Goal: Task Accomplishment & Management: Complete application form

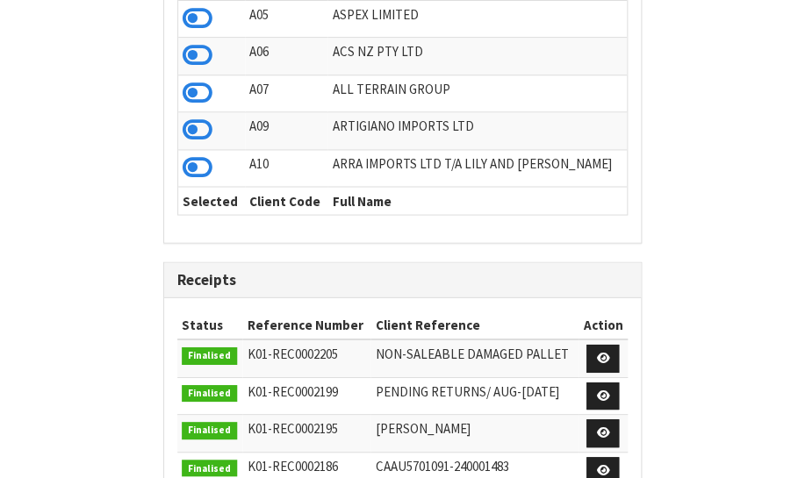
scroll to position [1327, 641]
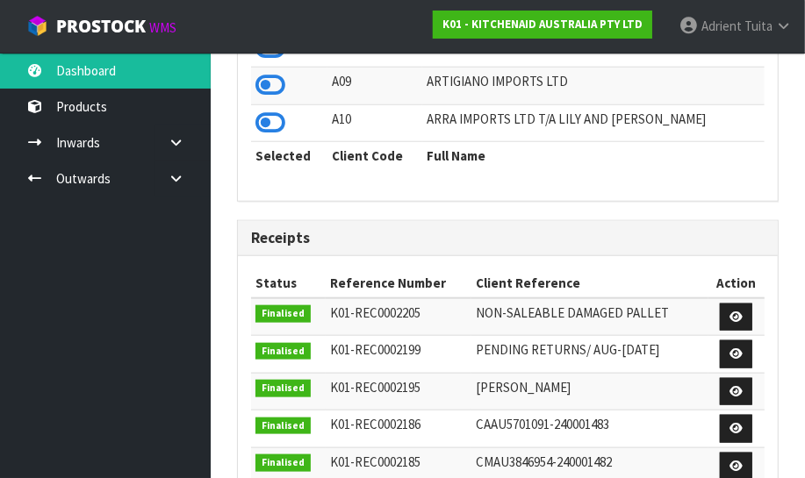
drag, startPoint x: 711, startPoint y: 354, endPoint x: 560, endPoint y: 396, distance: 156.7
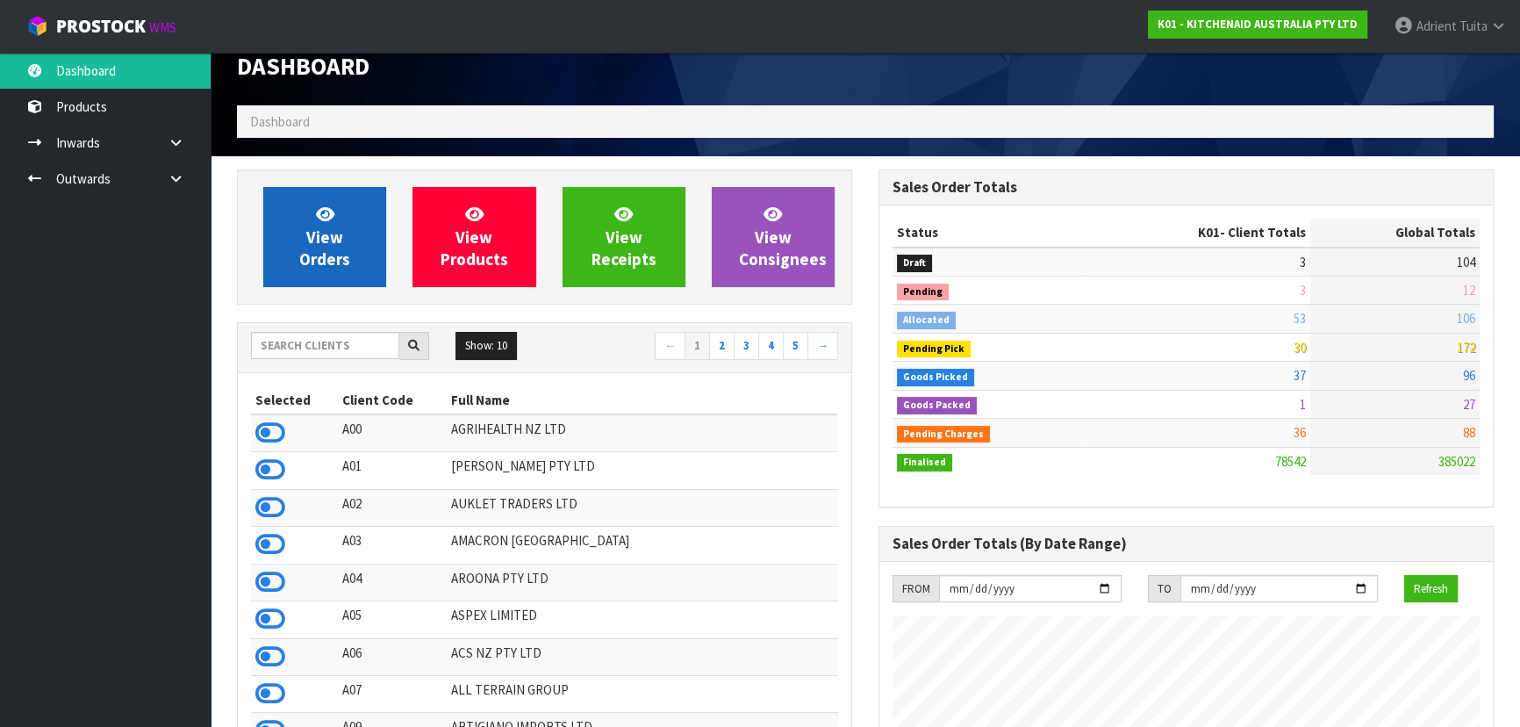
scroll to position [0, 0]
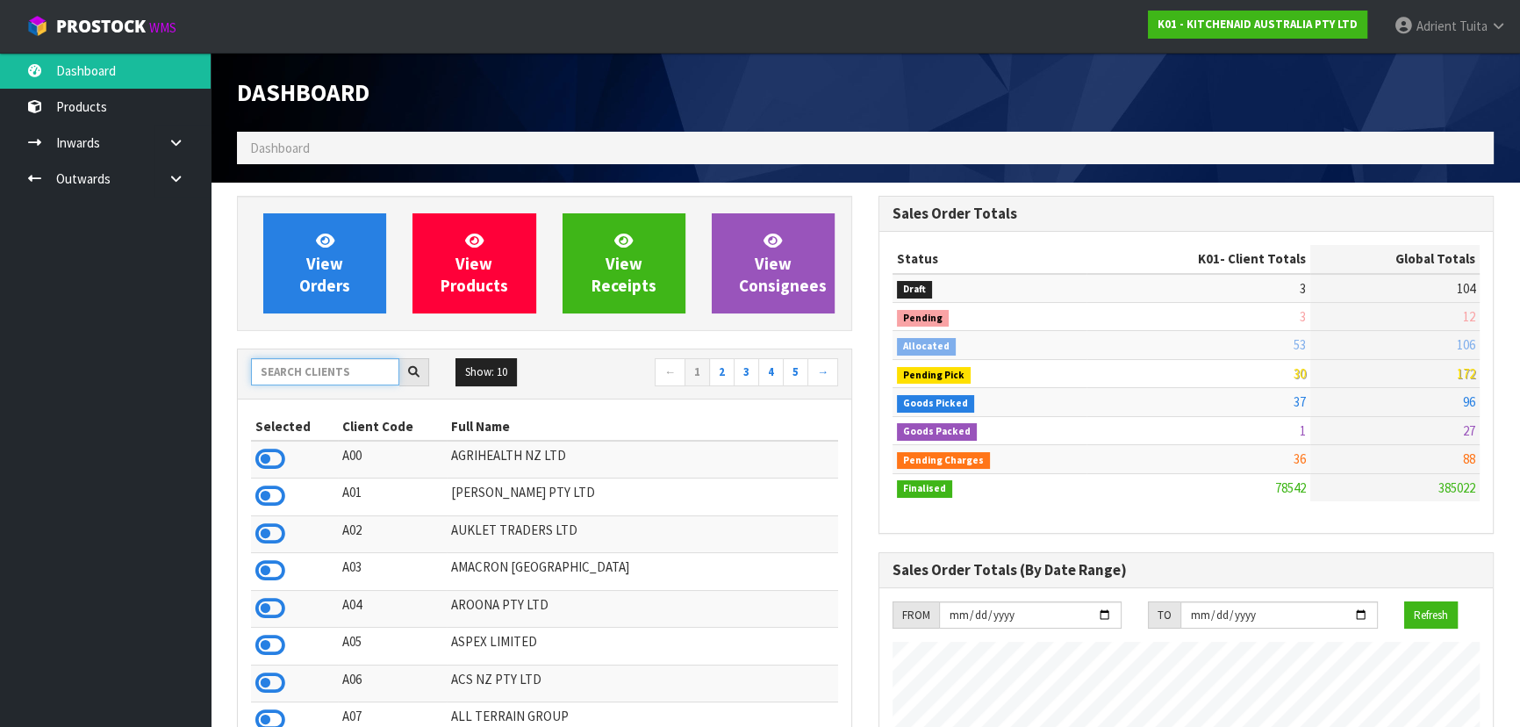
click at [276, 377] on input "text" at bounding box center [325, 371] width 148 height 27
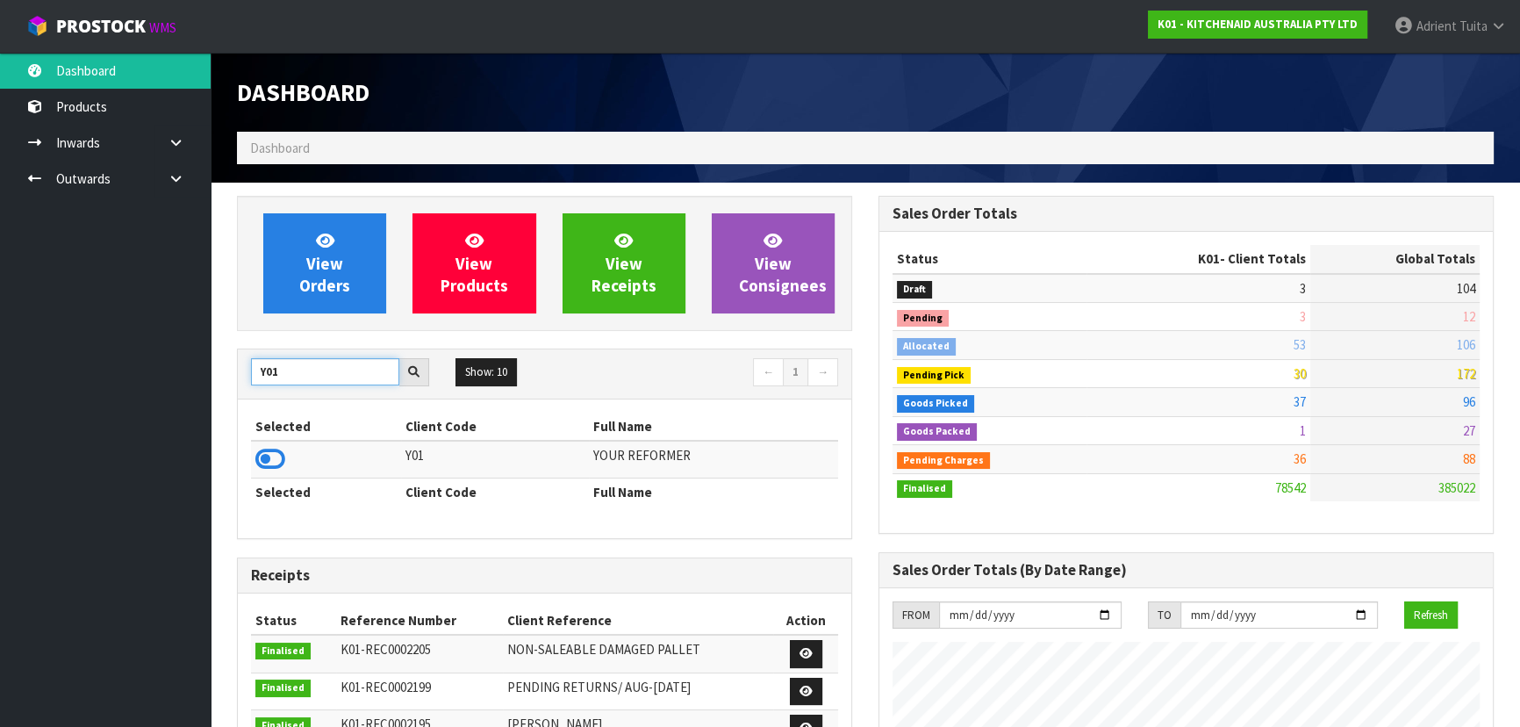
type input "Y01"
click at [268, 464] on icon at bounding box center [270, 459] width 30 height 26
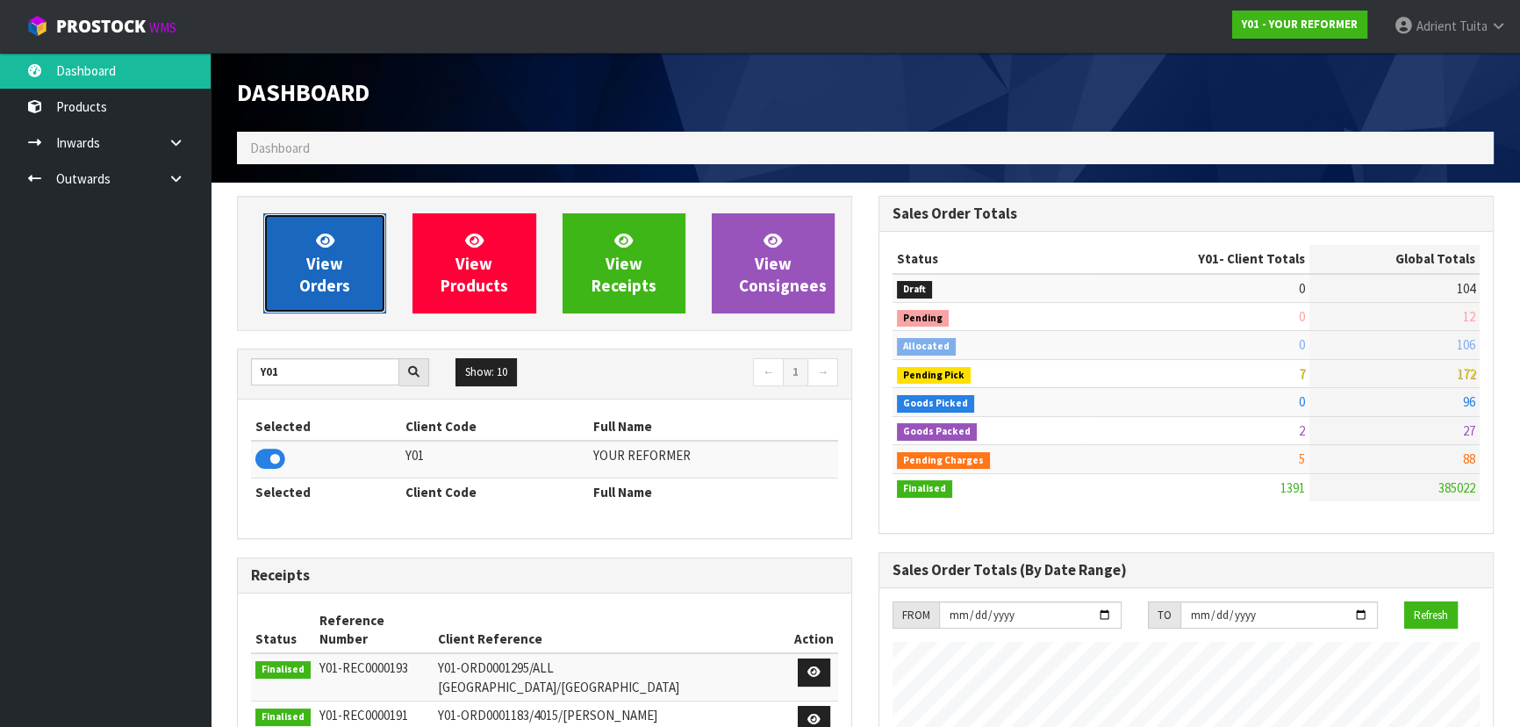
scroll to position [1327, 641]
click at [290, 263] on link "View Orders" at bounding box center [324, 263] width 123 height 100
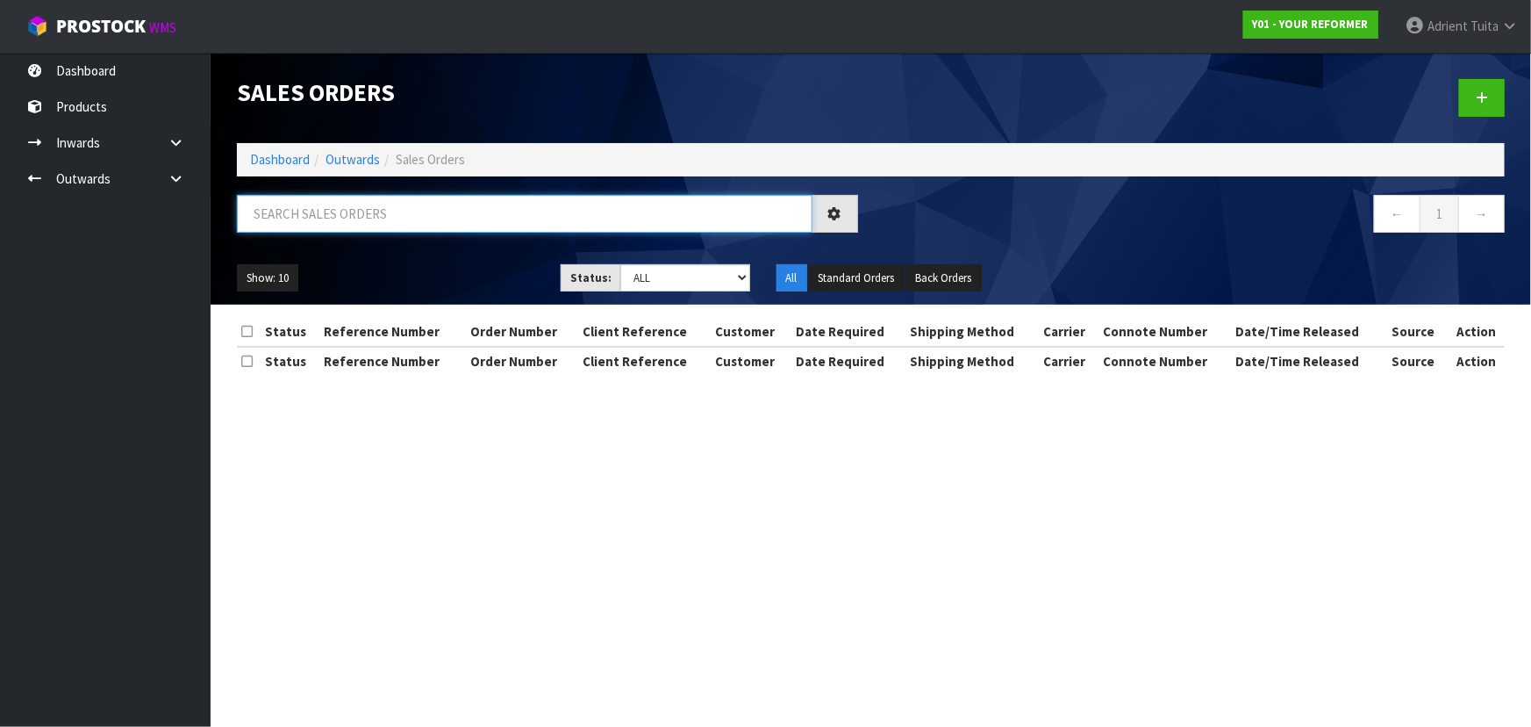
click at [318, 229] on input "text" at bounding box center [525, 214] width 576 height 38
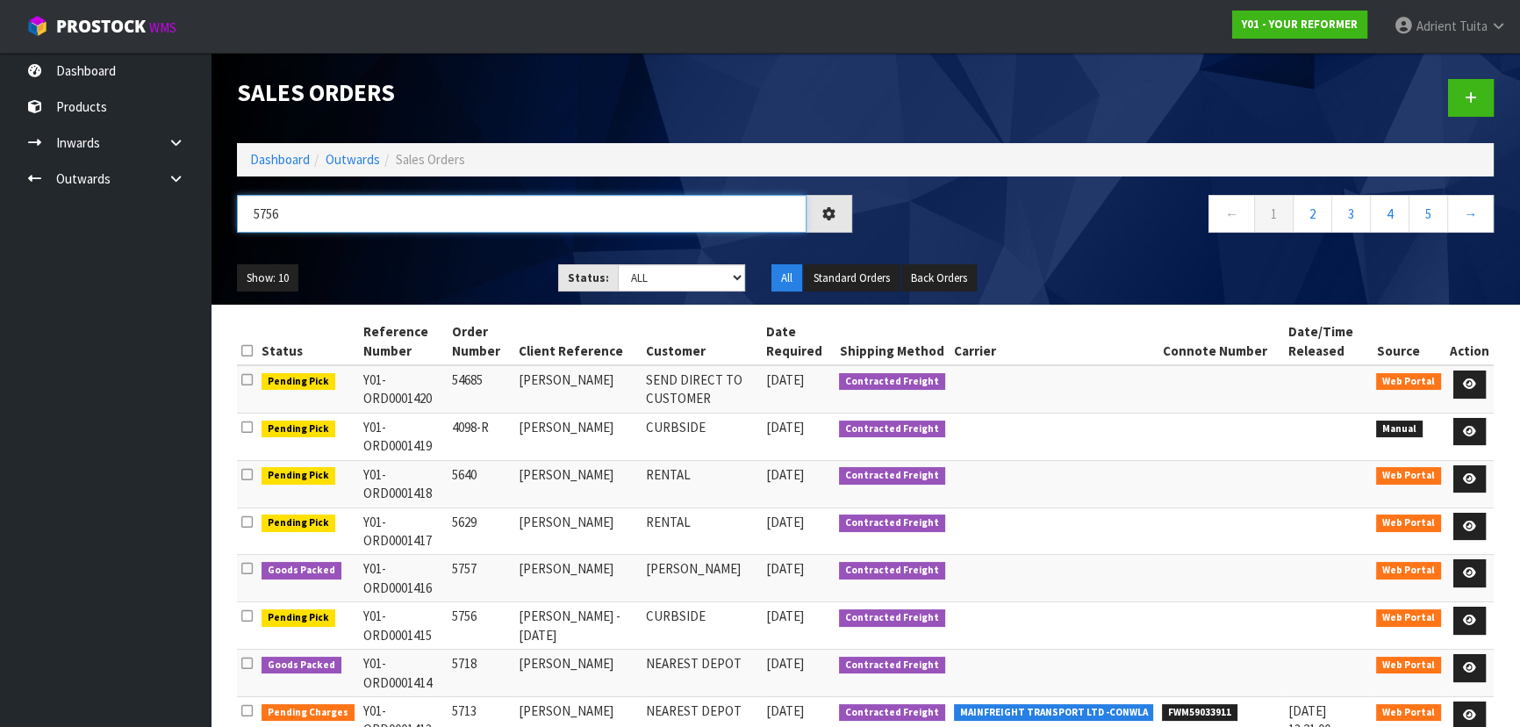
type input "5756"
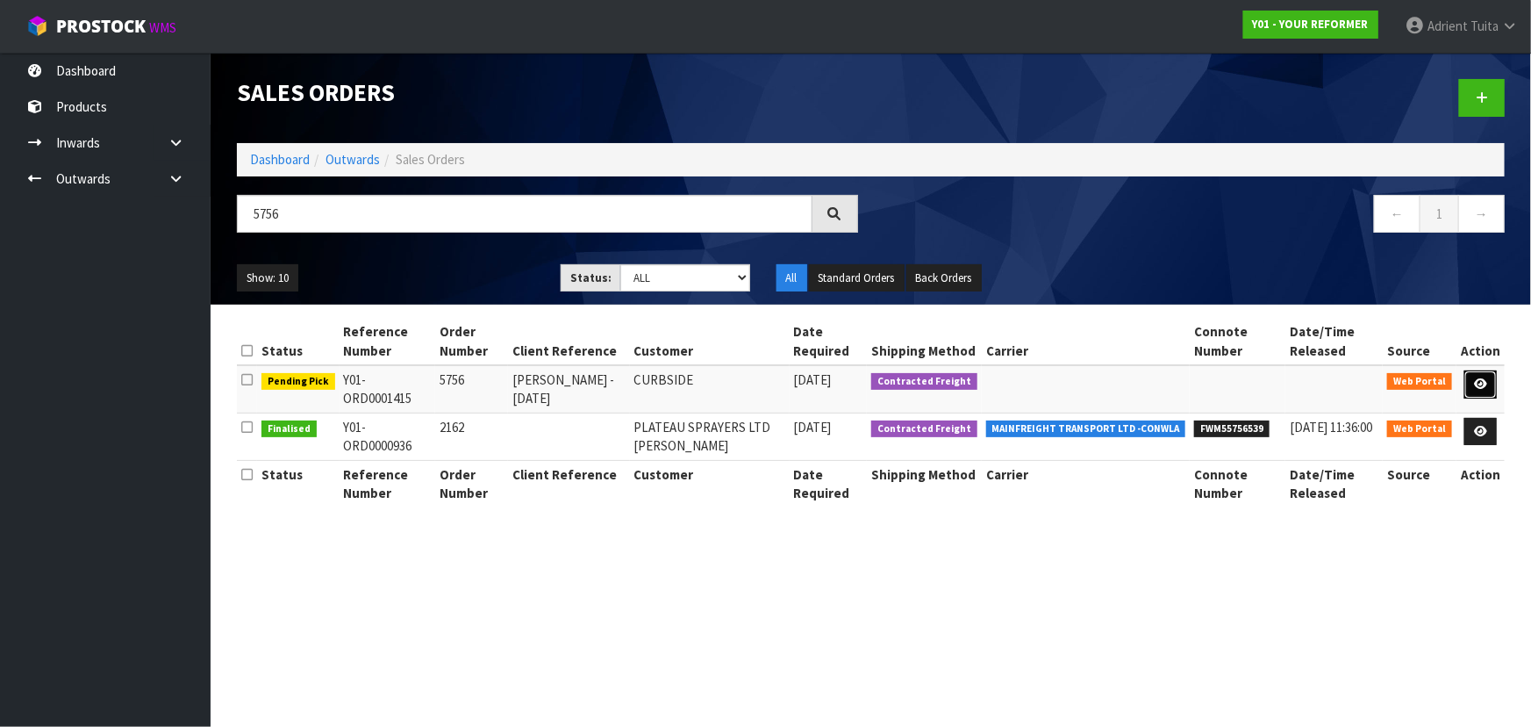
click at [804, 385] on link at bounding box center [1481, 384] width 32 height 28
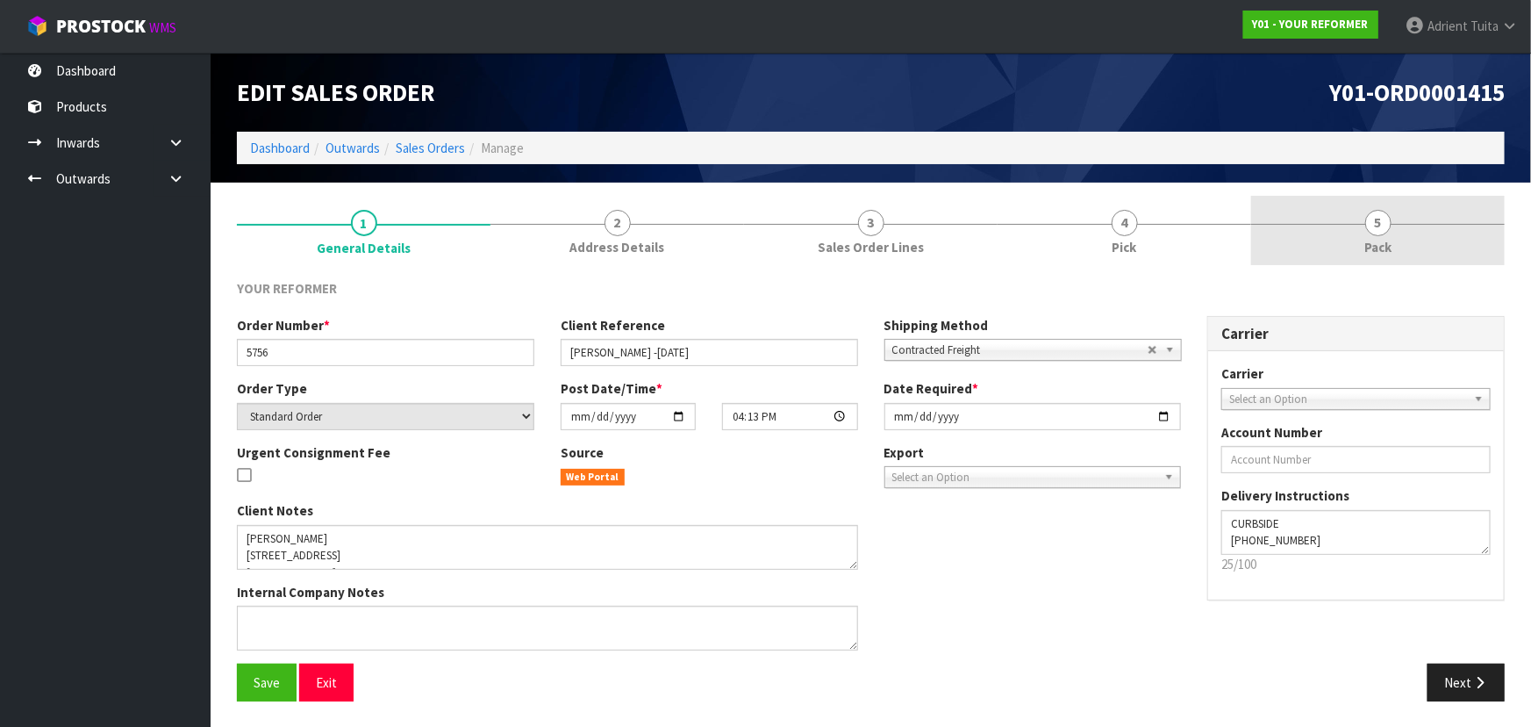
click at [804, 229] on span "4" at bounding box center [1125, 223] width 26 height 26
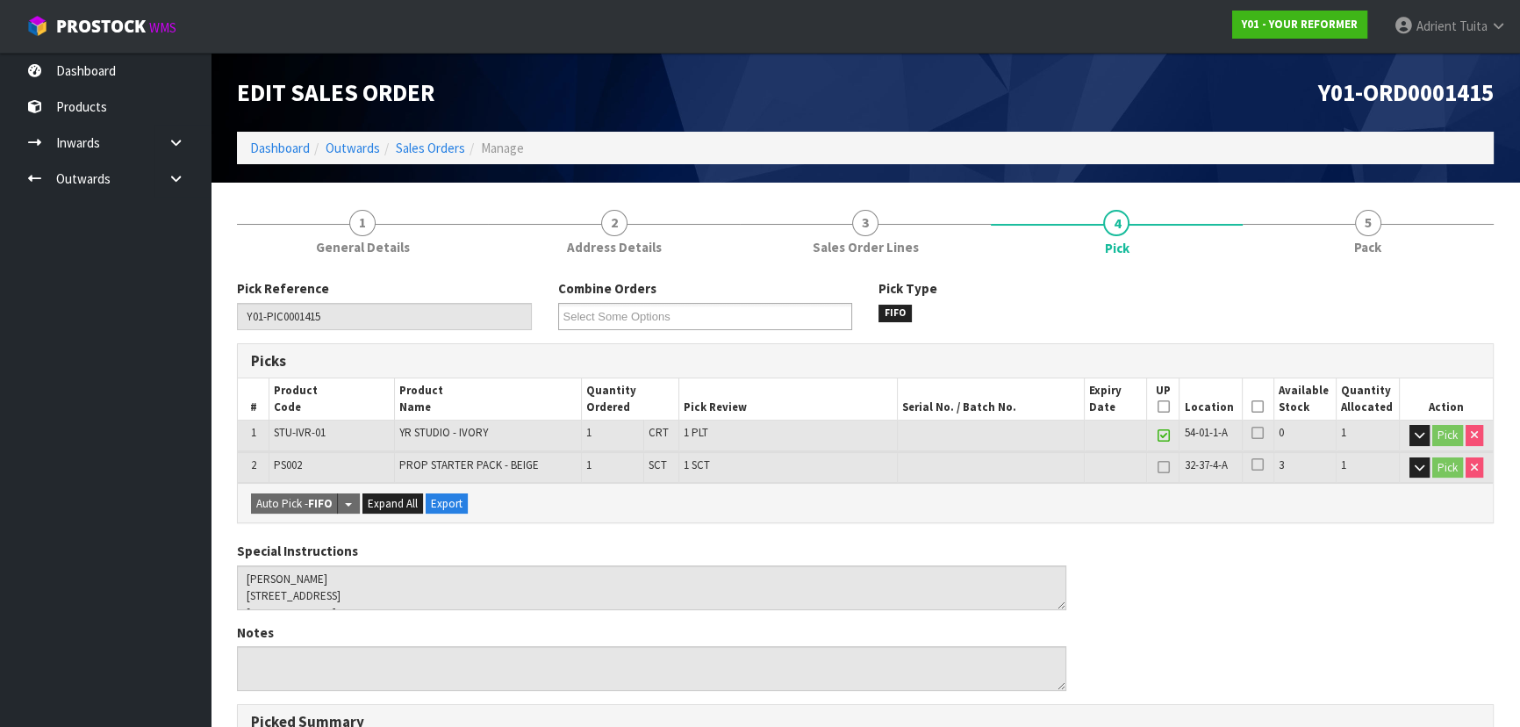
click at [804, 407] on icon at bounding box center [1257, 406] width 12 height 1
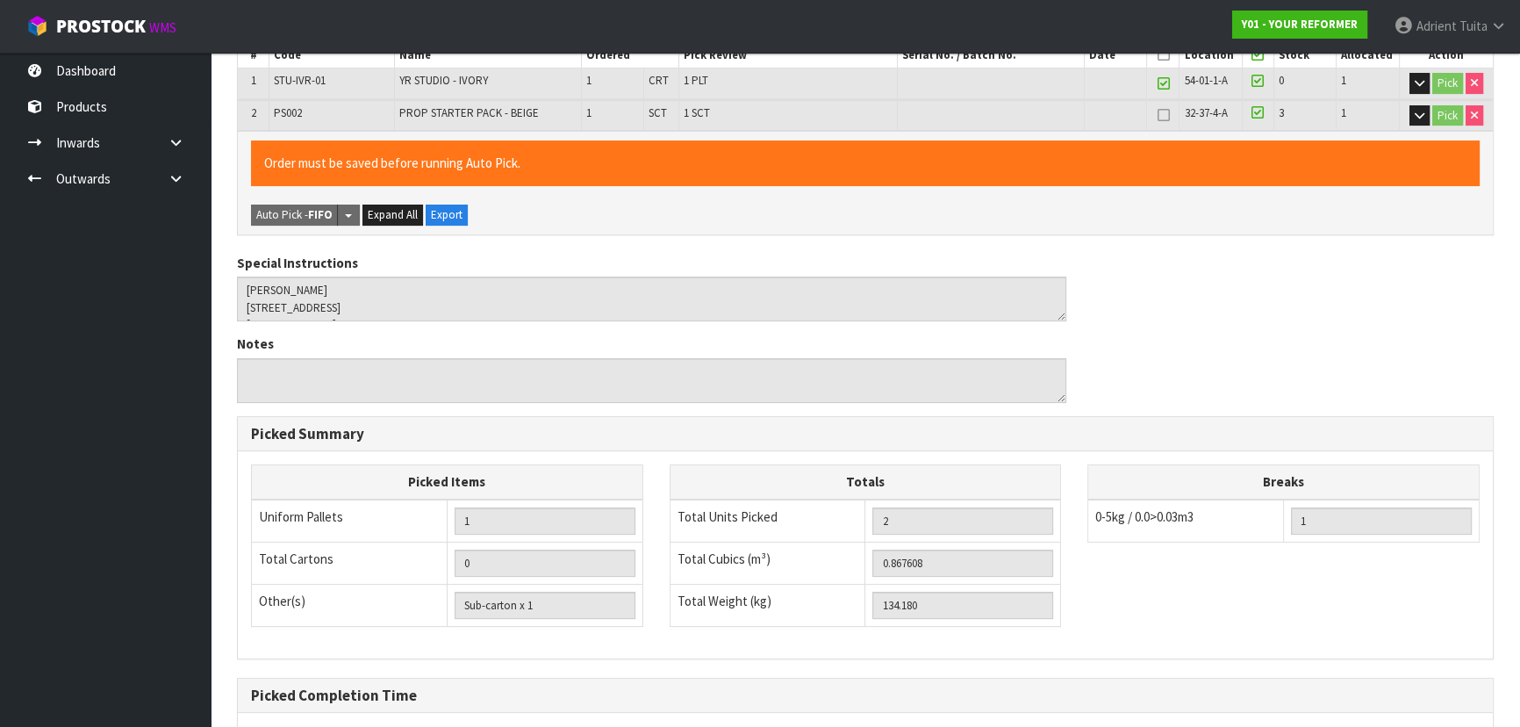
scroll to position [521, 0]
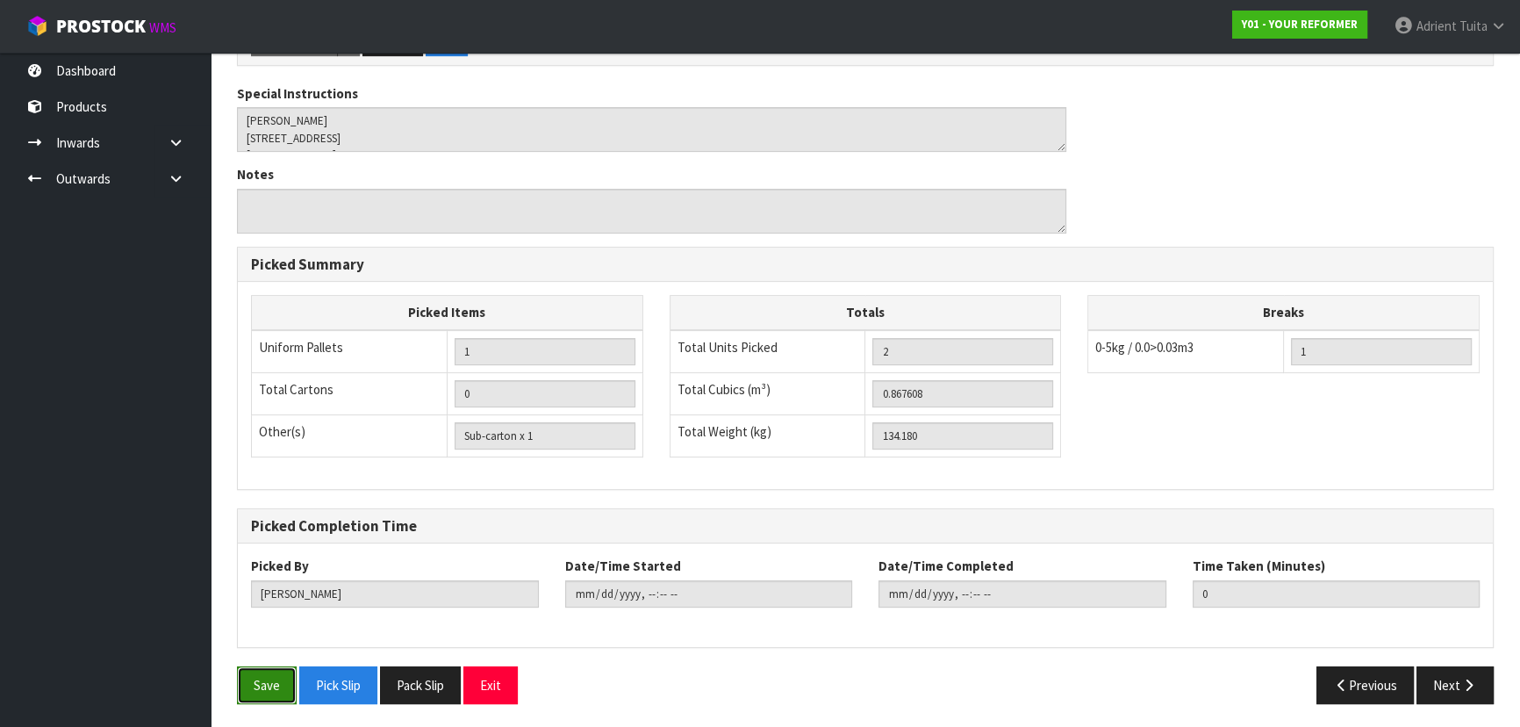
click at [257, 465] on button "Save" at bounding box center [267, 685] width 60 height 38
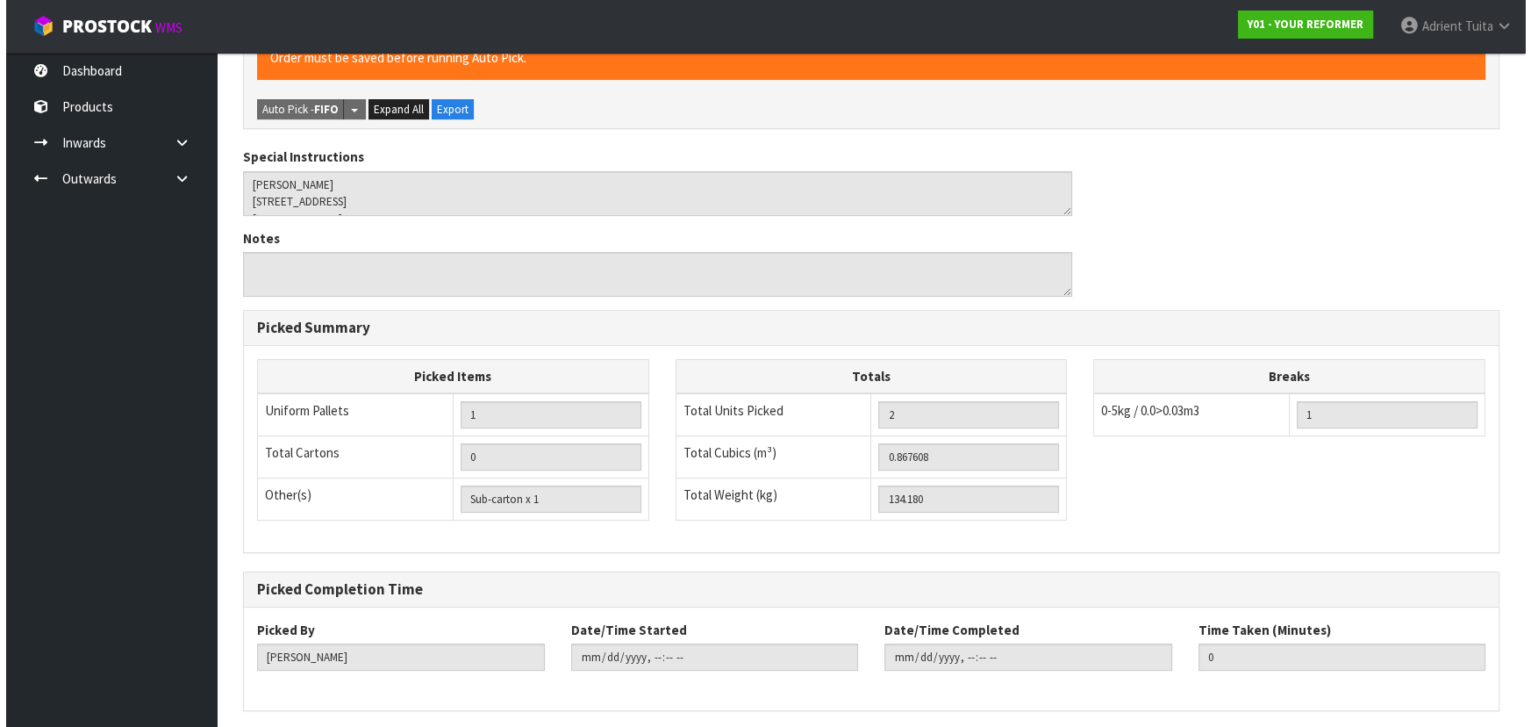
scroll to position [0, 0]
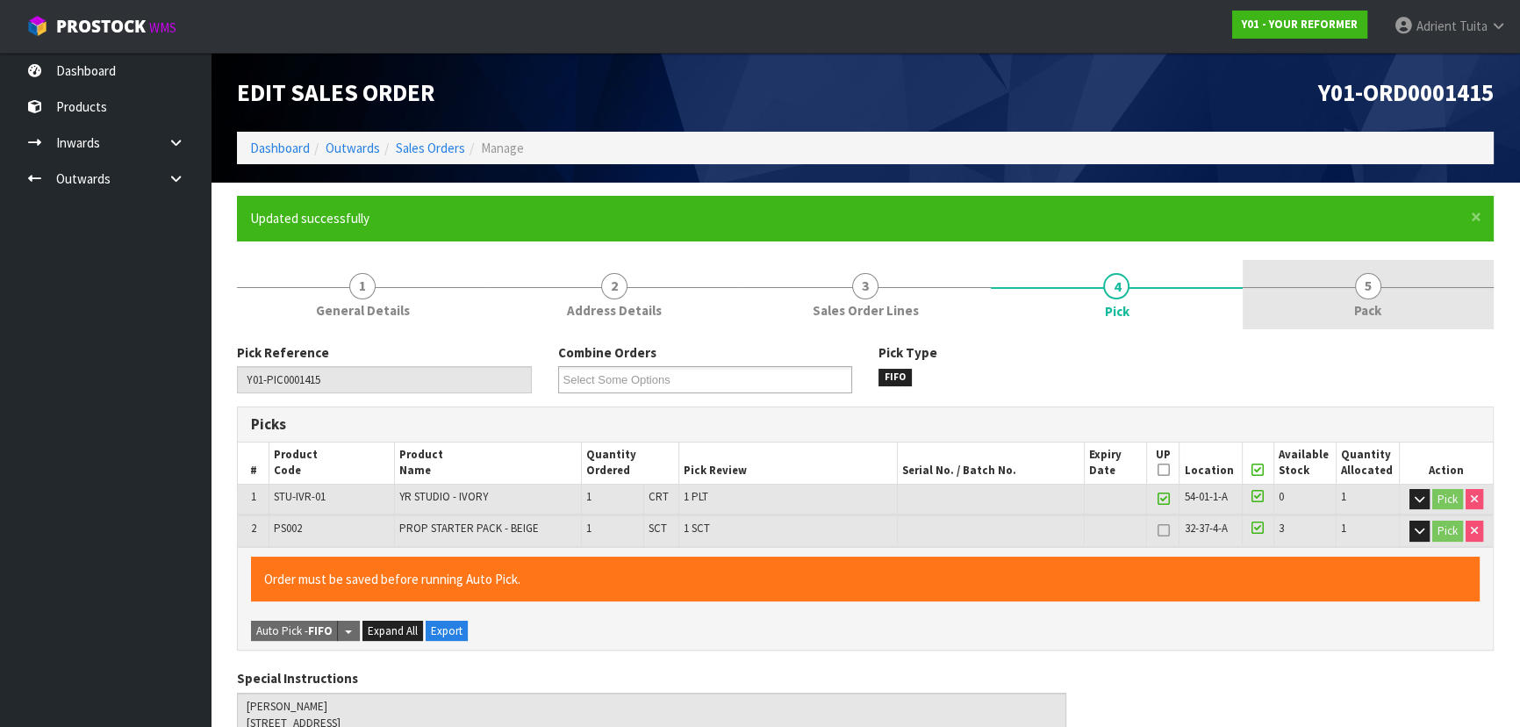
type input "[PERSON_NAME]"
type input "[DATE]T16:16:17"
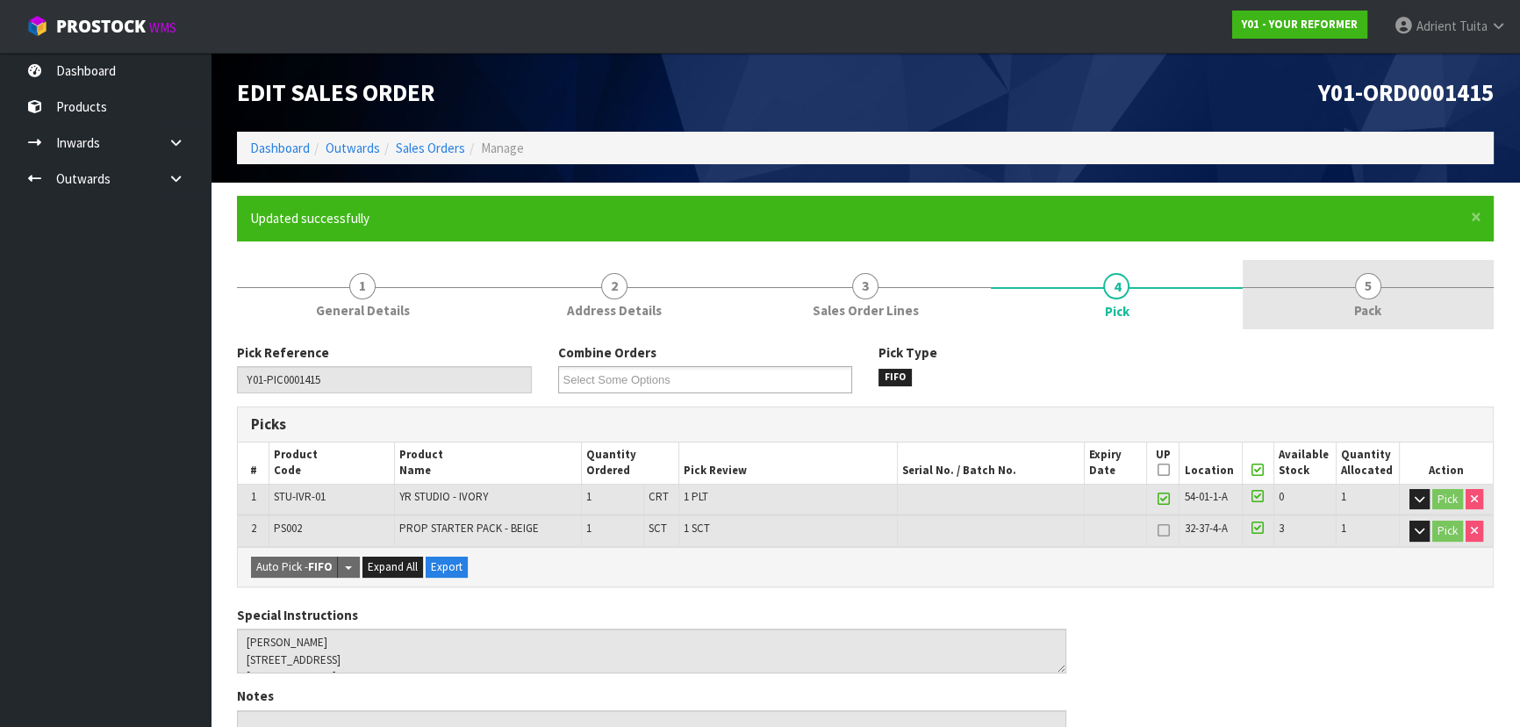
click at [804, 304] on link "5 Pack" at bounding box center [1368, 294] width 251 height 69
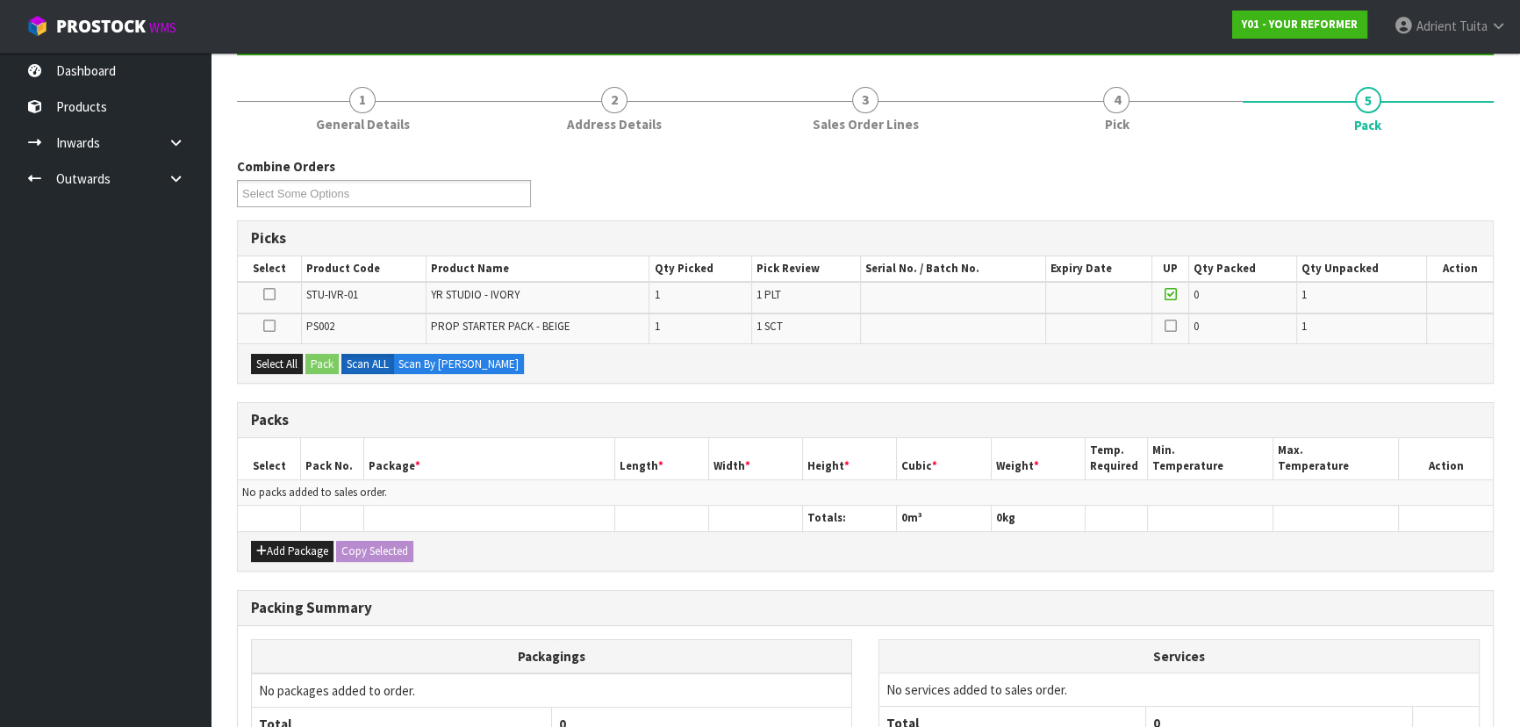
scroll to position [351, 0]
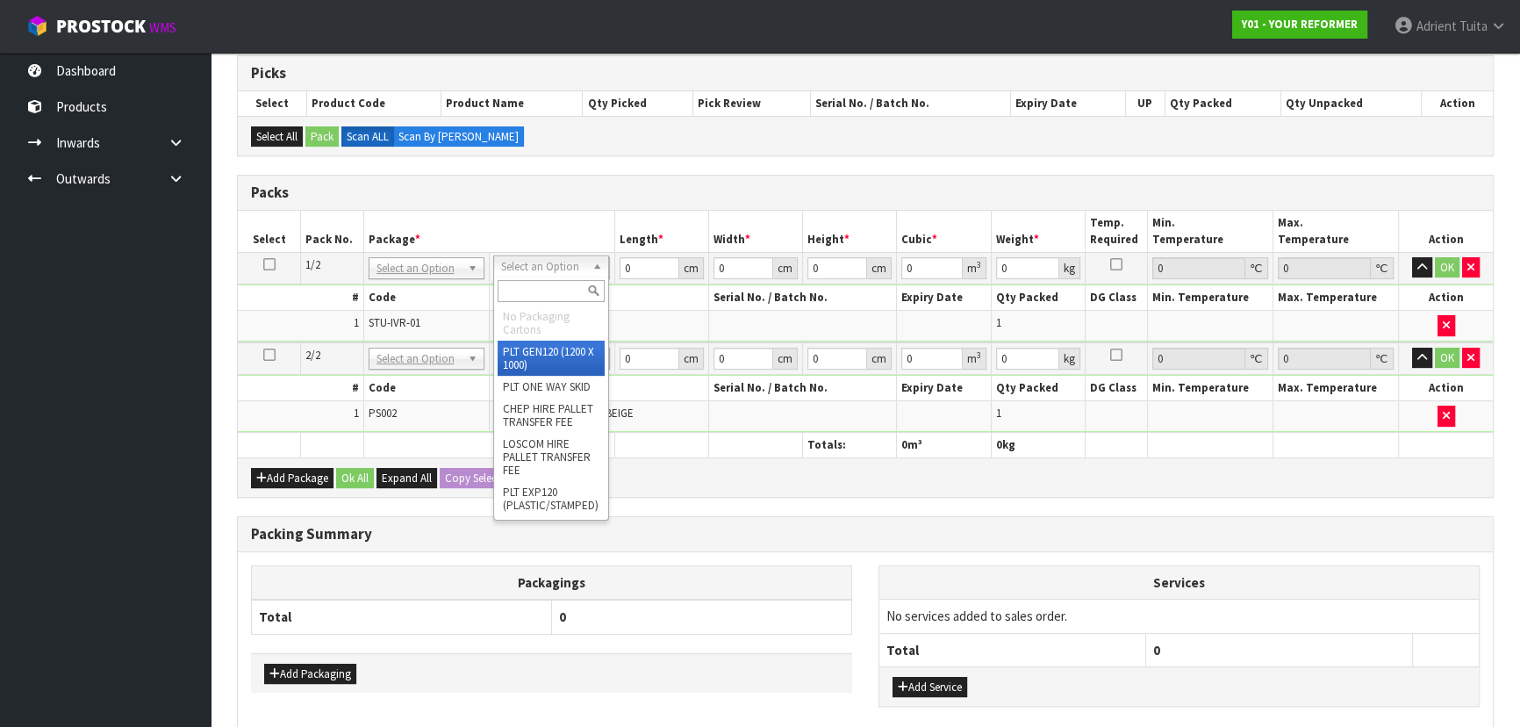
click at [544, 276] on div at bounding box center [551, 290] width 114 height 29
click at [541, 283] on input "text" at bounding box center [551, 291] width 107 height 22
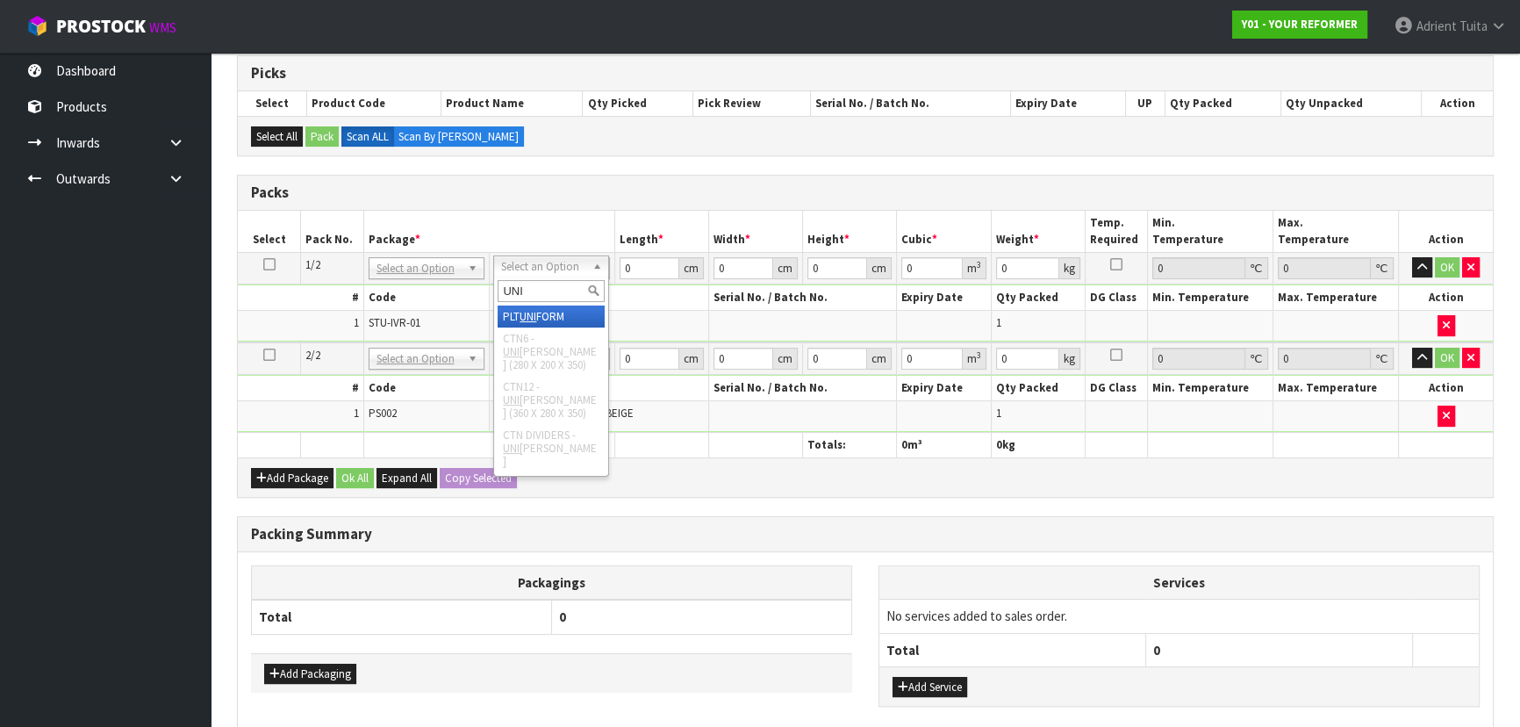
type input "UNI"
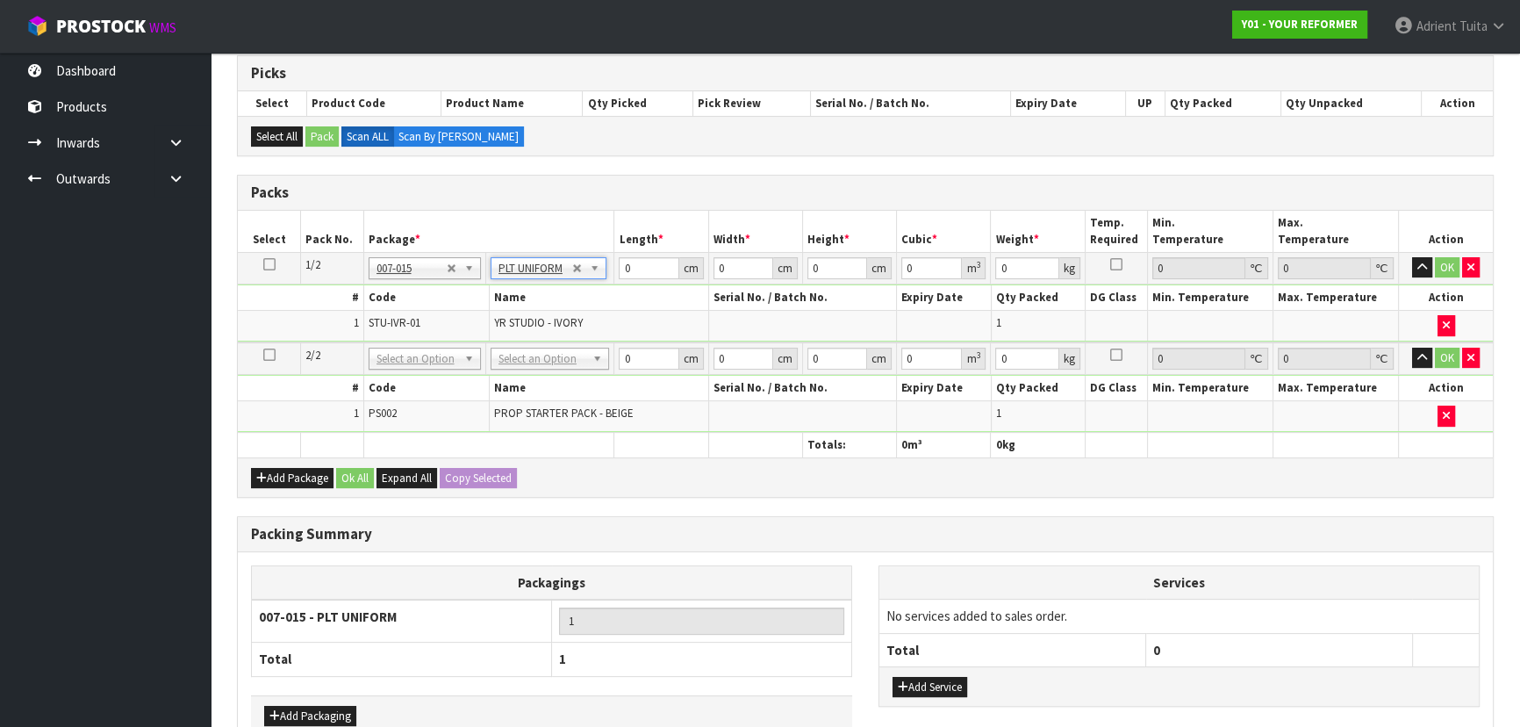
type input "131"
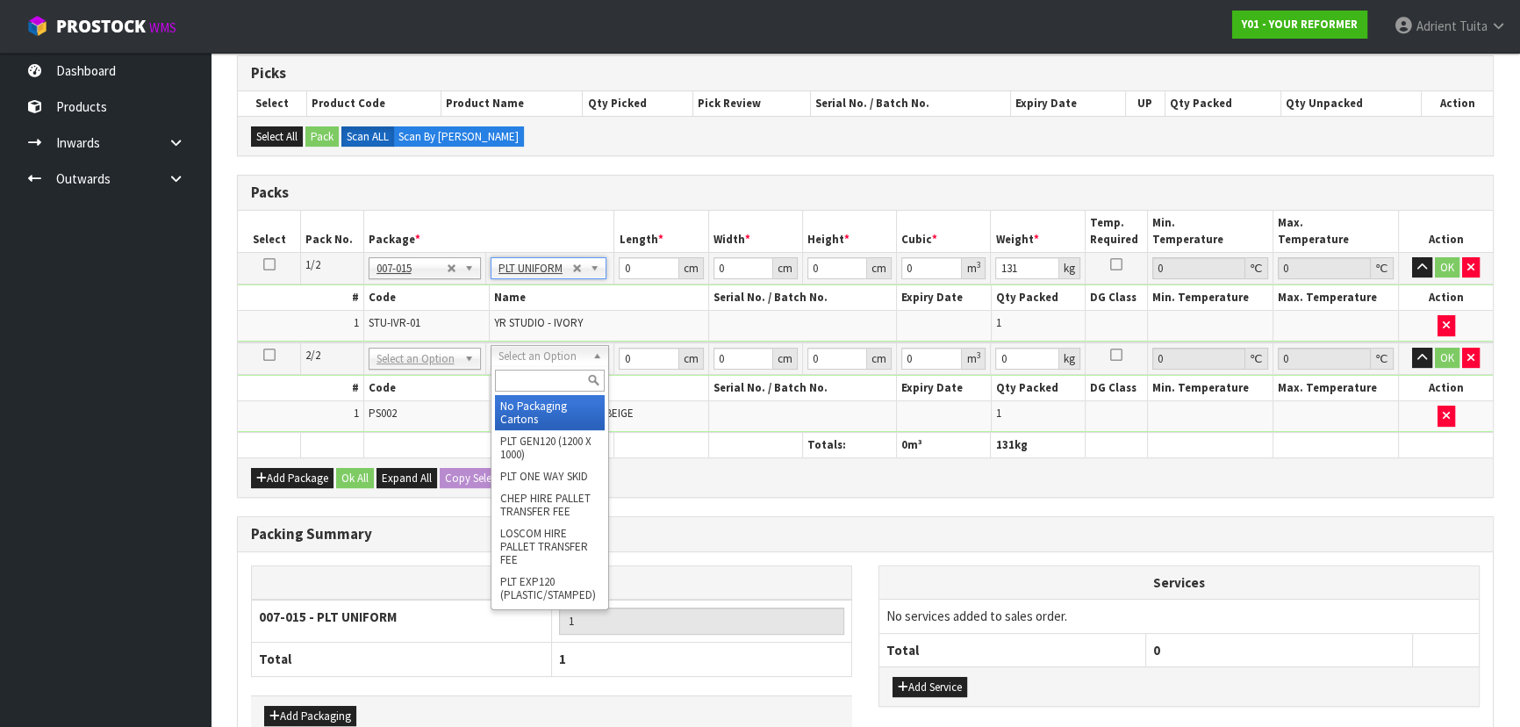
click at [530, 388] on input "text" at bounding box center [550, 380] width 110 height 22
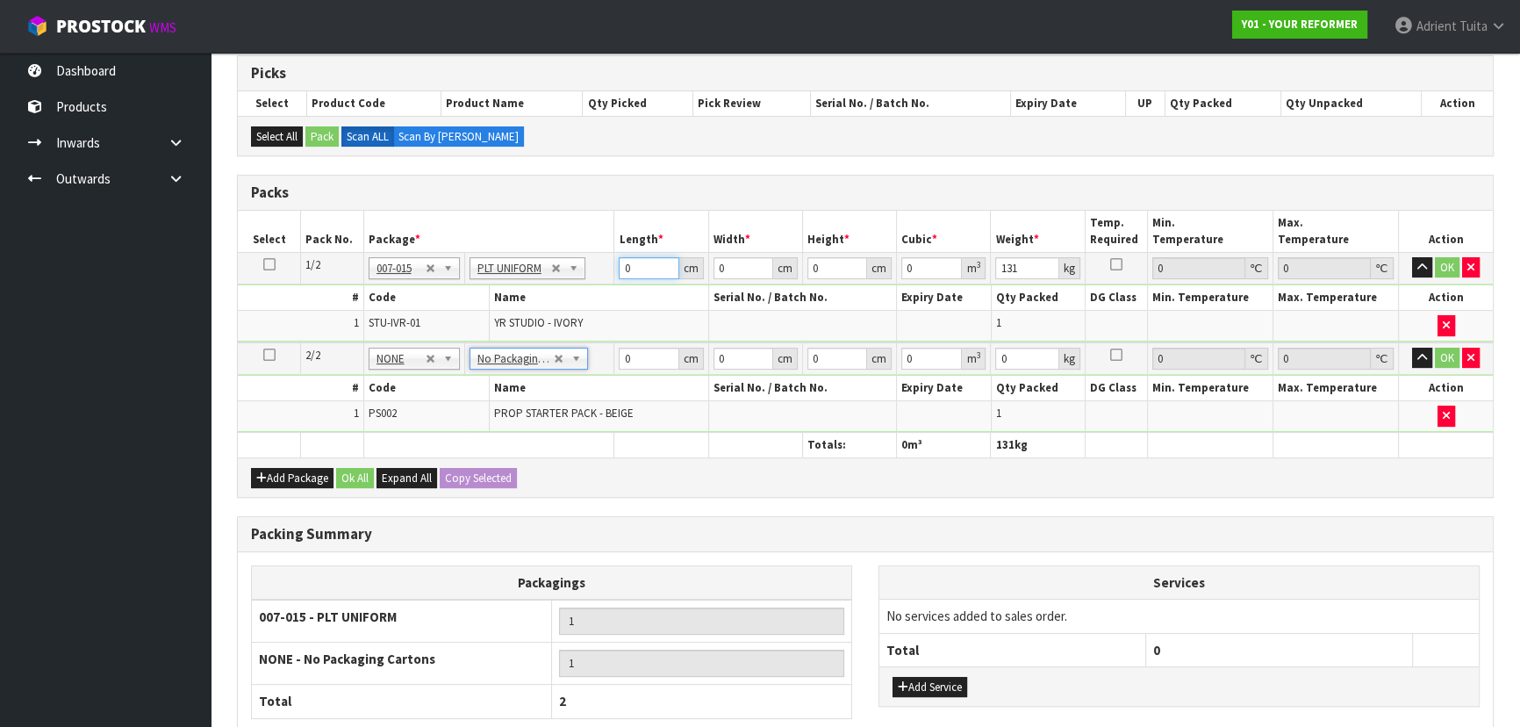
click at [631, 263] on input "0" at bounding box center [649, 268] width 60 height 22
type input "260"
type input "73"
type input "4"
type input "0.07592"
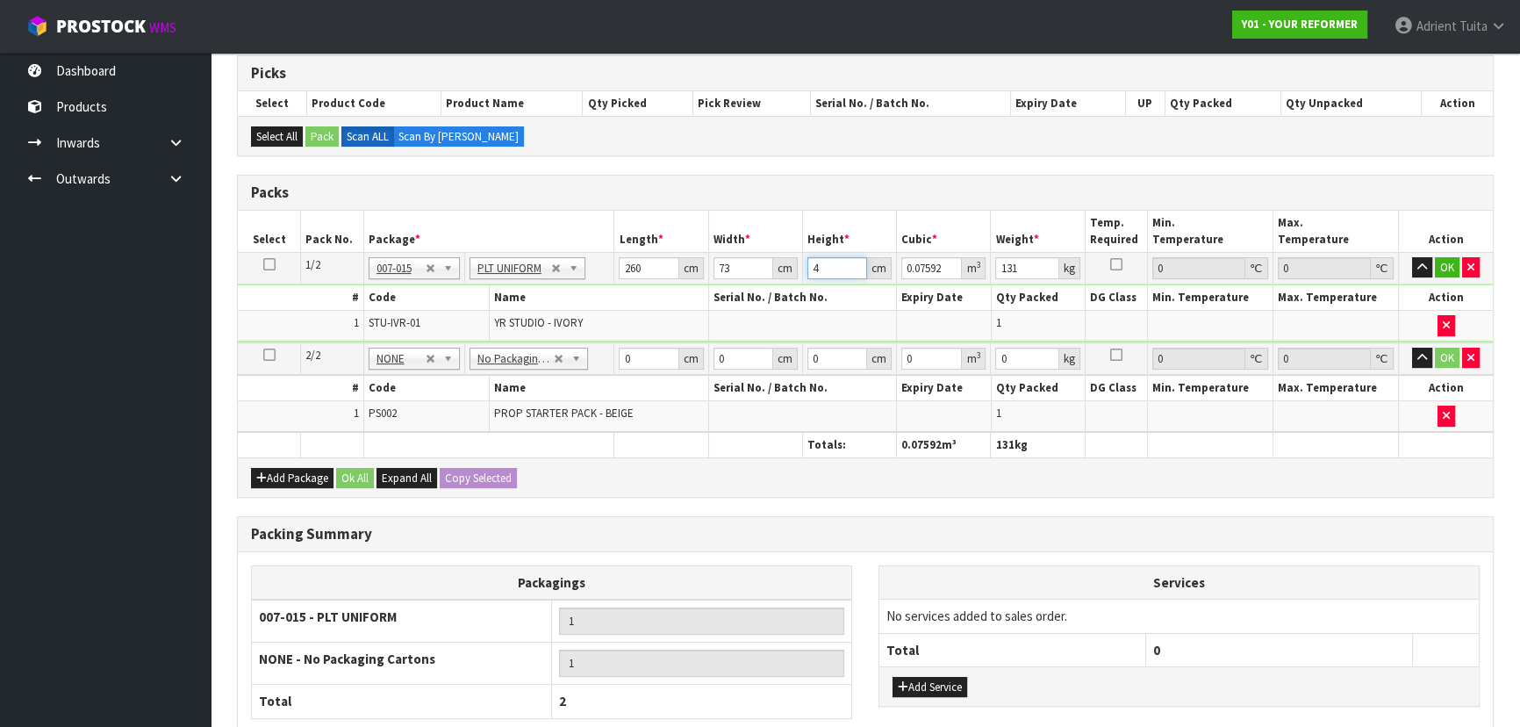
type input "42"
type input "0.79716"
type input "42"
type input "131"
click at [644, 361] on input "0" at bounding box center [649, 358] width 60 height 22
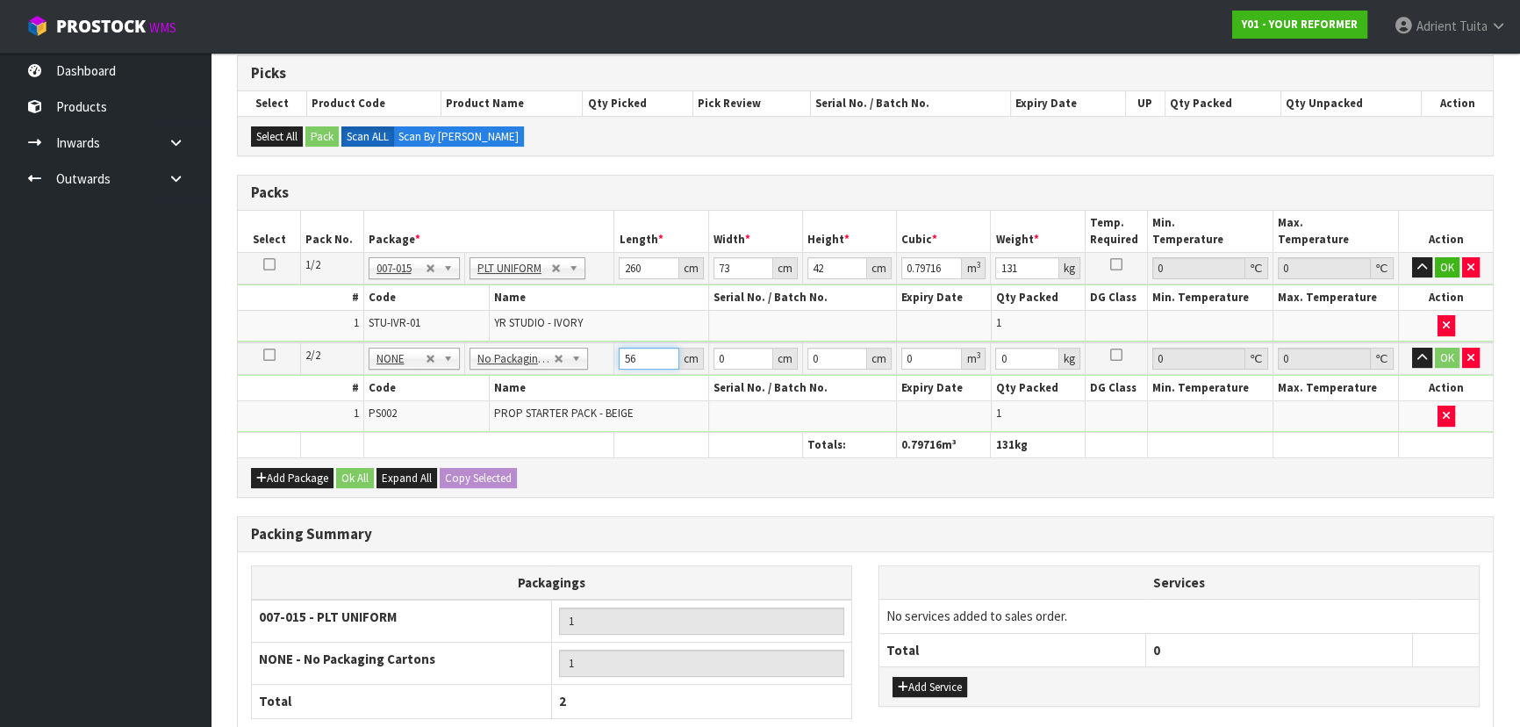
type input "56"
type input "41"
type input "8"
type input "0.018368"
type input "8"
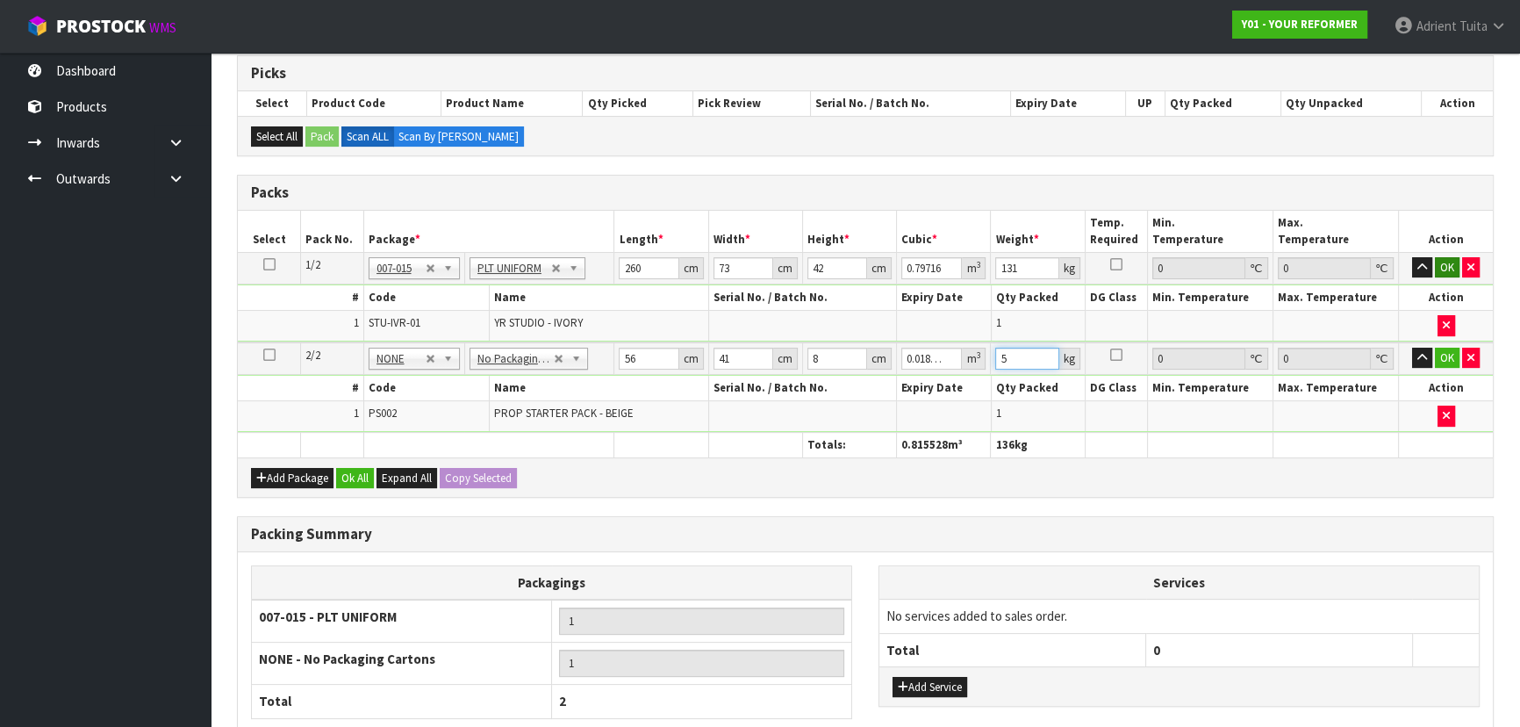
type input "5"
click at [804, 271] on button "OK" at bounding box center [1447, 267] width 25 height 21
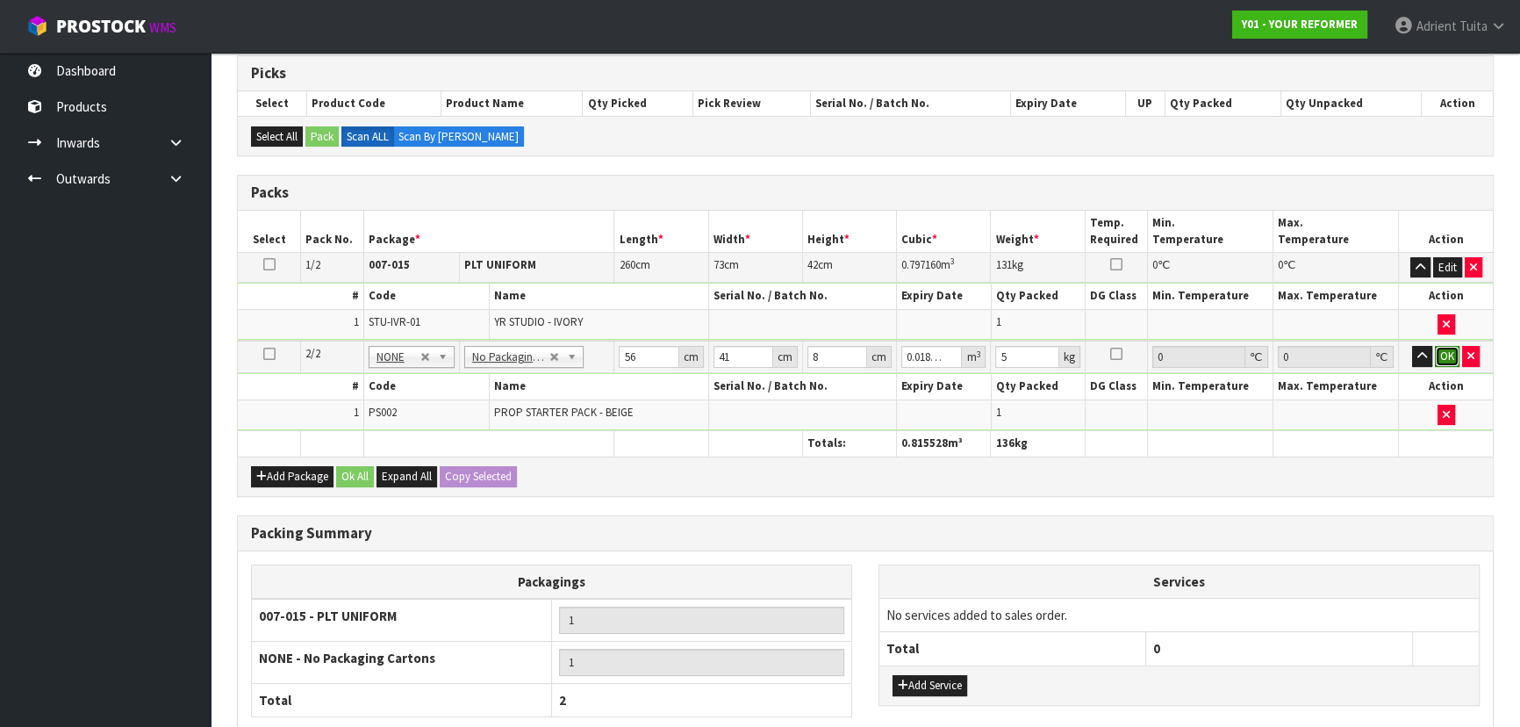
click at [804, 347] on button "OK" at bounding box center [1447, 356] width 25 height 21
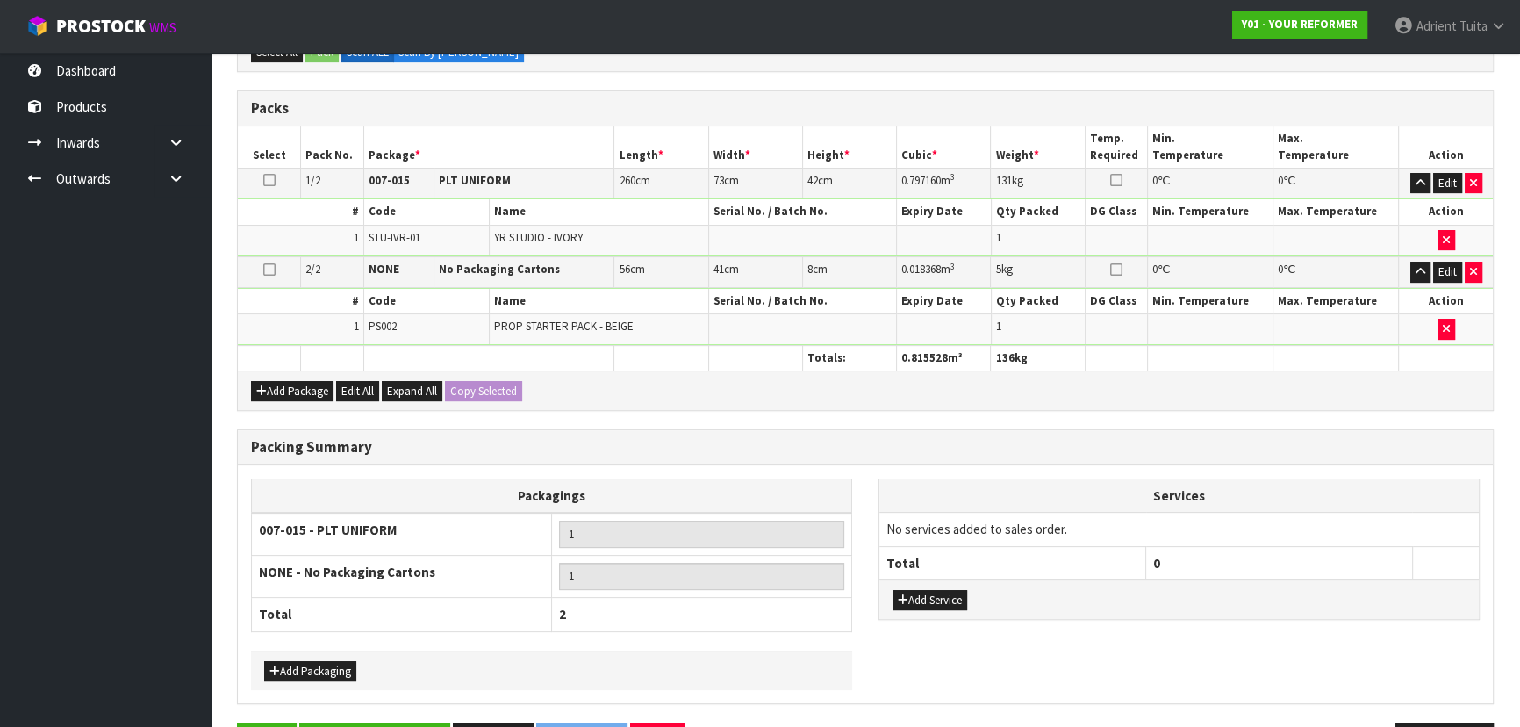
scroll to position [490, 0]
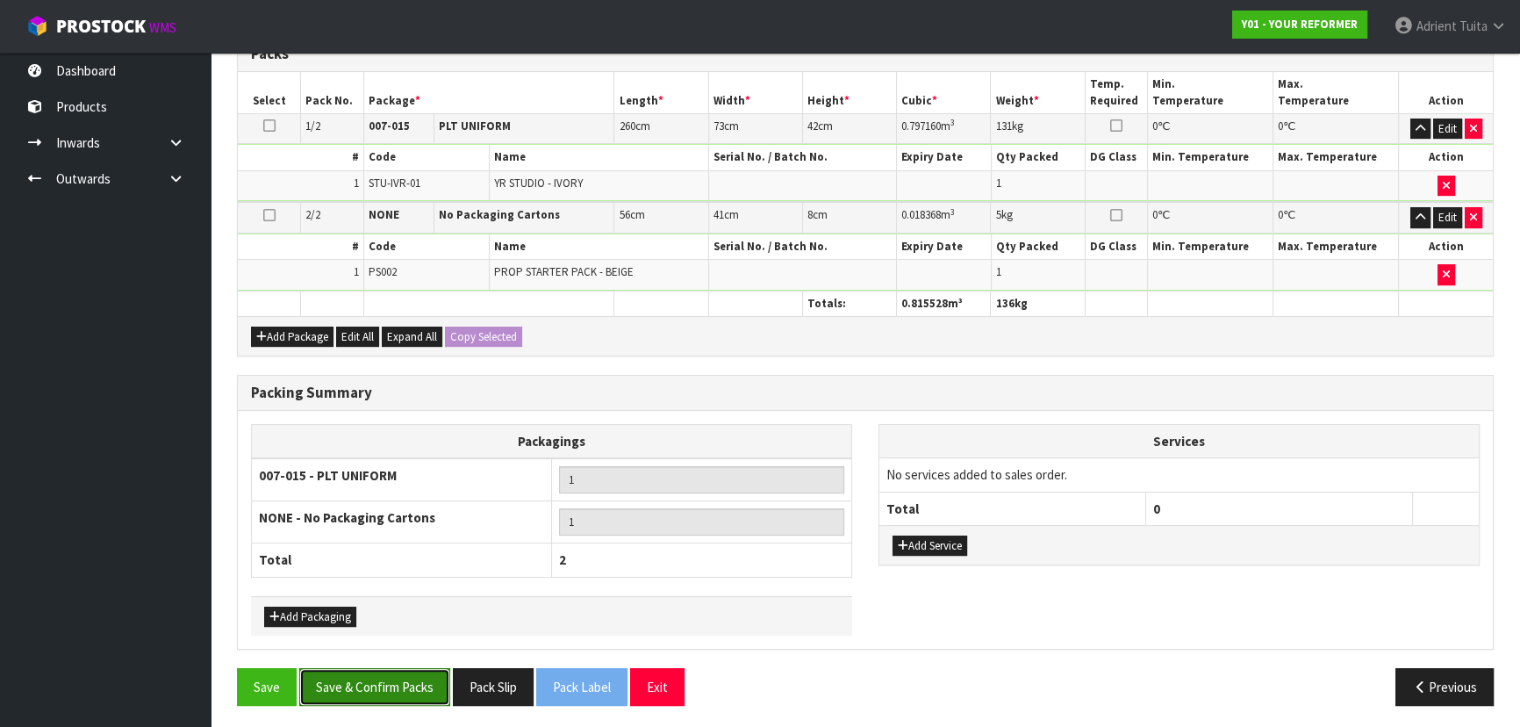
click at [385, 465] on button "Save & Confirm Packs" at bounding box center [374, 687] width 151 height 38
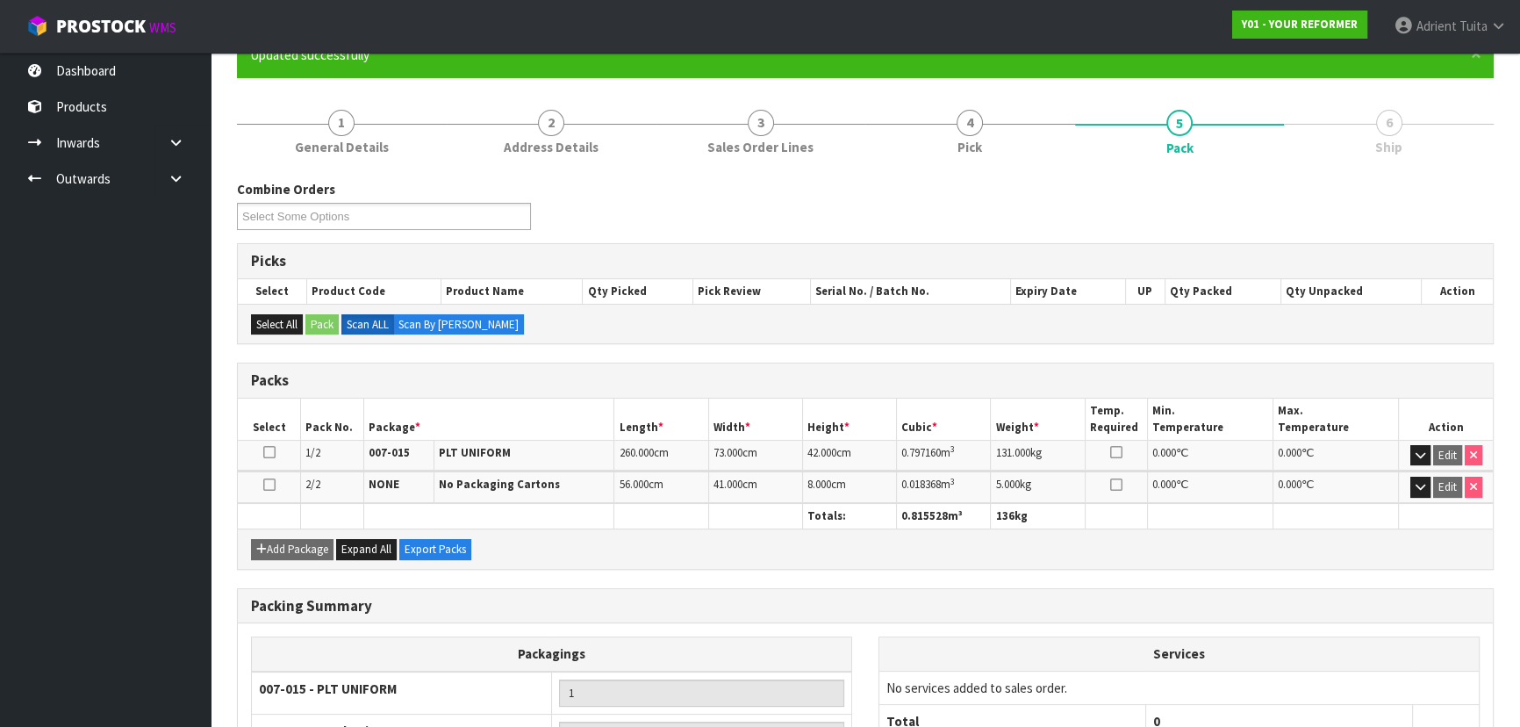
scroll to position [338, 0]
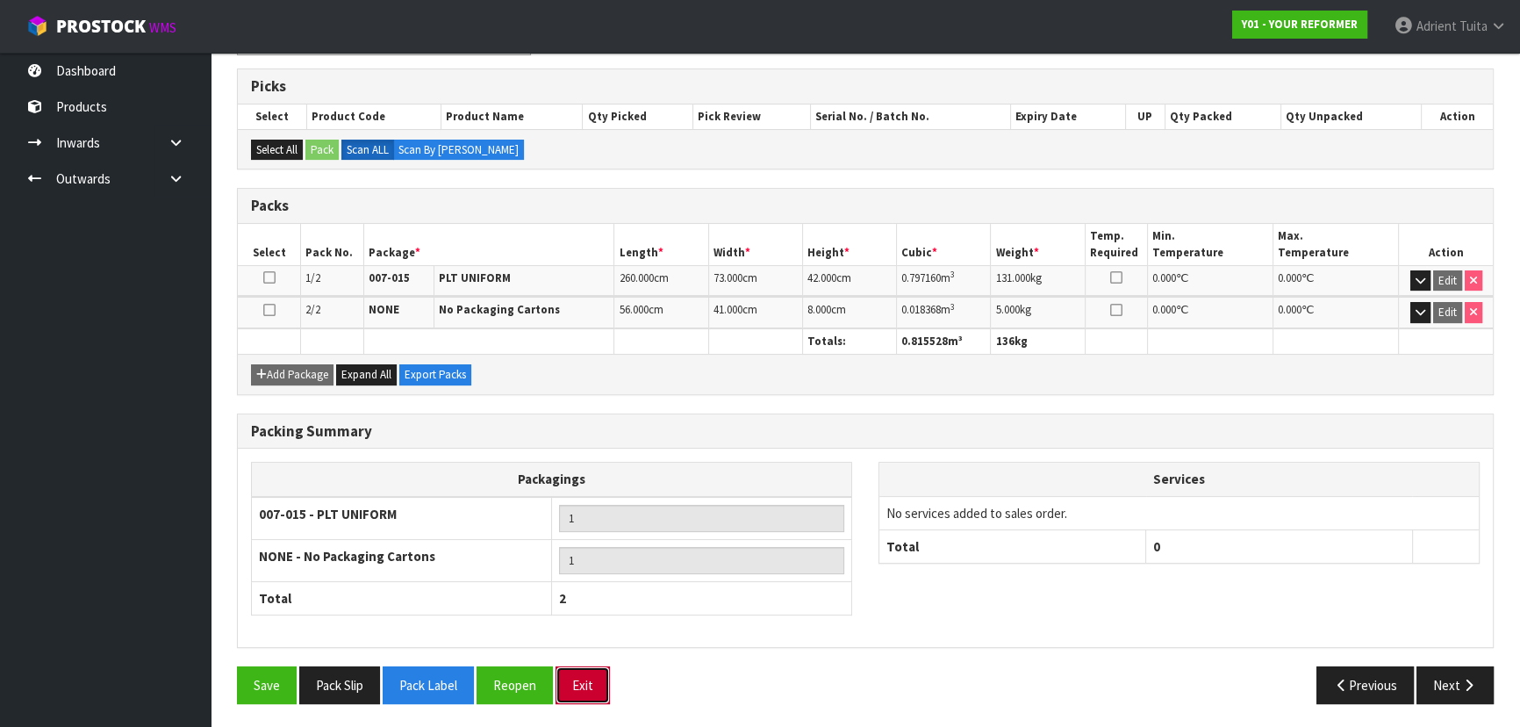
drag, startPoint x: 575, startPoint y: 691, endPoint x: 576, endPoint y: 678, distance: 13.2
click at [575, 465] on button "Exit" at bounding box center [582, 685] width 54 height 38
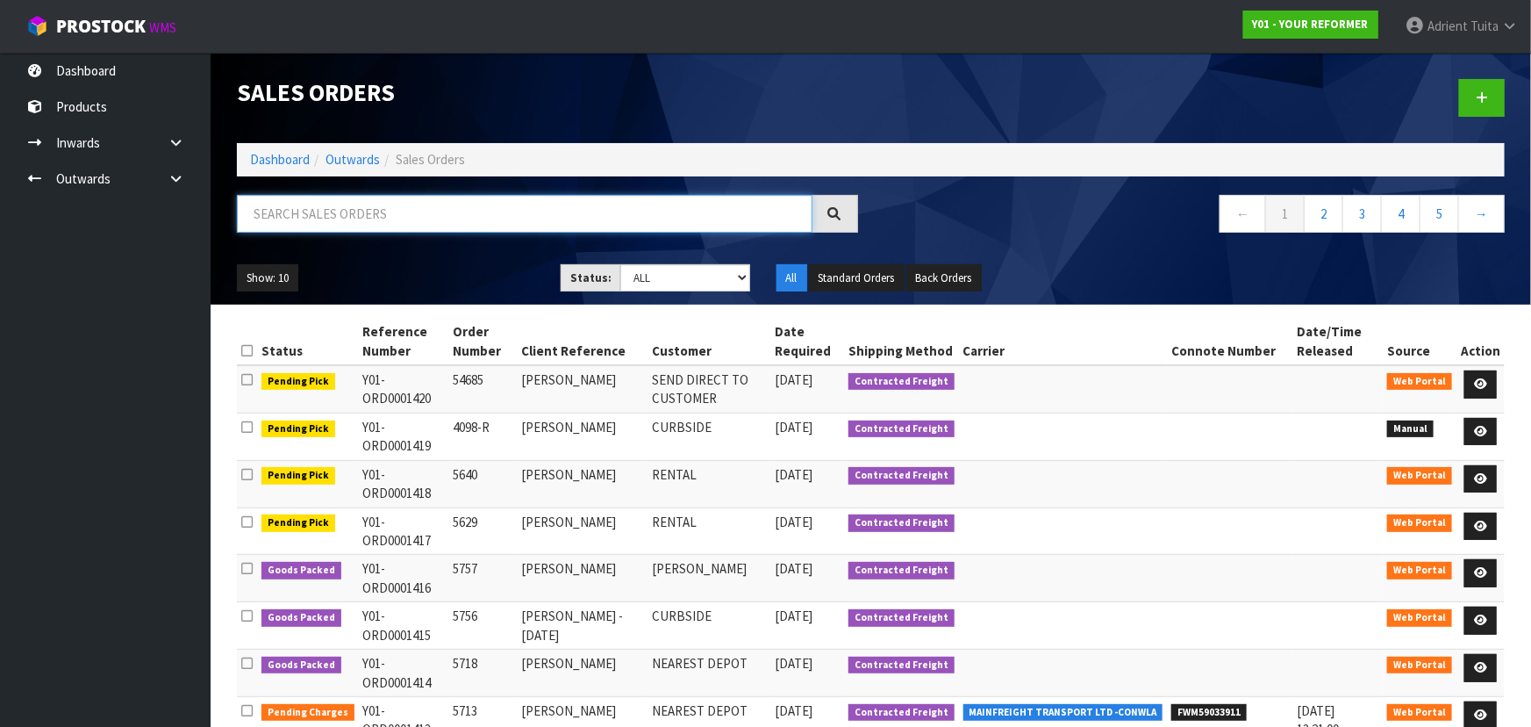
click at [636, 218] on input "text" at bounding box center [525, 214] width 576 height 38
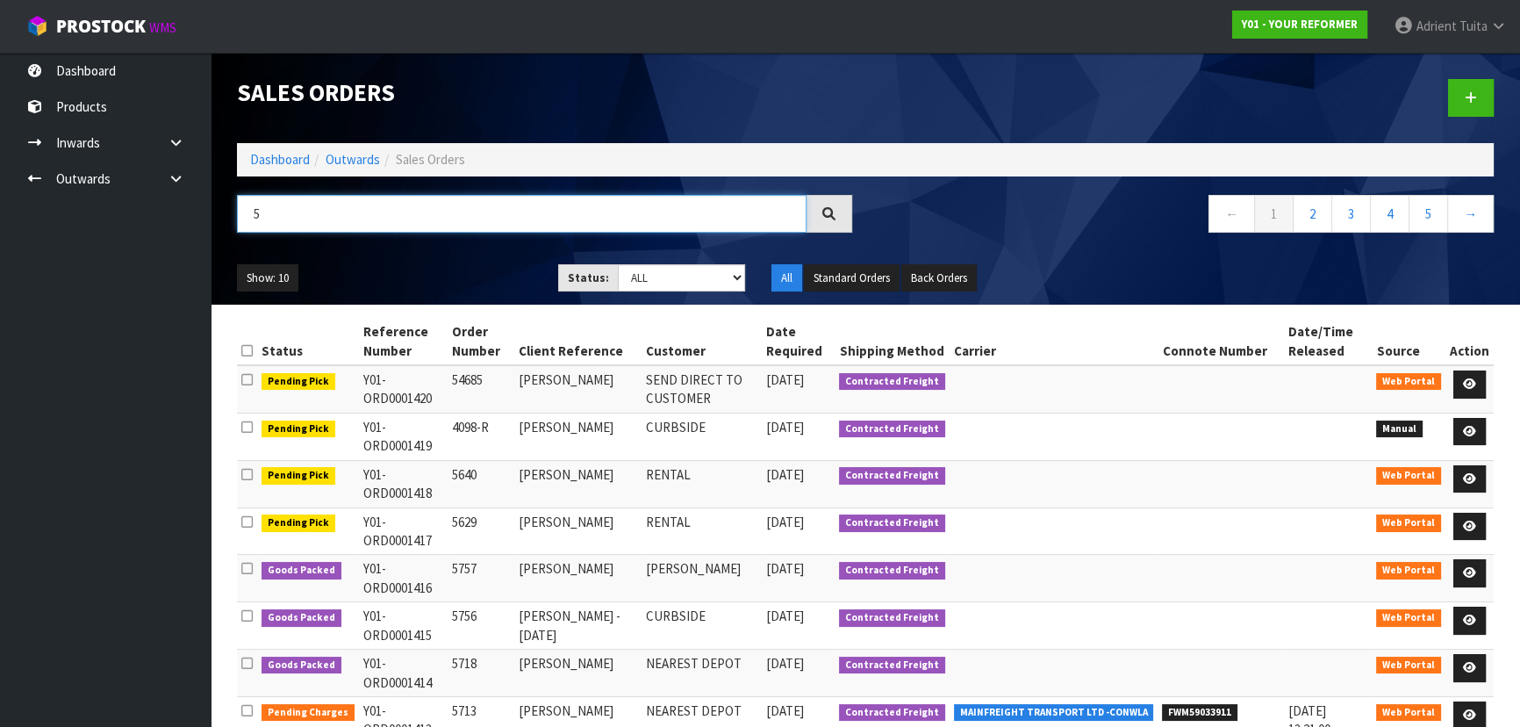
click at [636, 218] on input "5" at bounding box center [522, 214] width 570 height 38
click at [636, 218] on input "57" at bounding box center [522, 214] width 570 height 38
click at [638, 249] on div "0 ← 1 2 3 4 5 →" at bounding box center [865, 223] width 1283 height 56
type input "0"
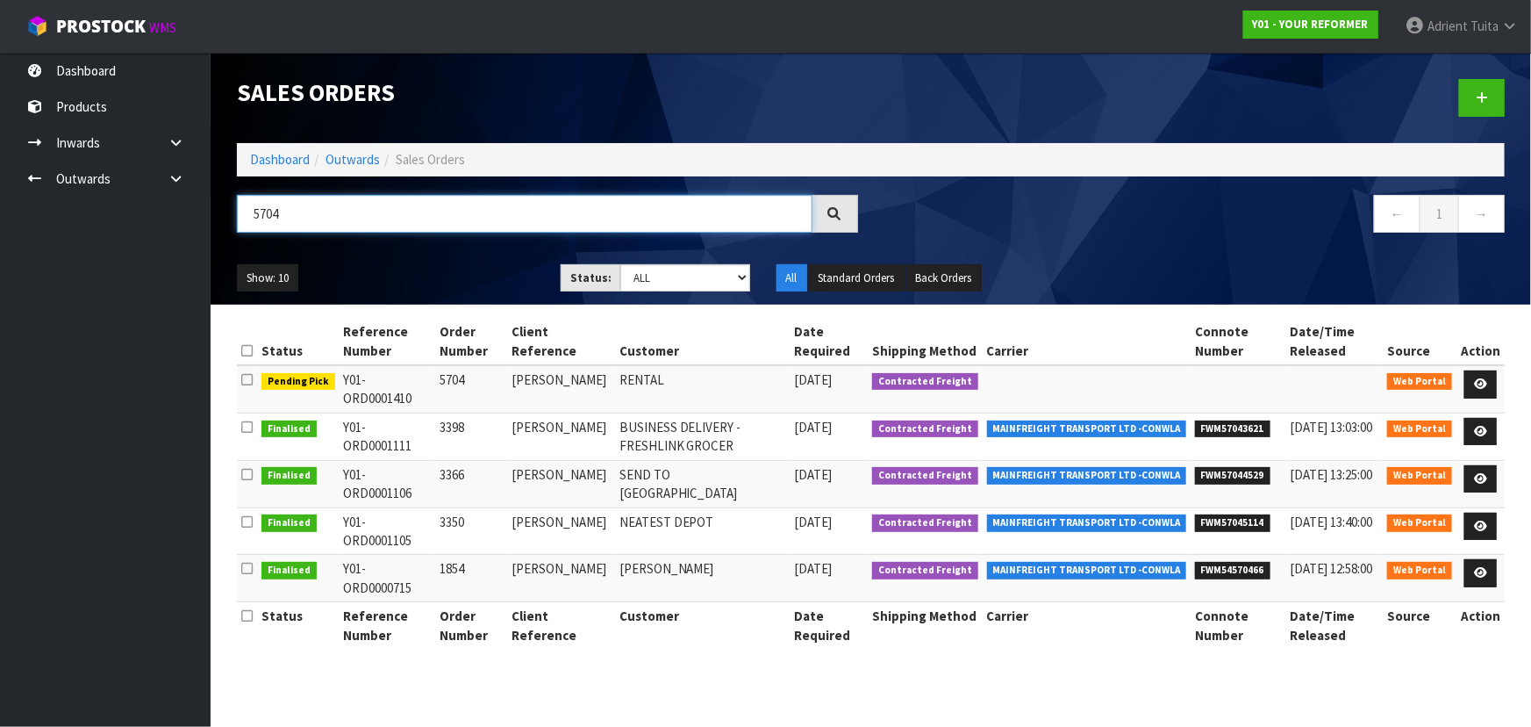
click at [529, 211] on input "5704" at bounding box center [525, 214] width 576 height 38
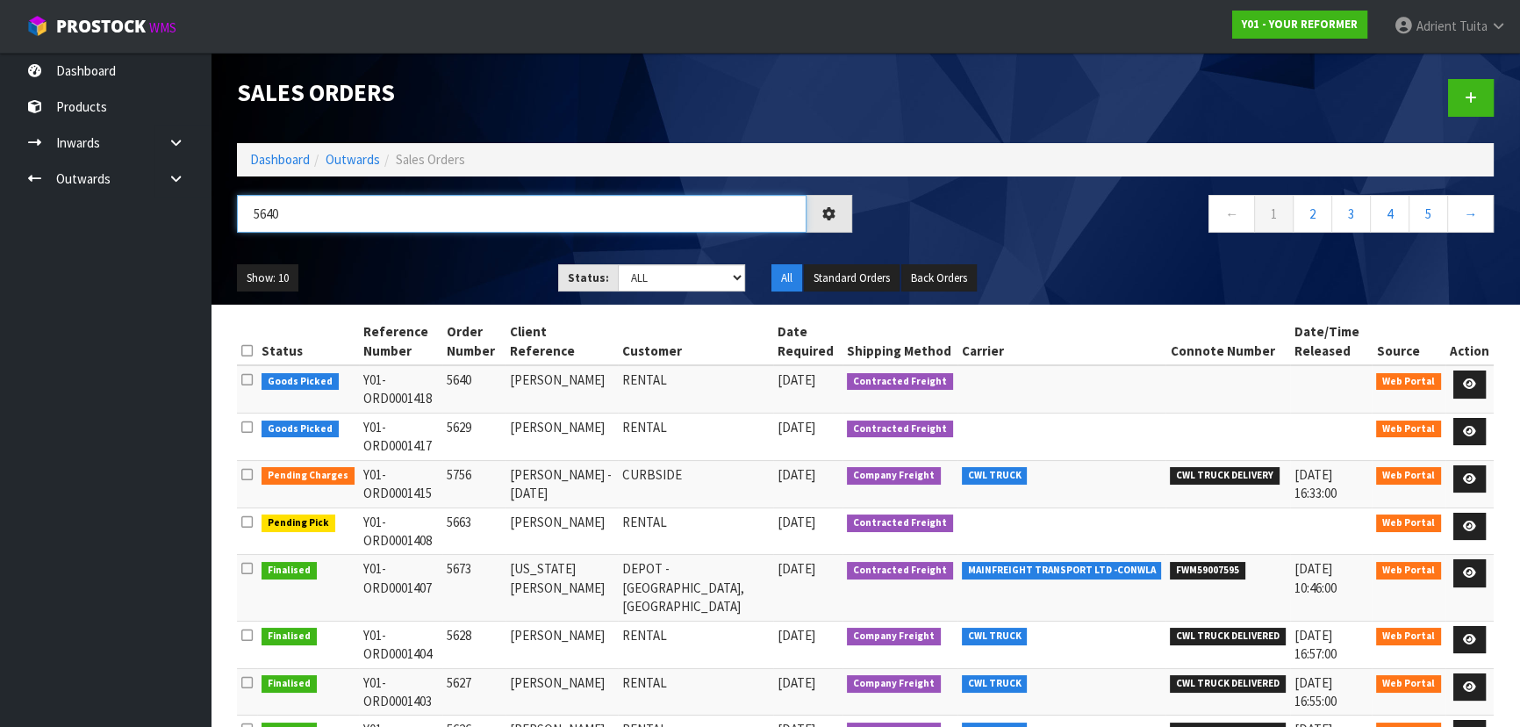
type input "5640"
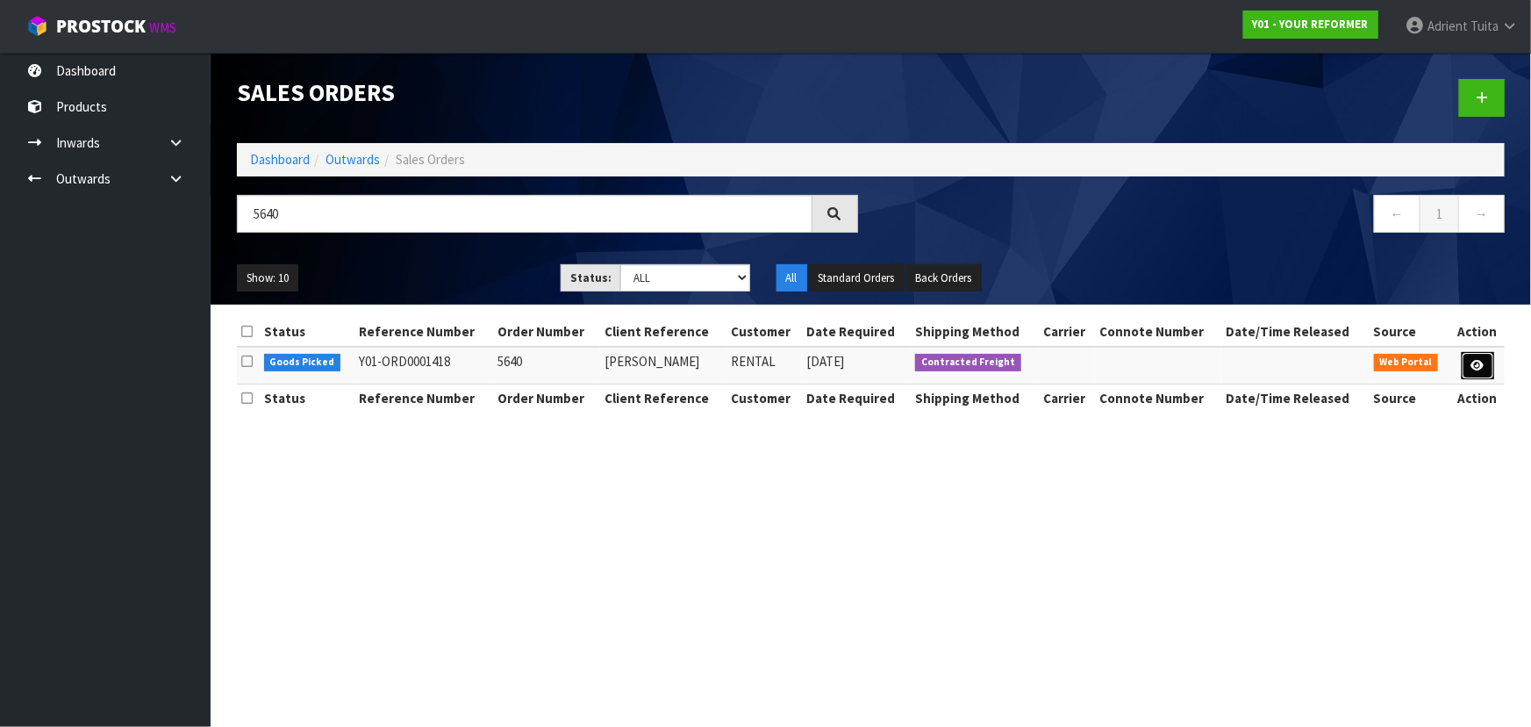
click at [804, 366] on icon at bounding box center [1478, 365] width 13 height 11
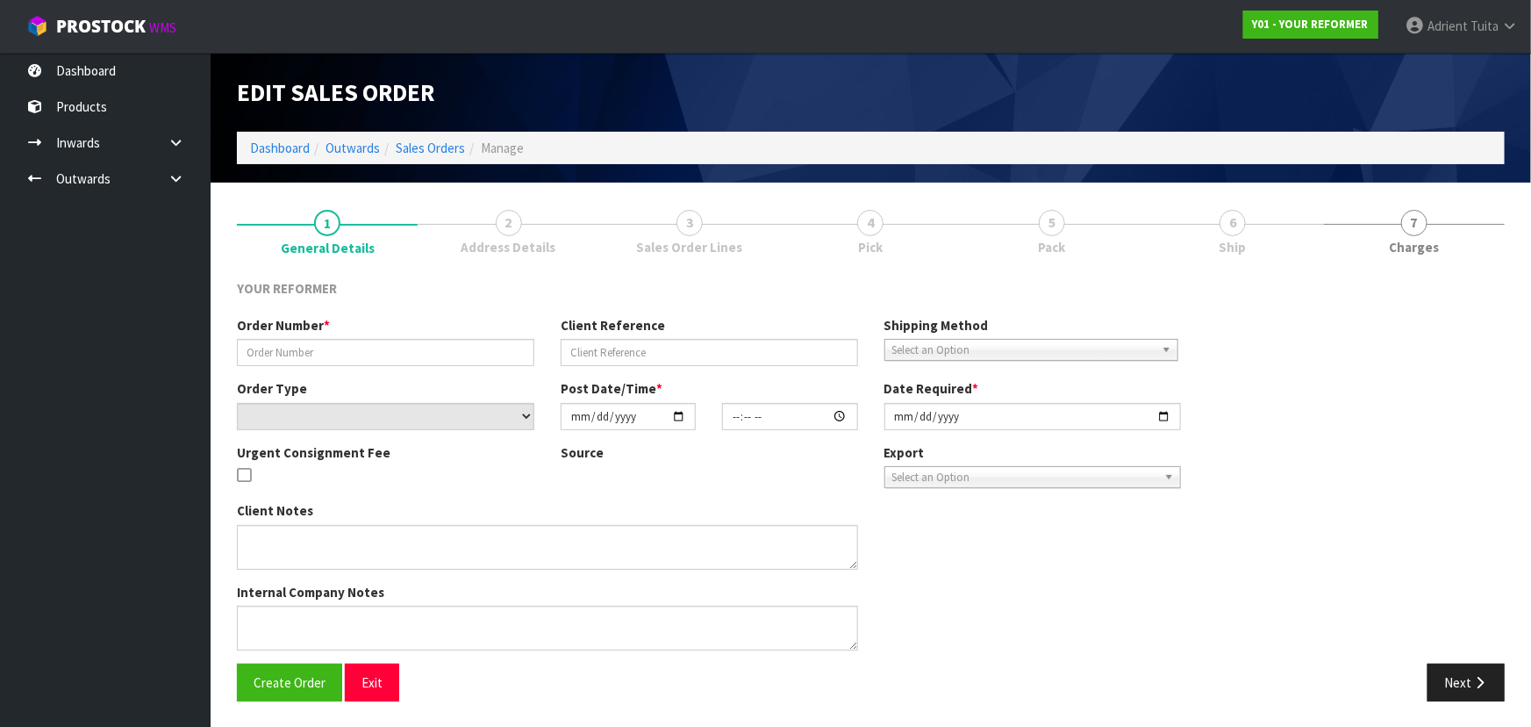
type input "5640"
type input "[PERSON_NAME]"
select select "number:0"
type input "[DATE]"
type input "09:50:00.000"
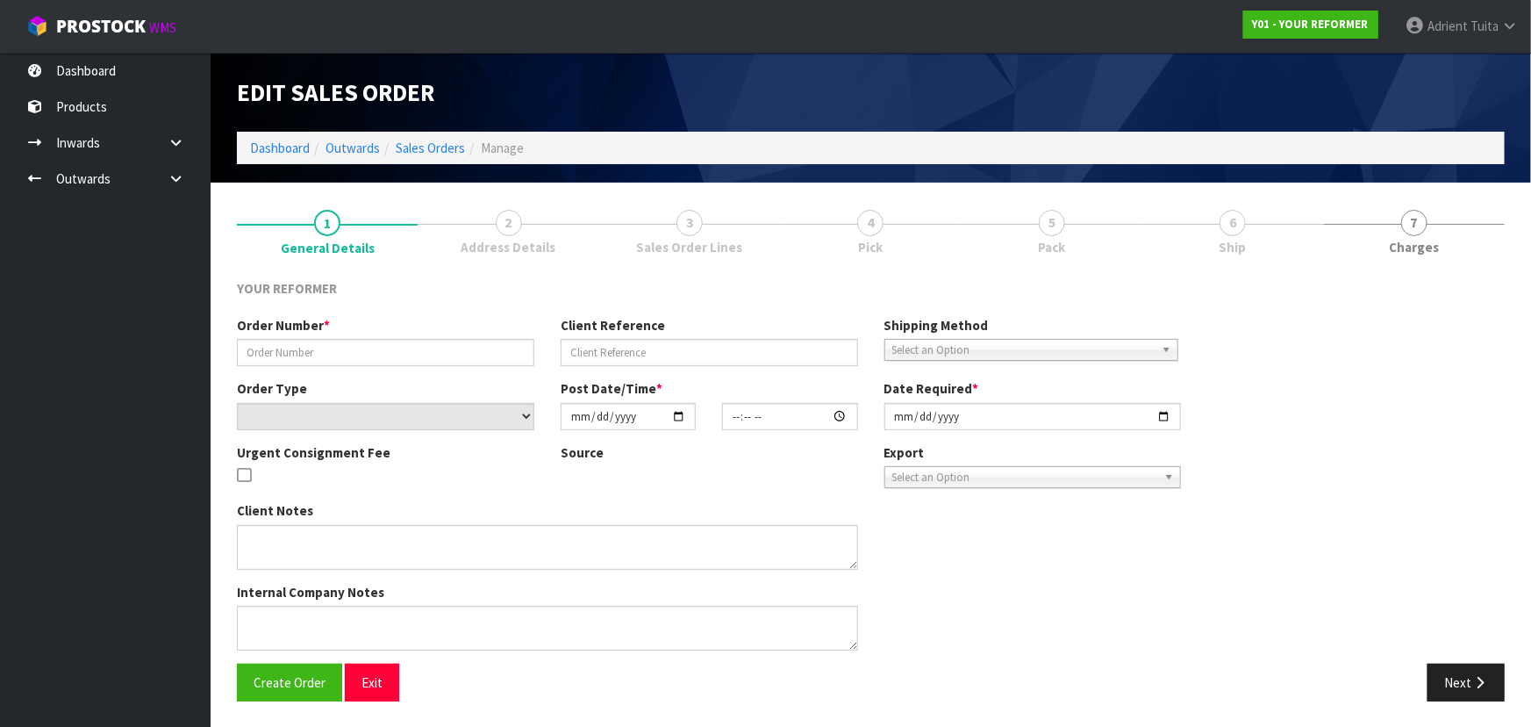
type input "[DATE]"
type textarea "[PERSON_NAME] [STREET_ADDRESS] [PHONE_NUMBER]"
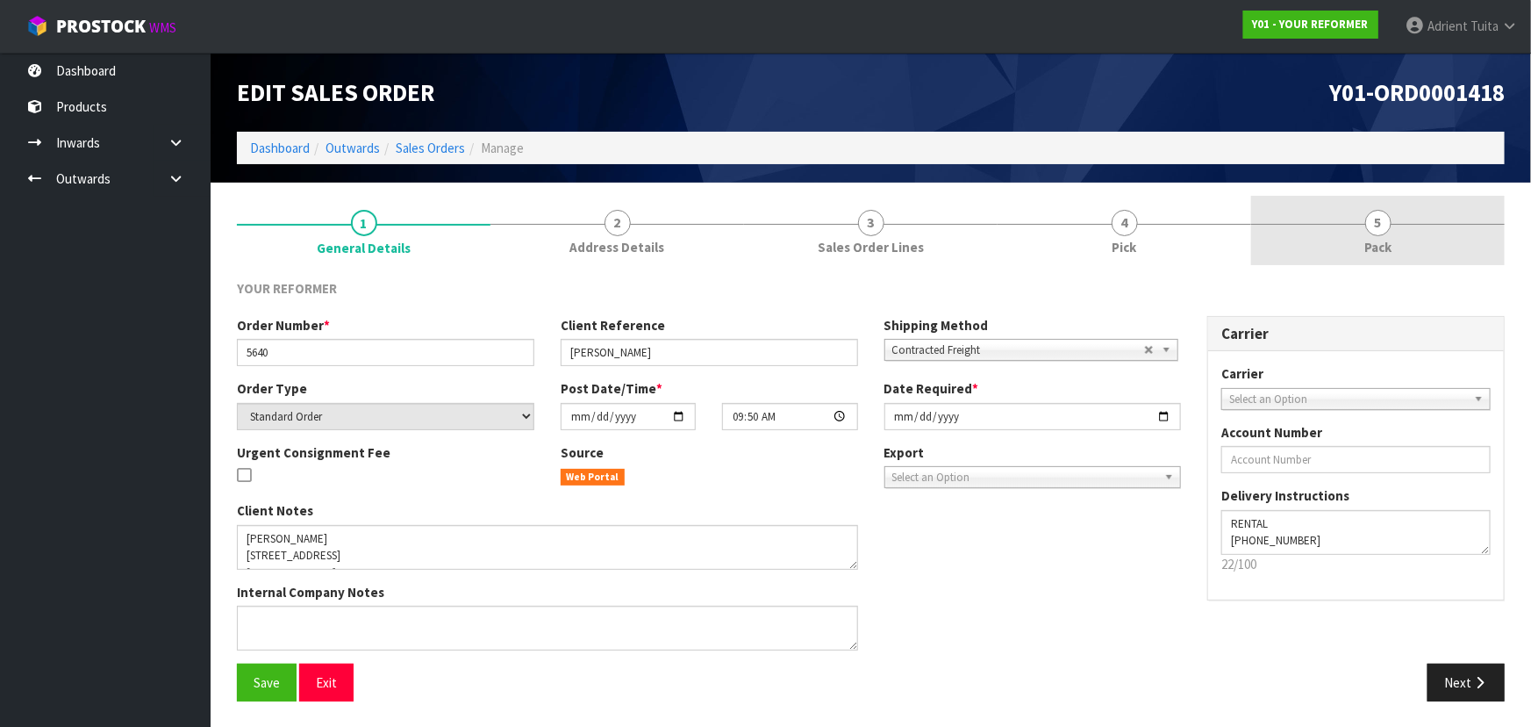
click at [804, 234] on link "5 Pack" at bounding box center [1378, 230] width 254 height 69
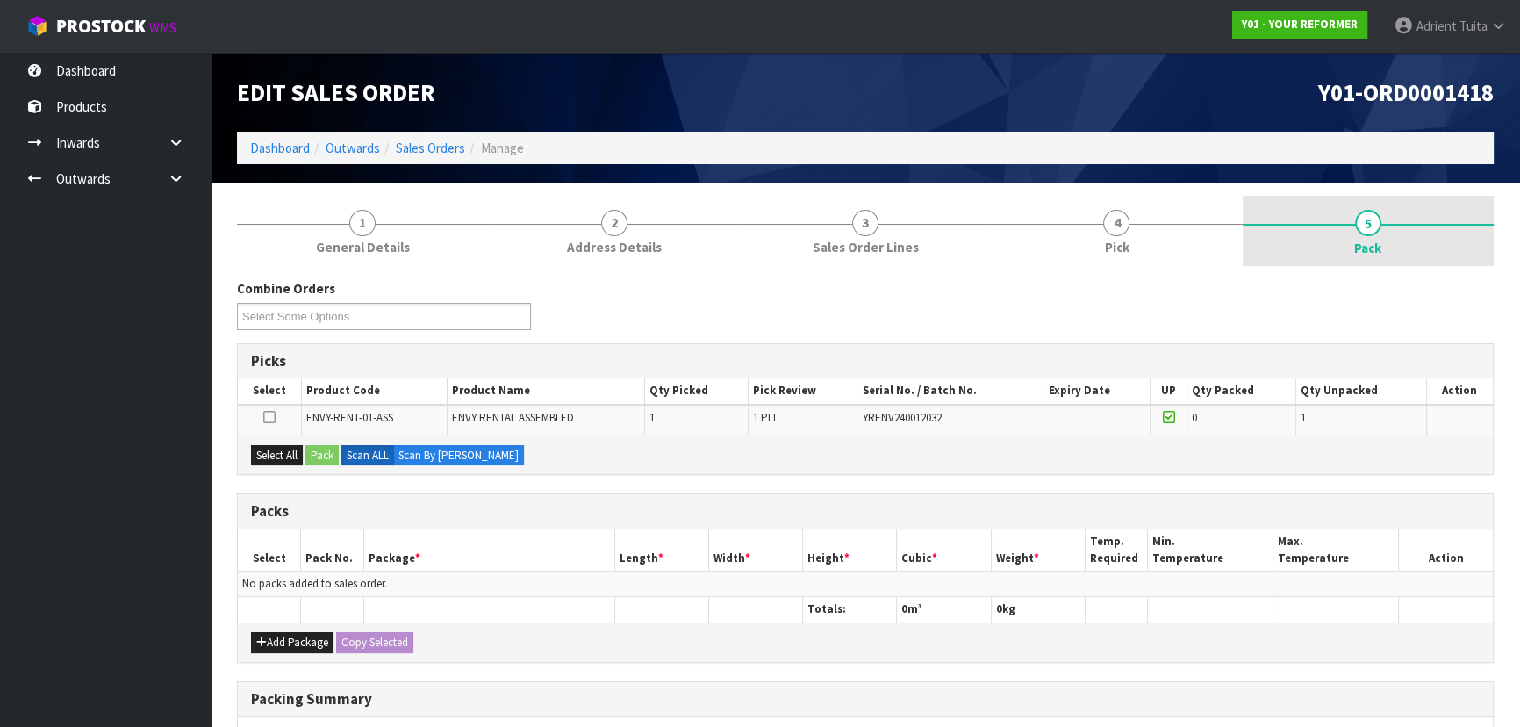
click at [804, 251] on span "Pack" at bounding box center [1367, 248] width 27 height 18
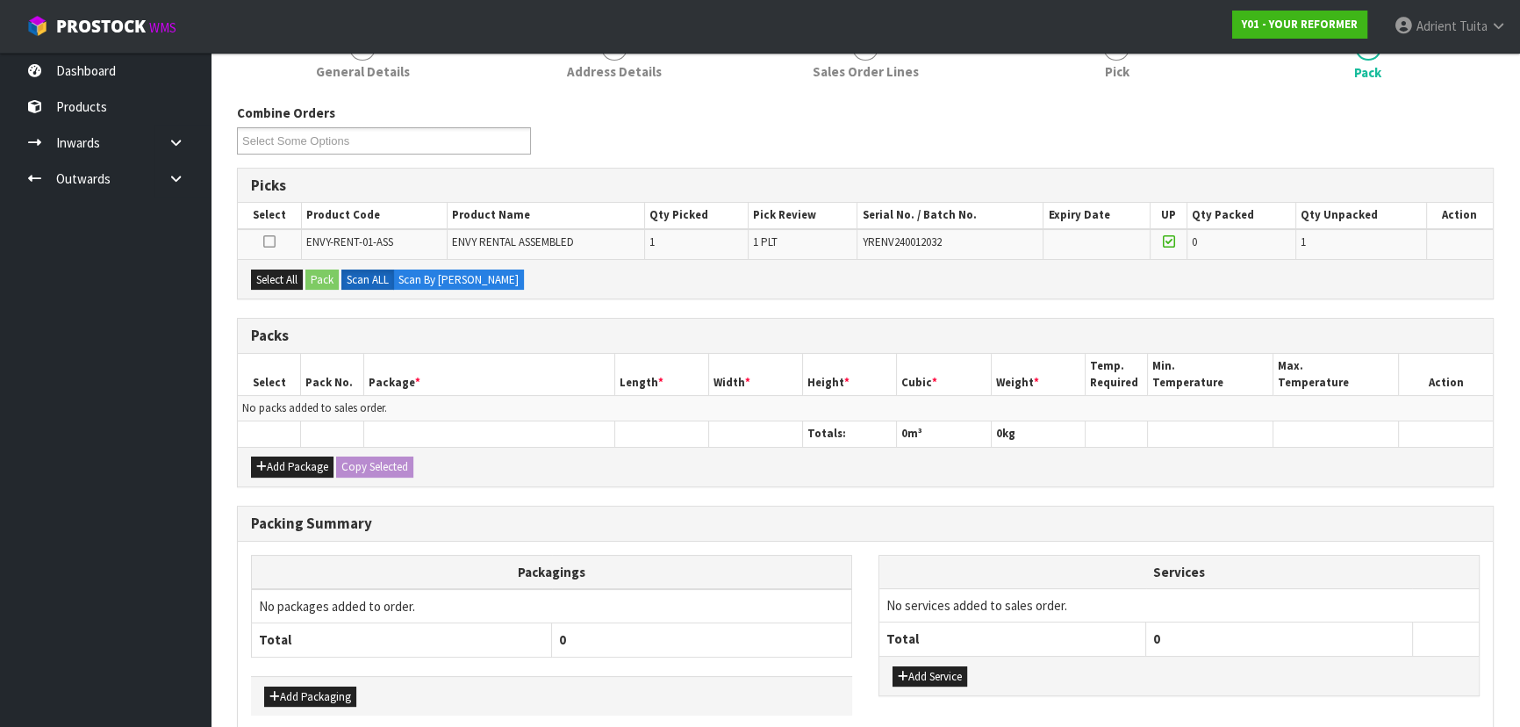
scroll to position [256, 0]
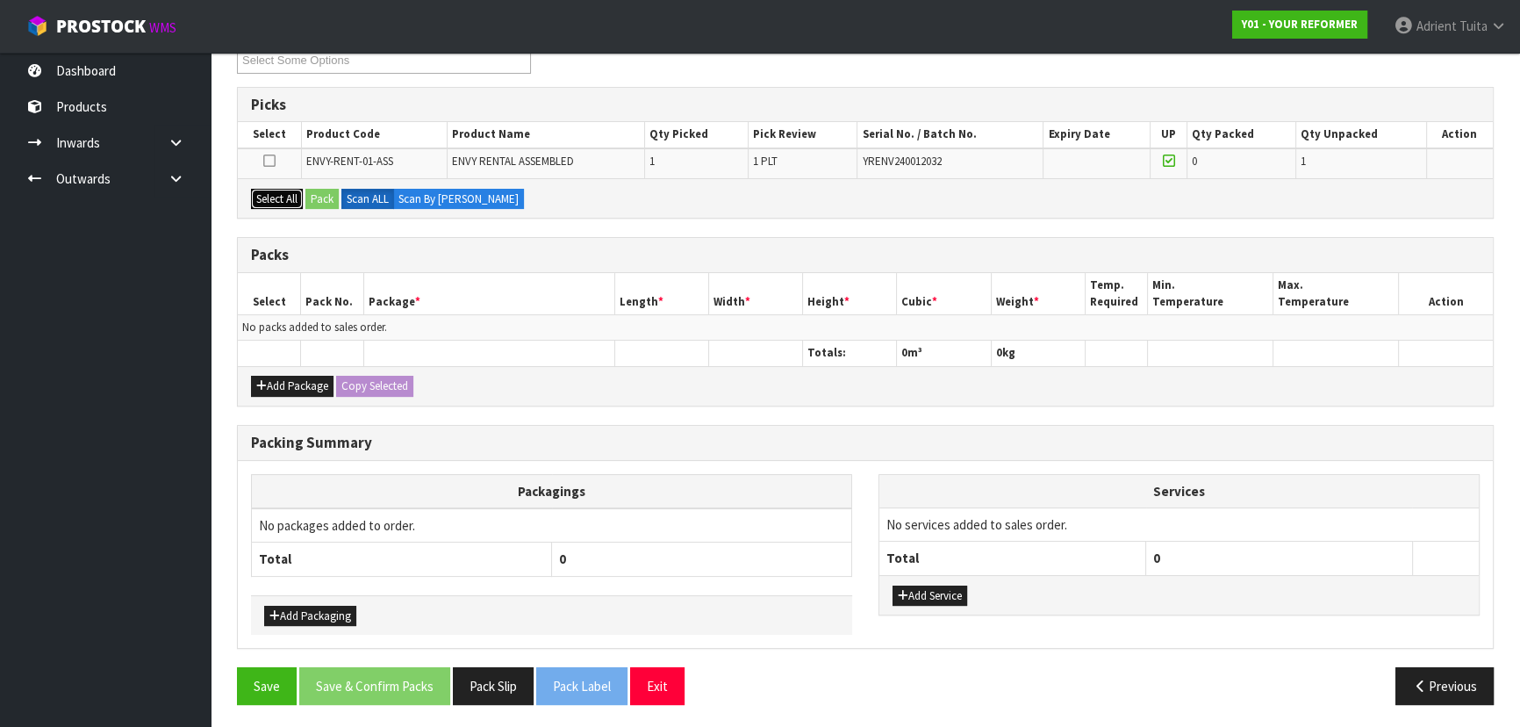
click at [266, 190] on button "Select All" at bounding box center [277, 199] width 52 height 21
click at [322, 201] on button "Pack" at bounding box center [321, 199] width 33 height 21
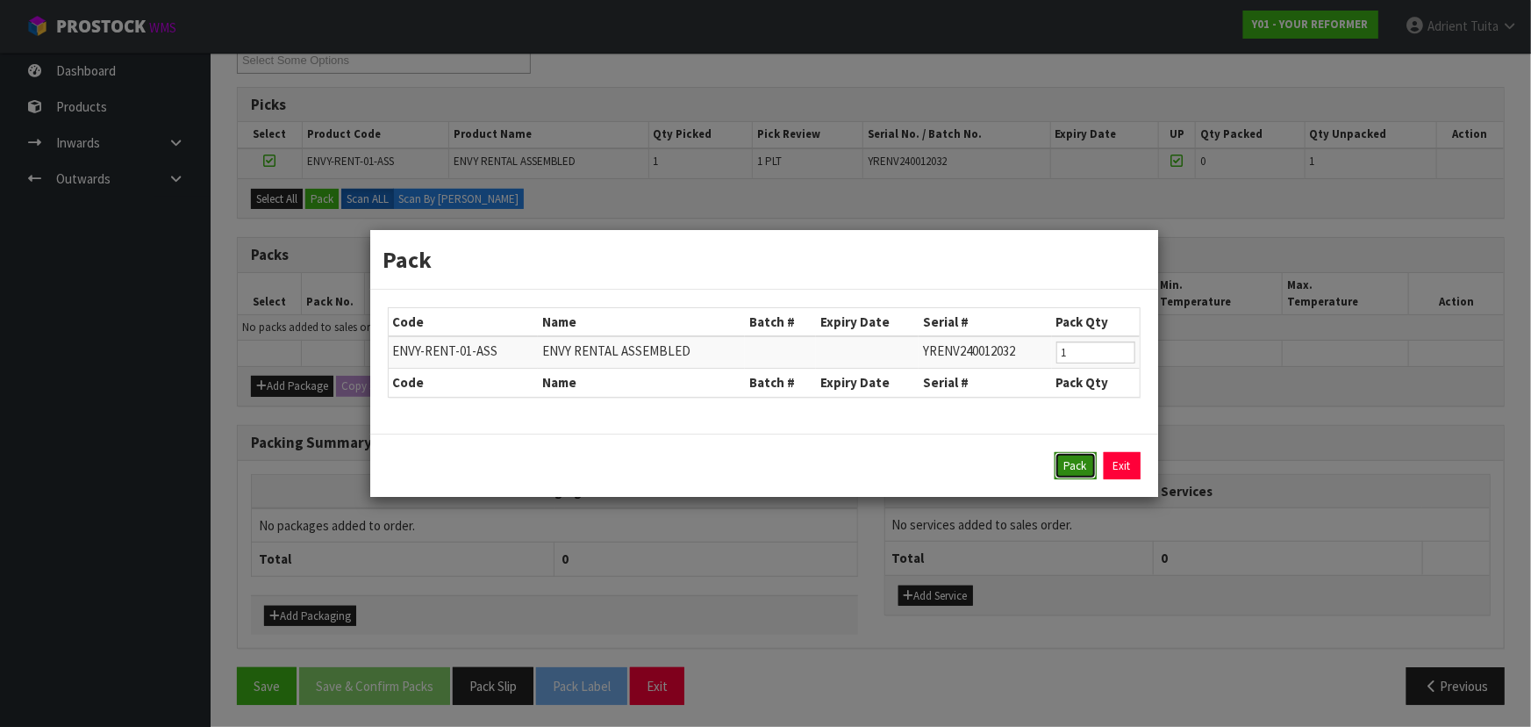
drag, startPoint x: 1084, startPoint y: 468, endPoint x: 820, endPoint y: 394, distance: 273.4
click at [804, 465] on button "Pack" at bounding box center [1076, 466] width 42 height 28
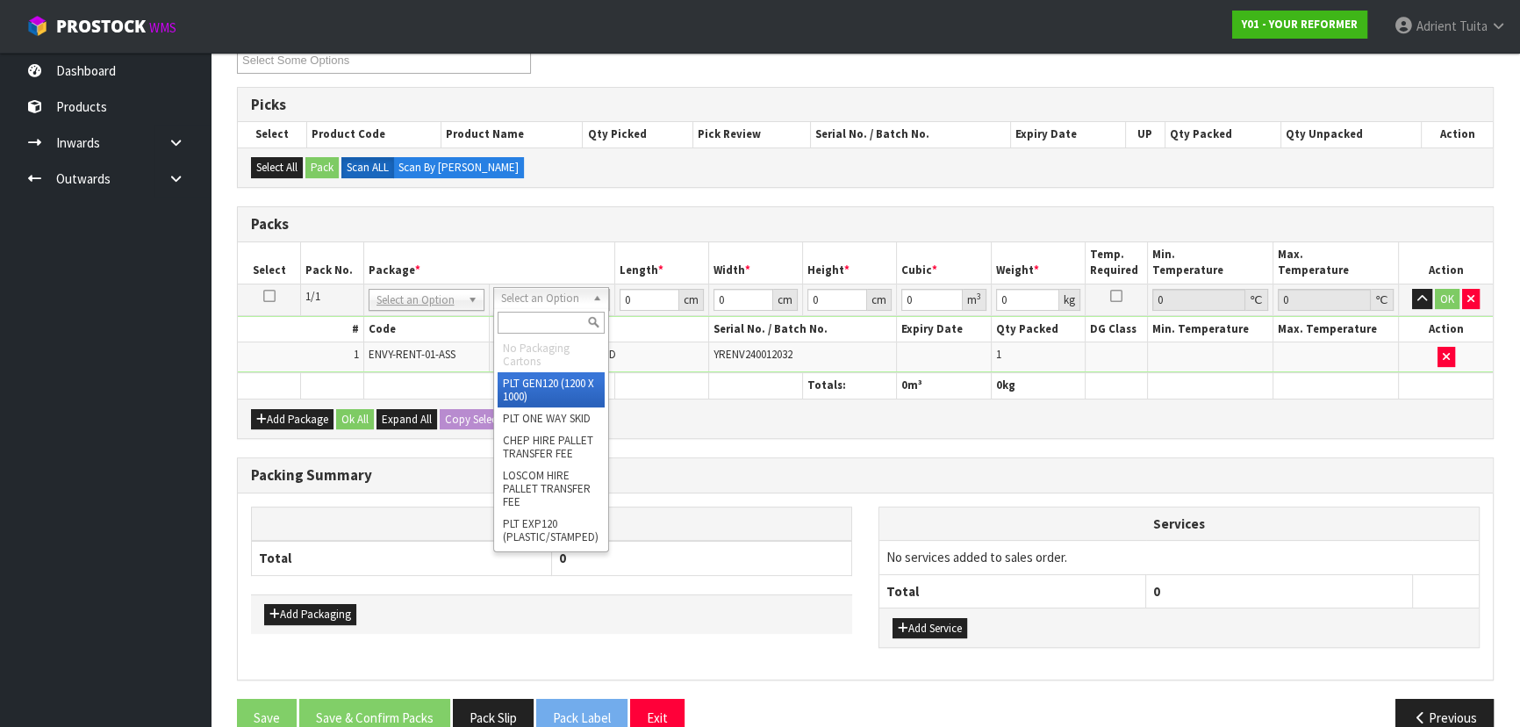
click at [536, 332] on input "text" at bounding box center [551, 323] width 107 height 22
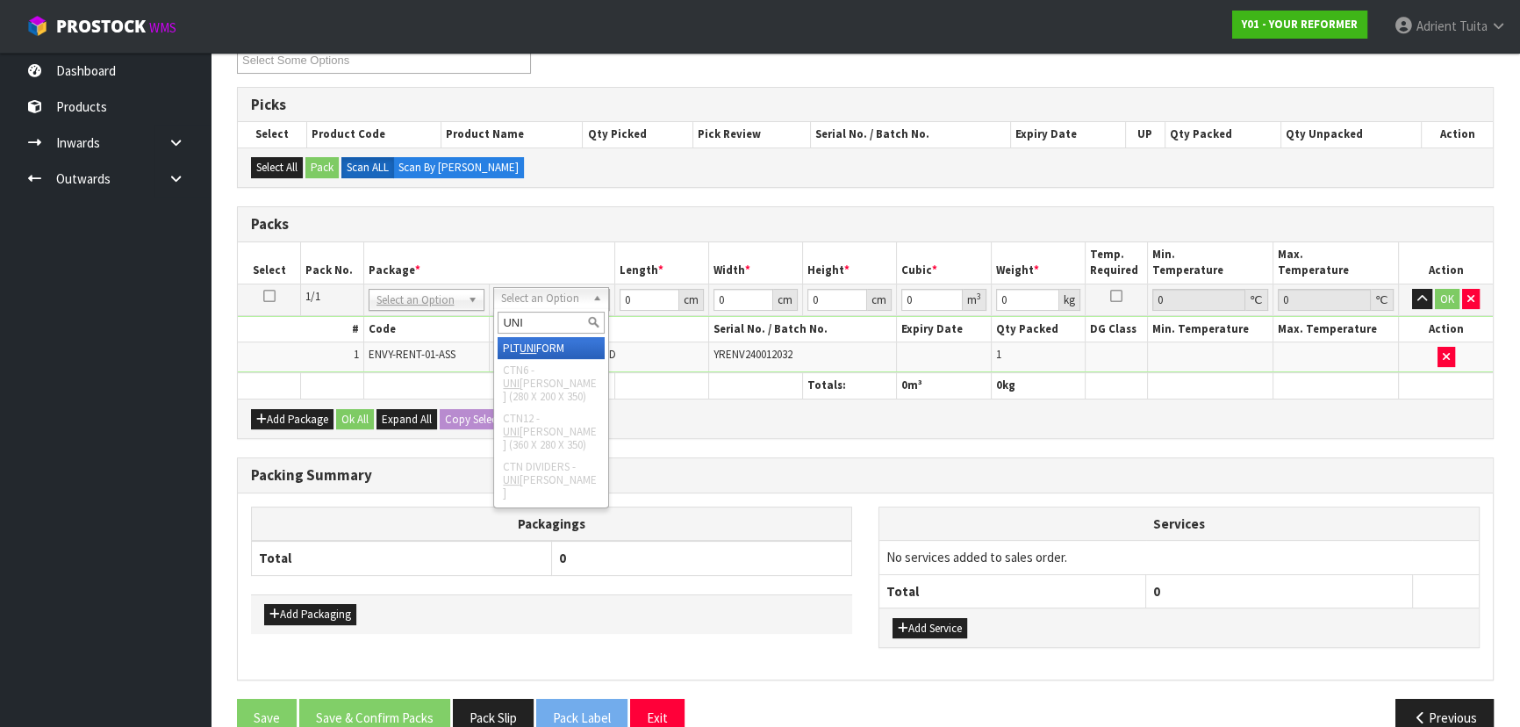
type input "UNI"
type input "112"
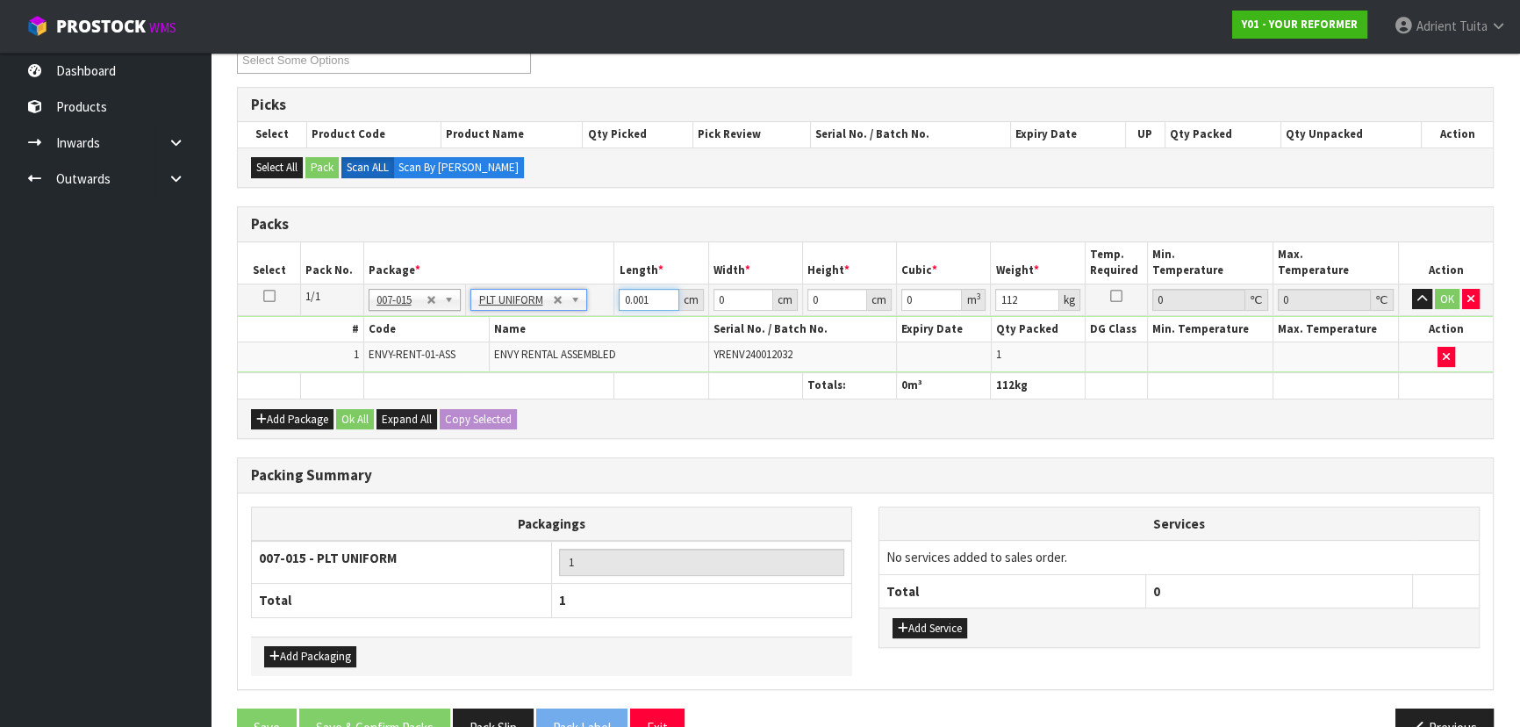
click at [666, 291] on input "0.001" at bounding box center [649, 300] width 60 height 22
click at [640, 293] on input "0.001" at bounding box center [649, 300] width 60 height 22
type input "260"
type input "73"
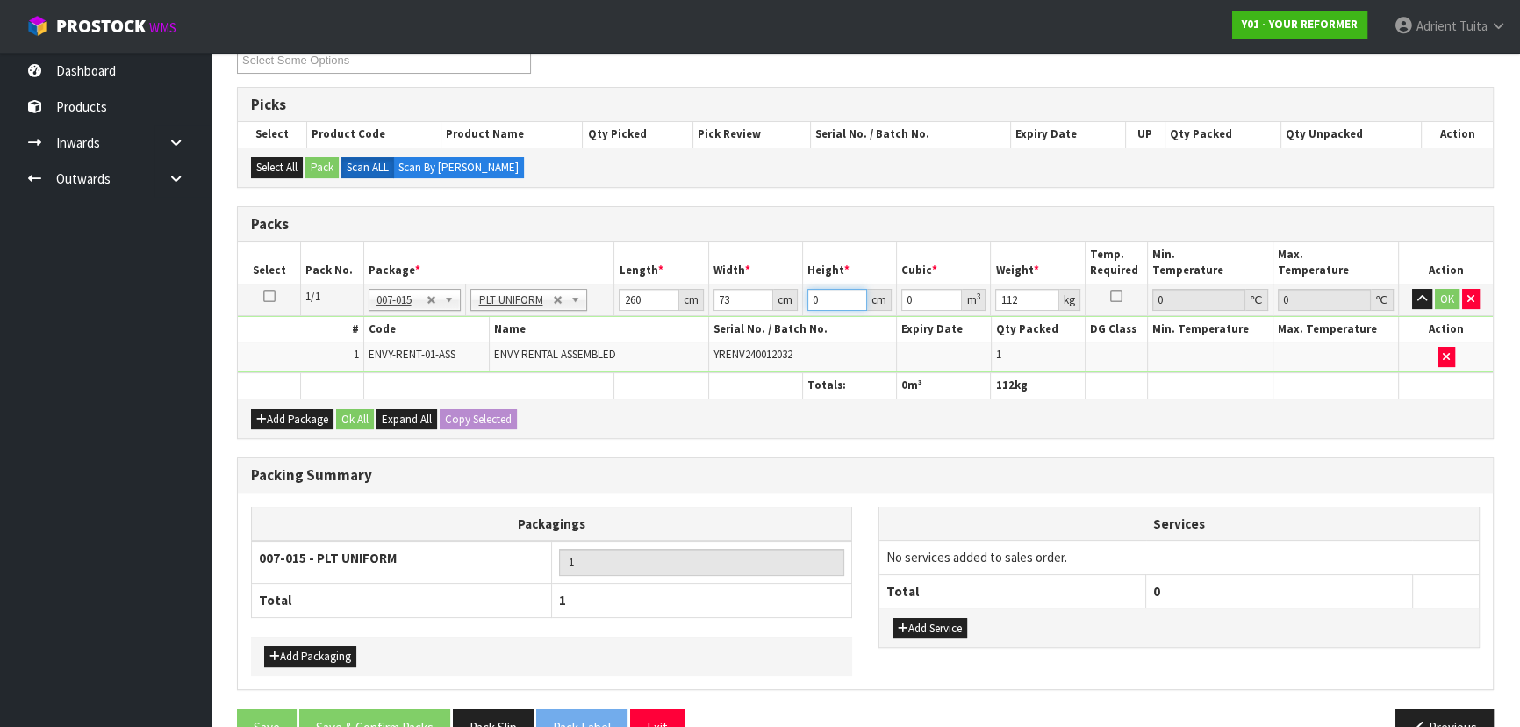
type input "4"
type input "0.07592"
type input "42"
type input "0.79716"
type input "42"
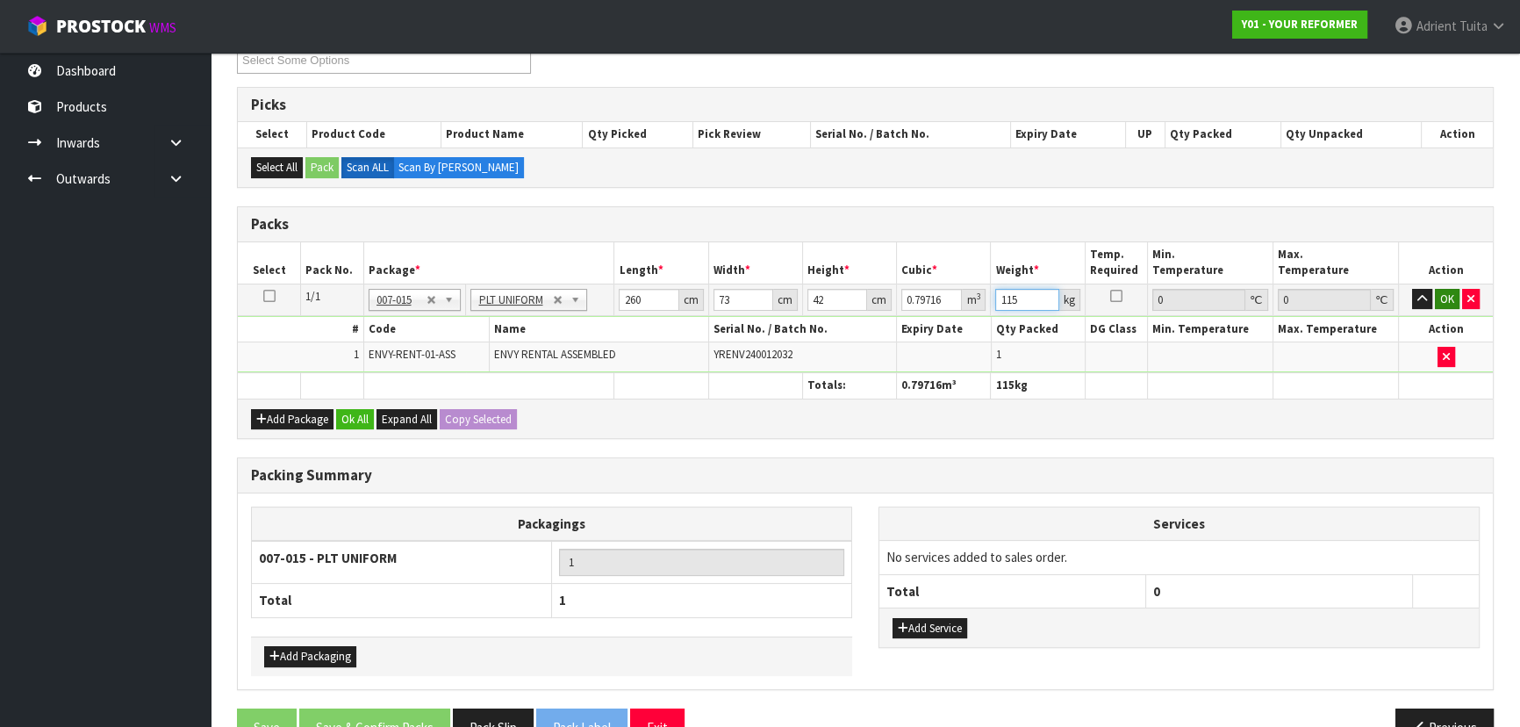
type input "115"
click at [804, 298] on button "OK" at bounding box center [1447, 299] width 25 height 21
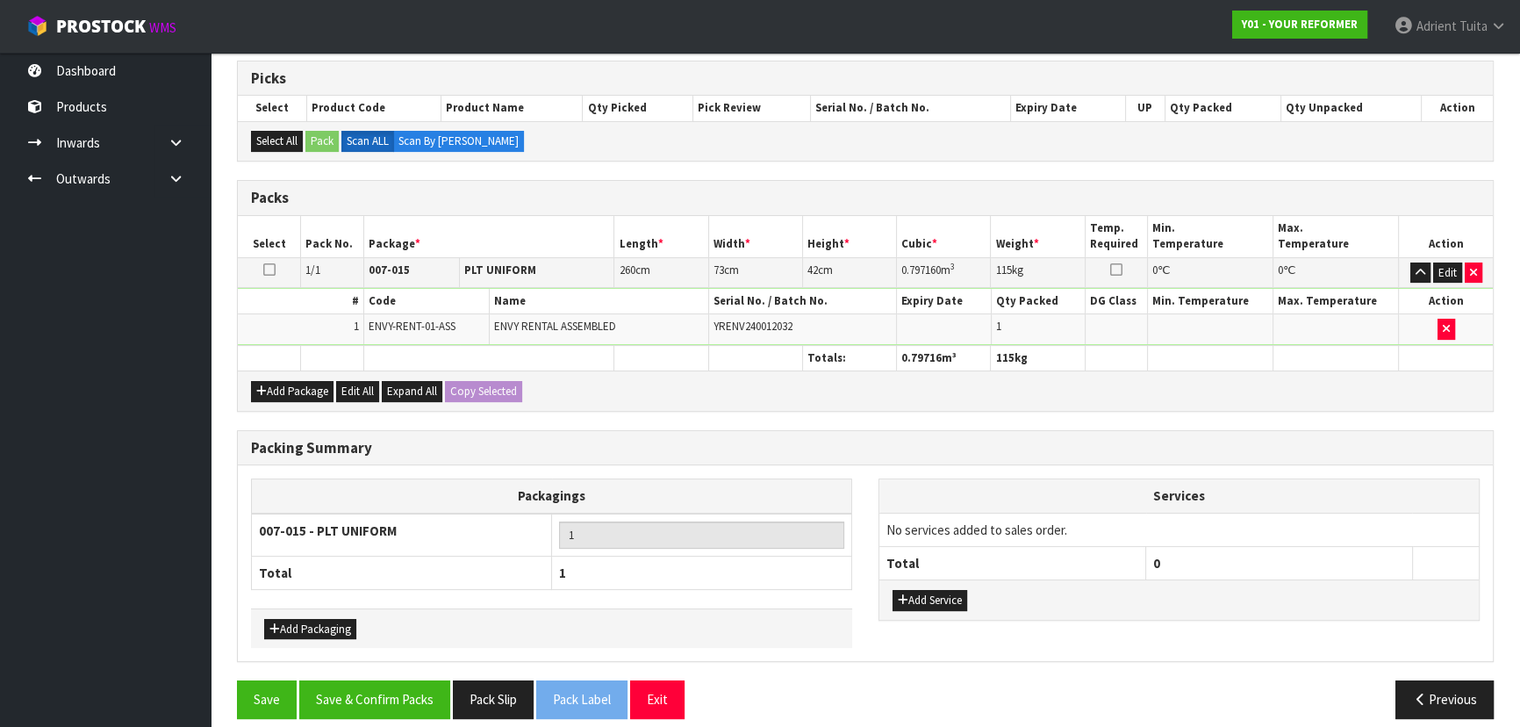
scroll to position [296, 0]
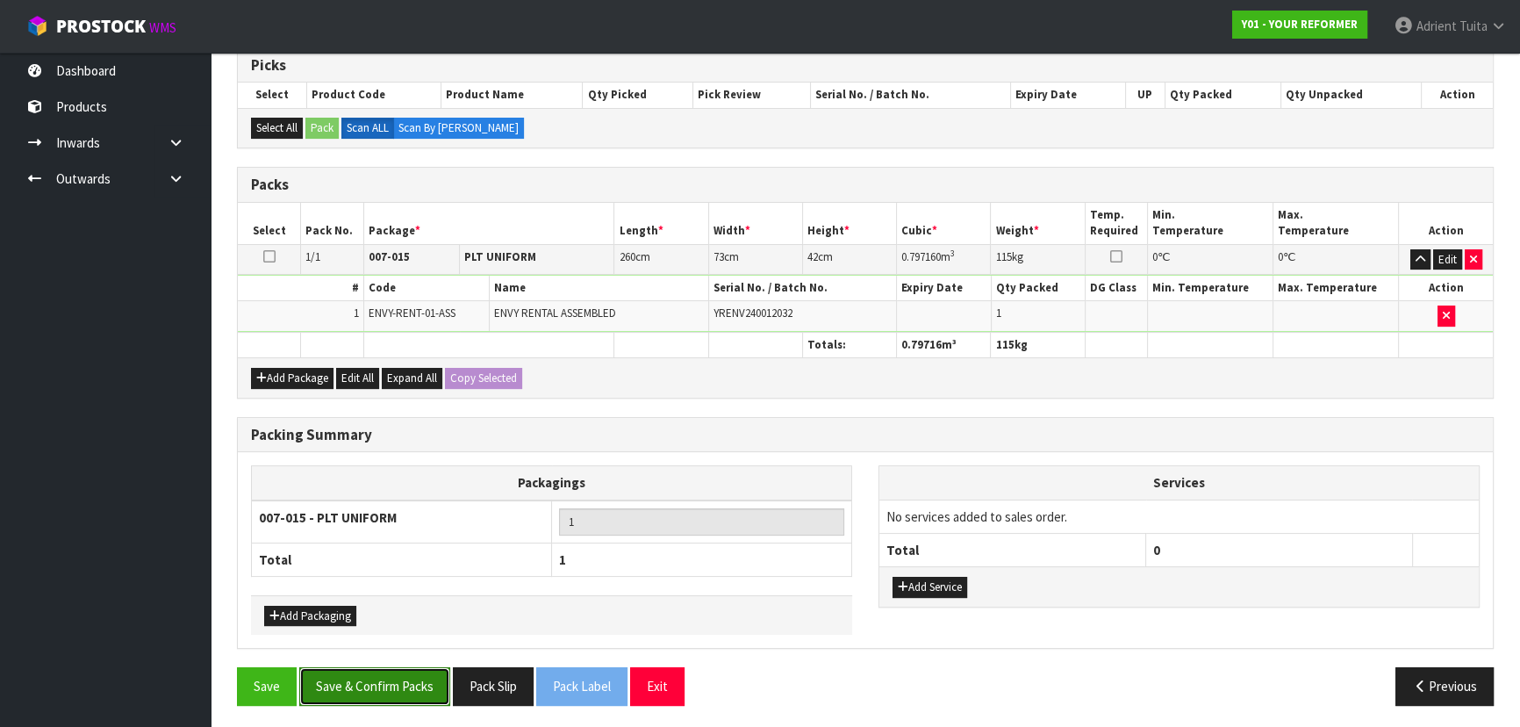
click at [348, 465] on button "Save & Confirm Packs" at bounding box center [374, 686] width 151 height 38
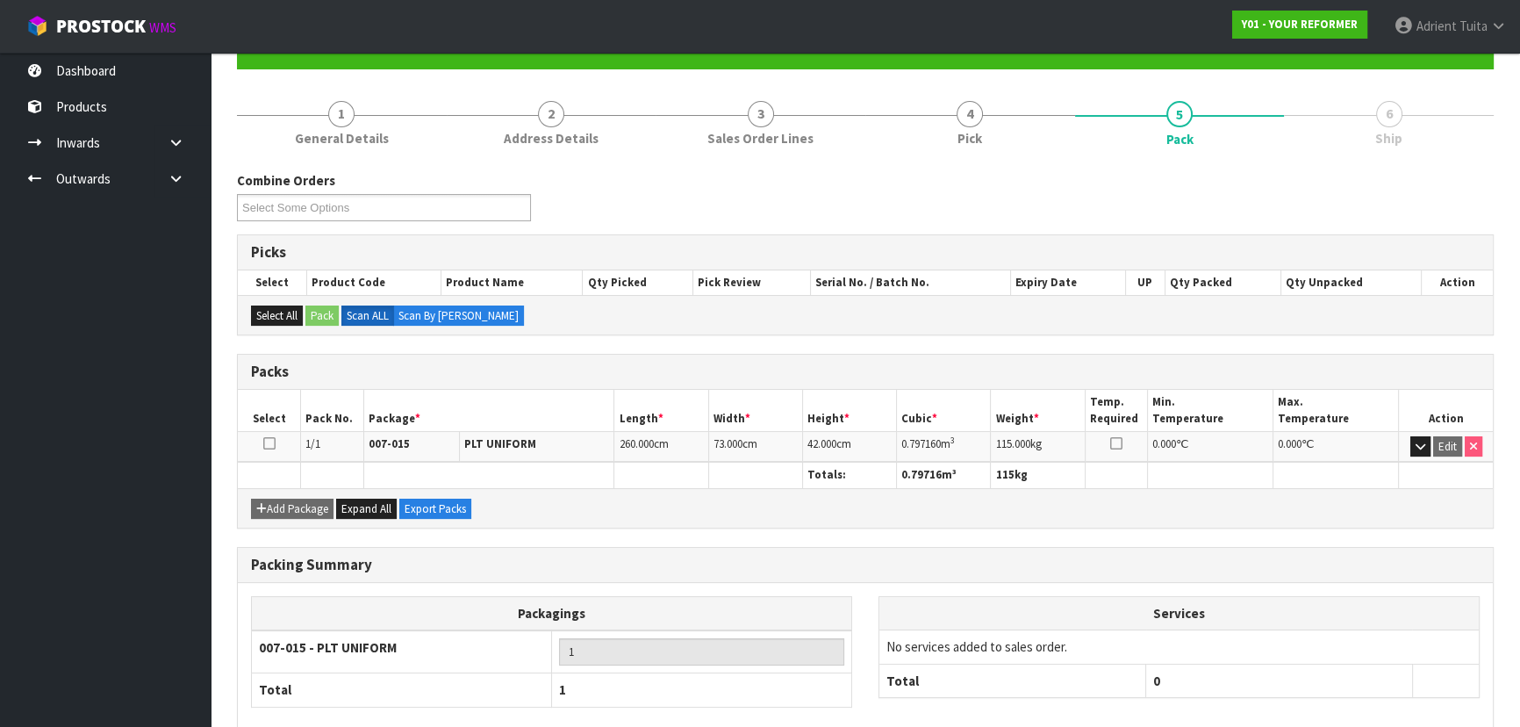
scroll to position [263, 0]
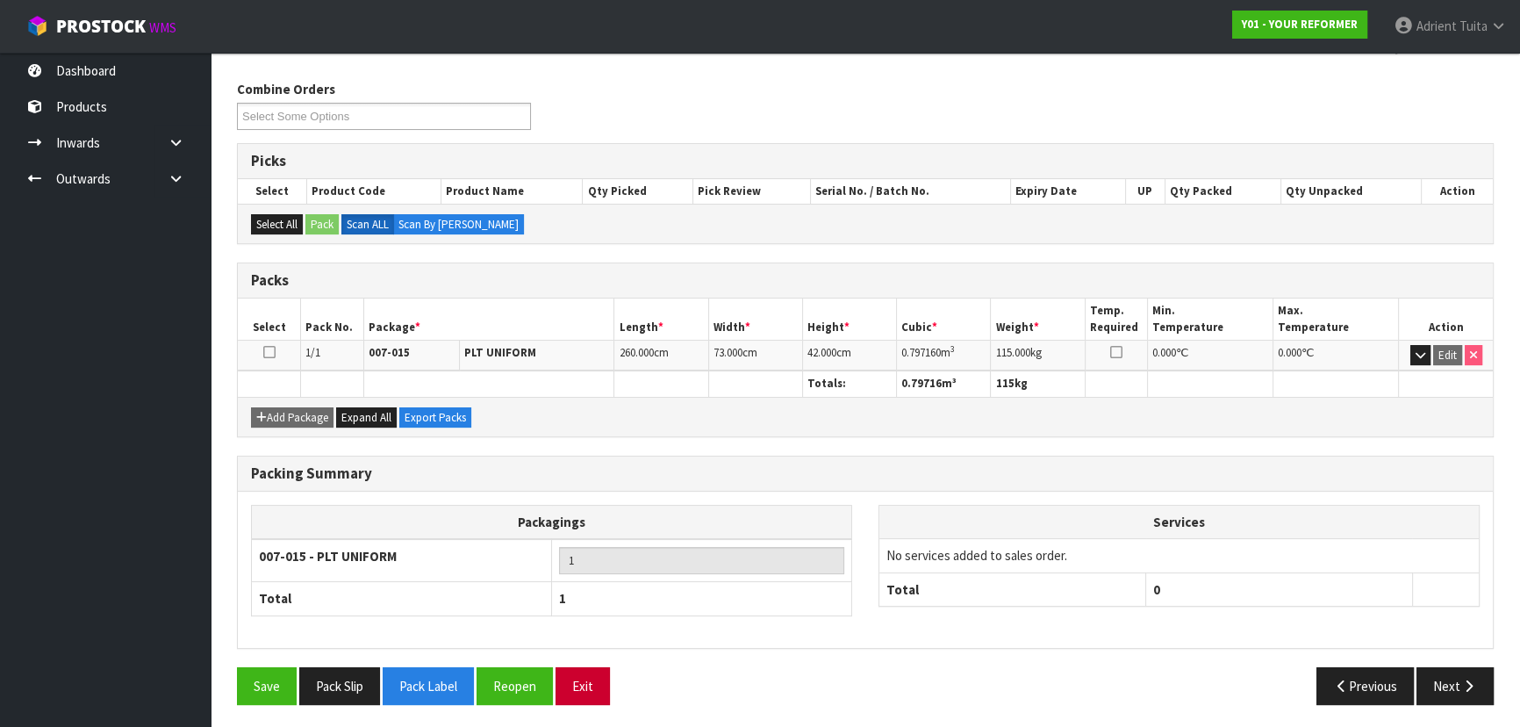
drag, startPoint x: 602, startPoint y: 660, endPoint x: 591, endPoint y: 679, distance: 22.0
click at [602, 465] on div "Combine Orders Y01-ORD0001408 Y01-ORD0001410 Y01-ORD0001414 Y01-ORD0001416 Y01-…" at bounding box center [865, 399] width 1257 height 638
click at [591, 465] on button "Exit" at bounding box center [582, 686] width 54 height 38
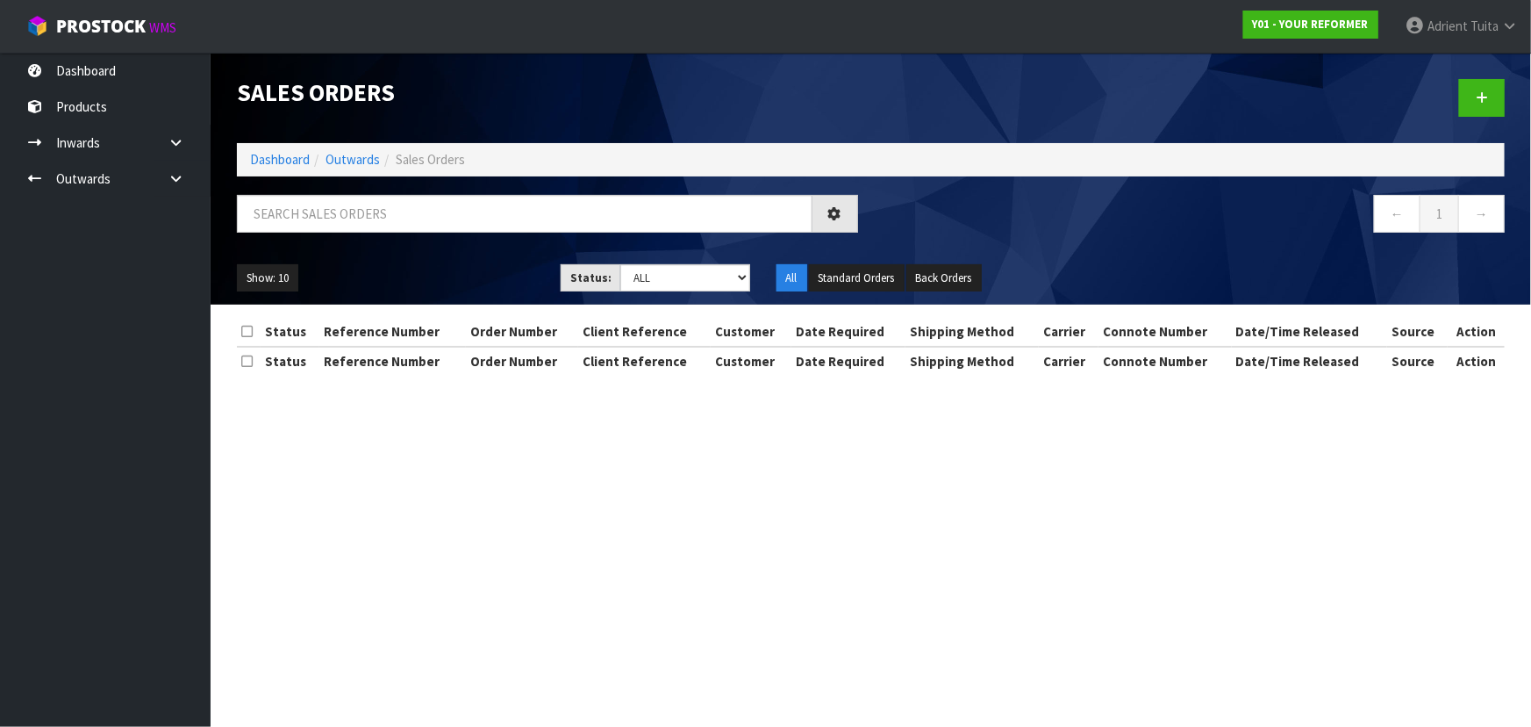
click at [500, 236] on div at bounding box center [548, 220] width 648 height 51
click at [501, 228] on input "text" at bounding box center [525, 214] width 576 height 38
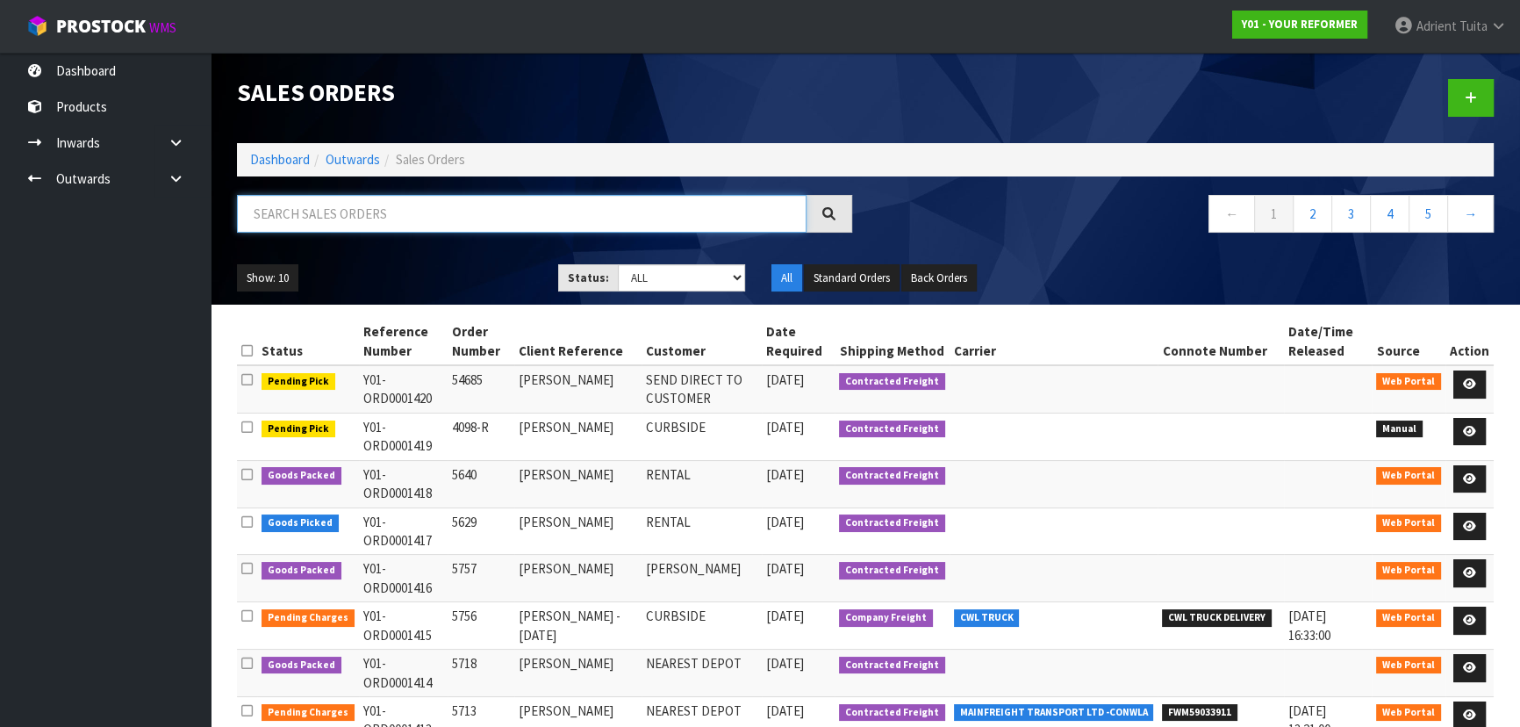
click at [501, 228] on input "text" at bounding box center [522, 214] width 570 height 38
type input "5704"
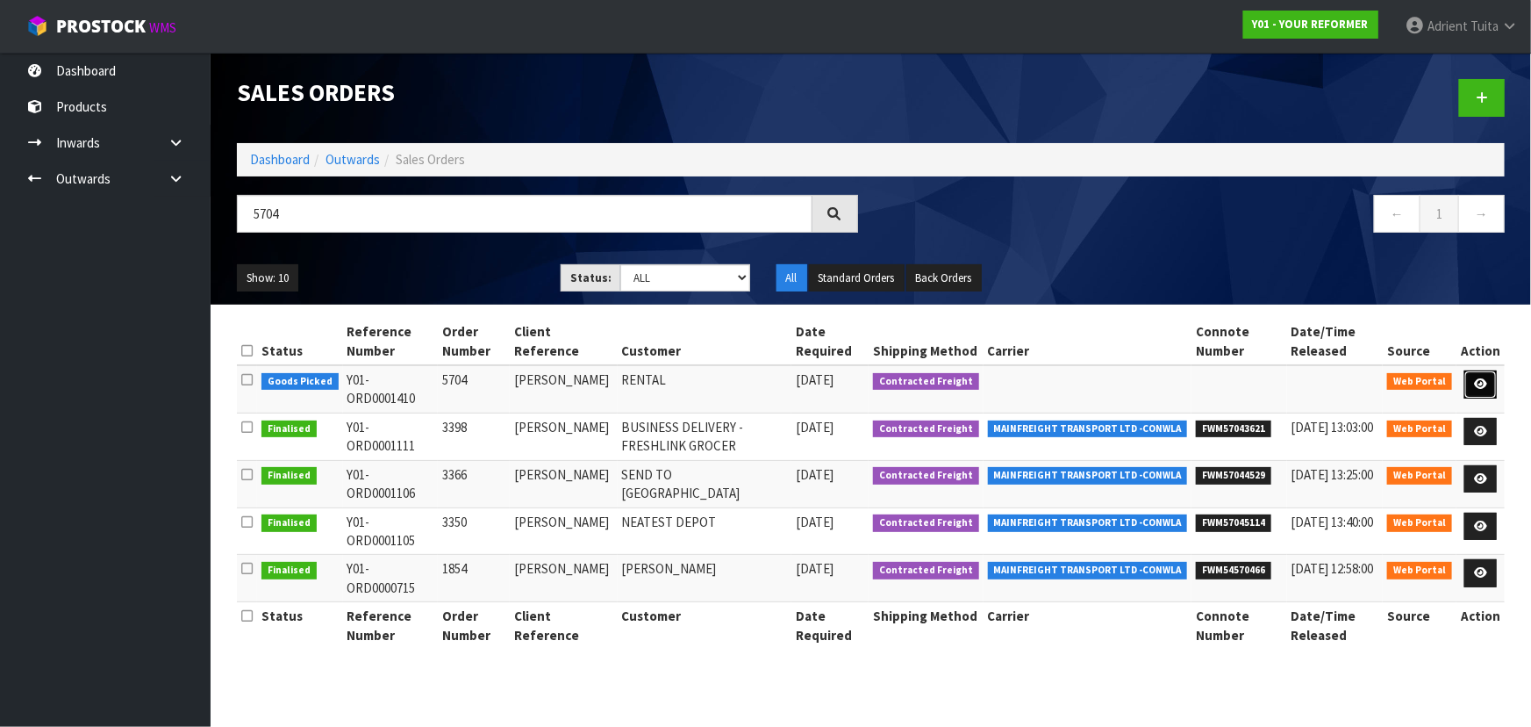
click at [804, 393] on link at bounding box center [1481, 384] width 32 height 28
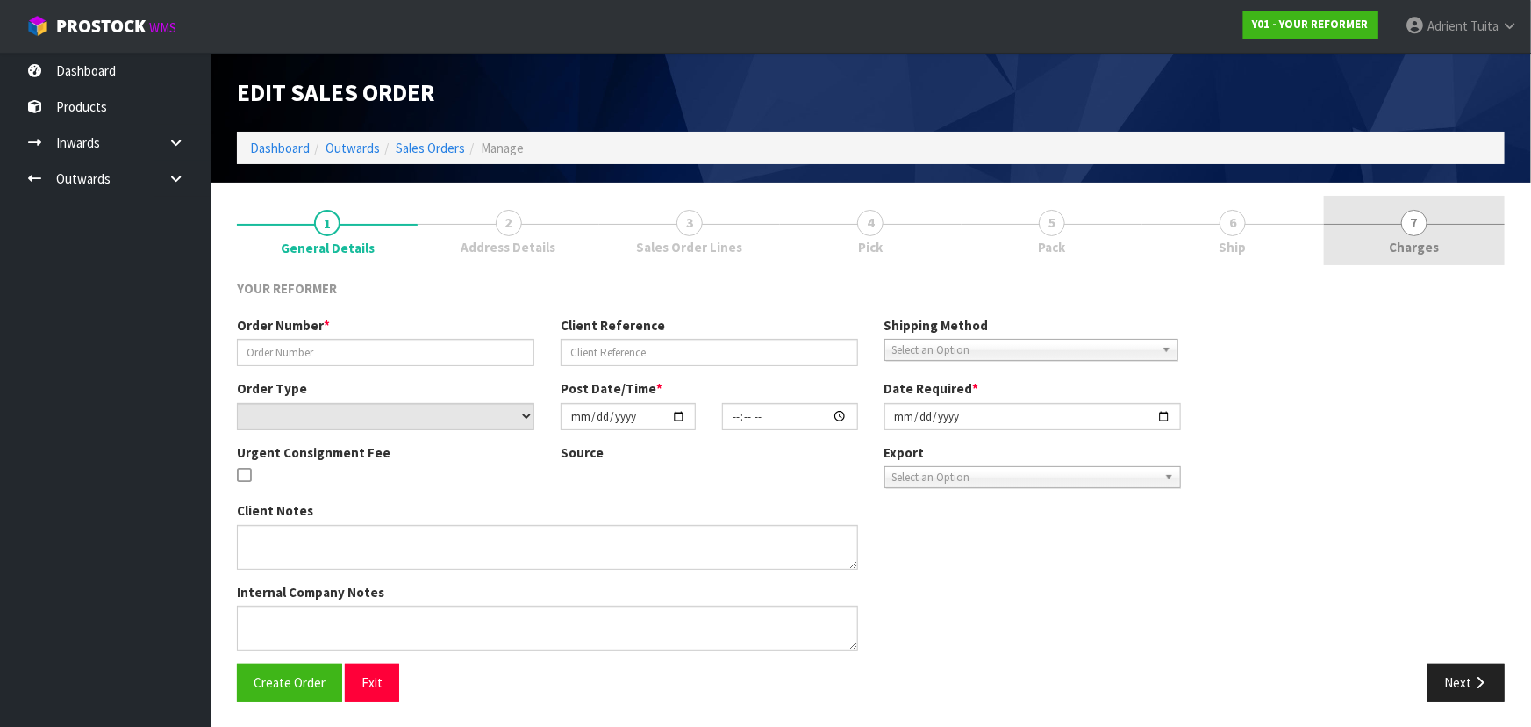
type input "5704"
type input "[PERSON_NAME]"
select select "number:0"
type input "[DATE]"
type input "10:26:00.000"
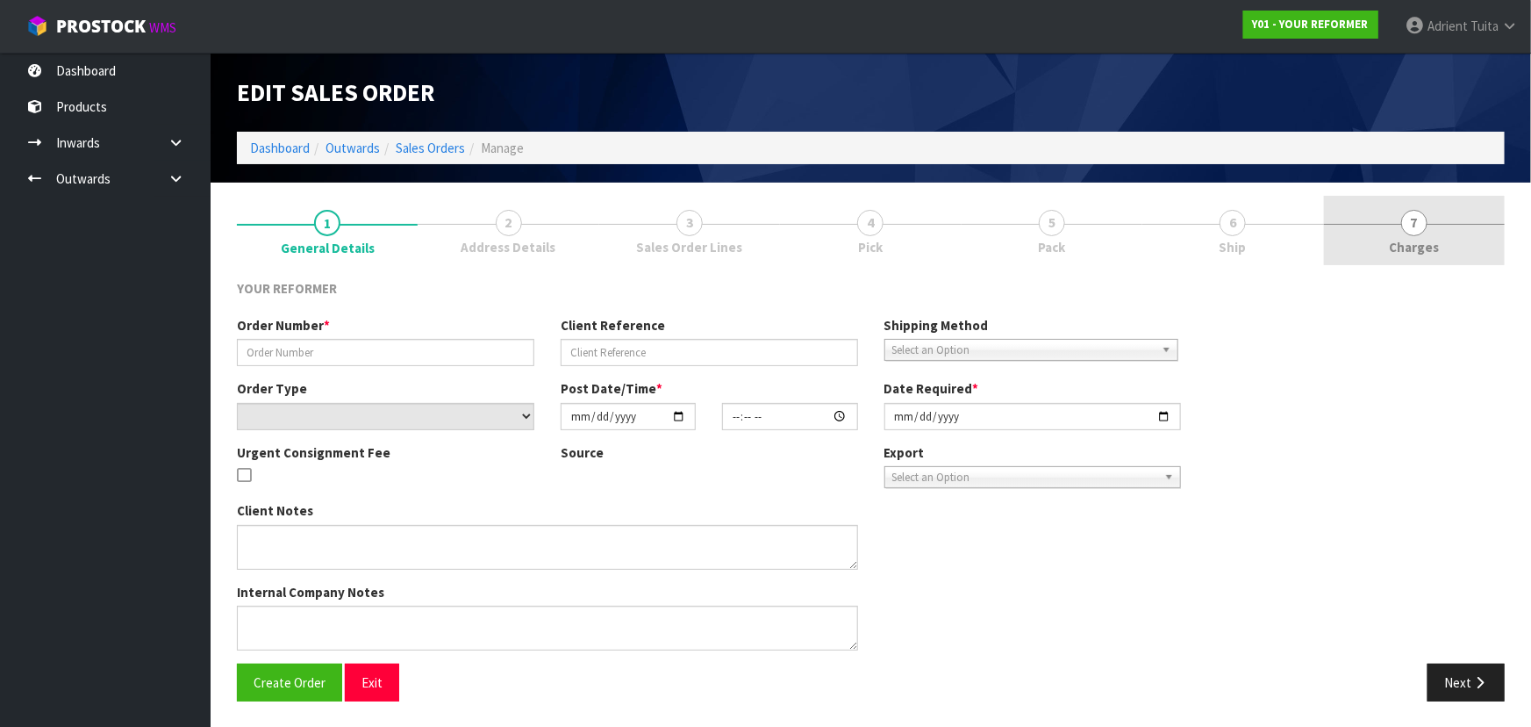
type input "[DATE]"
type textarea "[PERSON_NAME] [STREET_ADDRESS][PERSON_NAME][PERSON_NAME] [PHONE_NUMBER]"
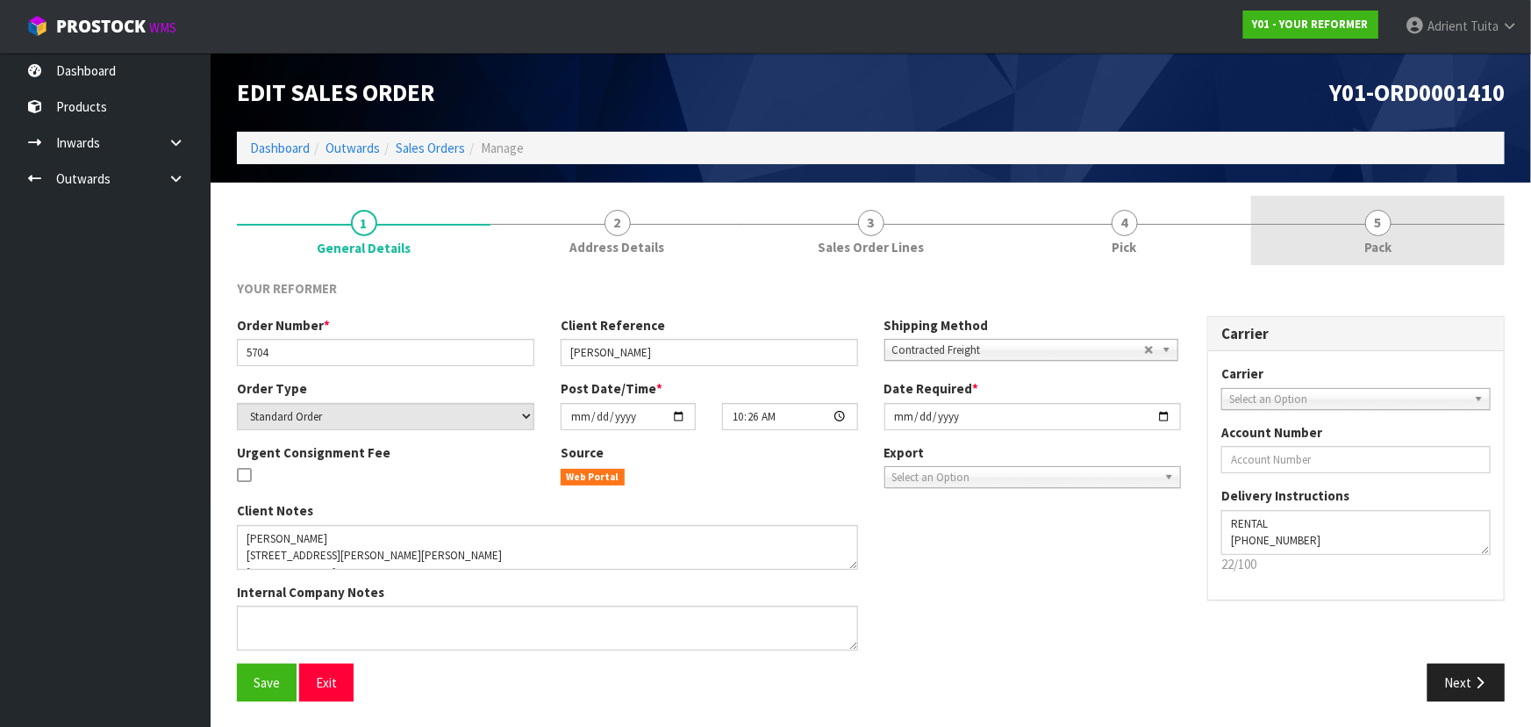
click at [804, 233] on link "5 Pack" at bounding box center [1378, 230] width 254 height 69
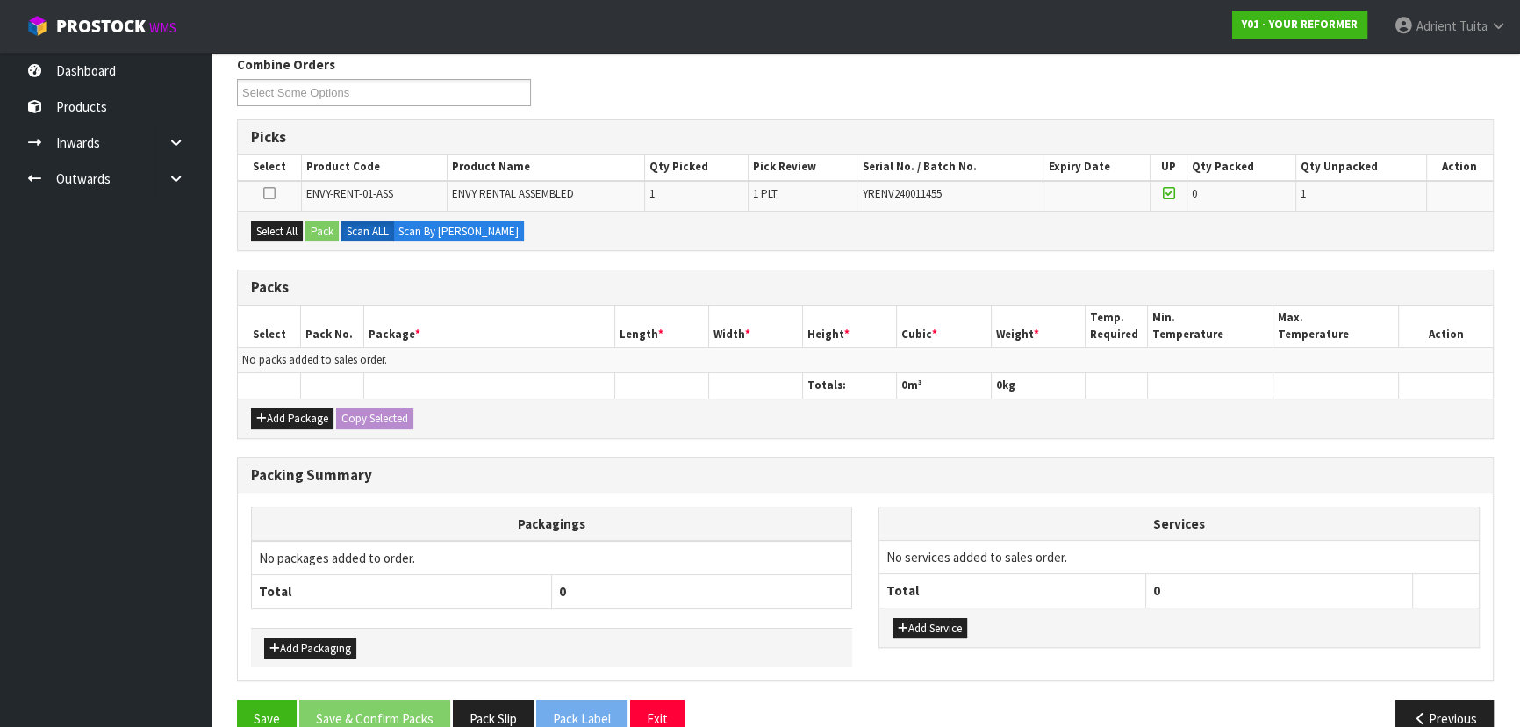
scroll to position [256, 0]
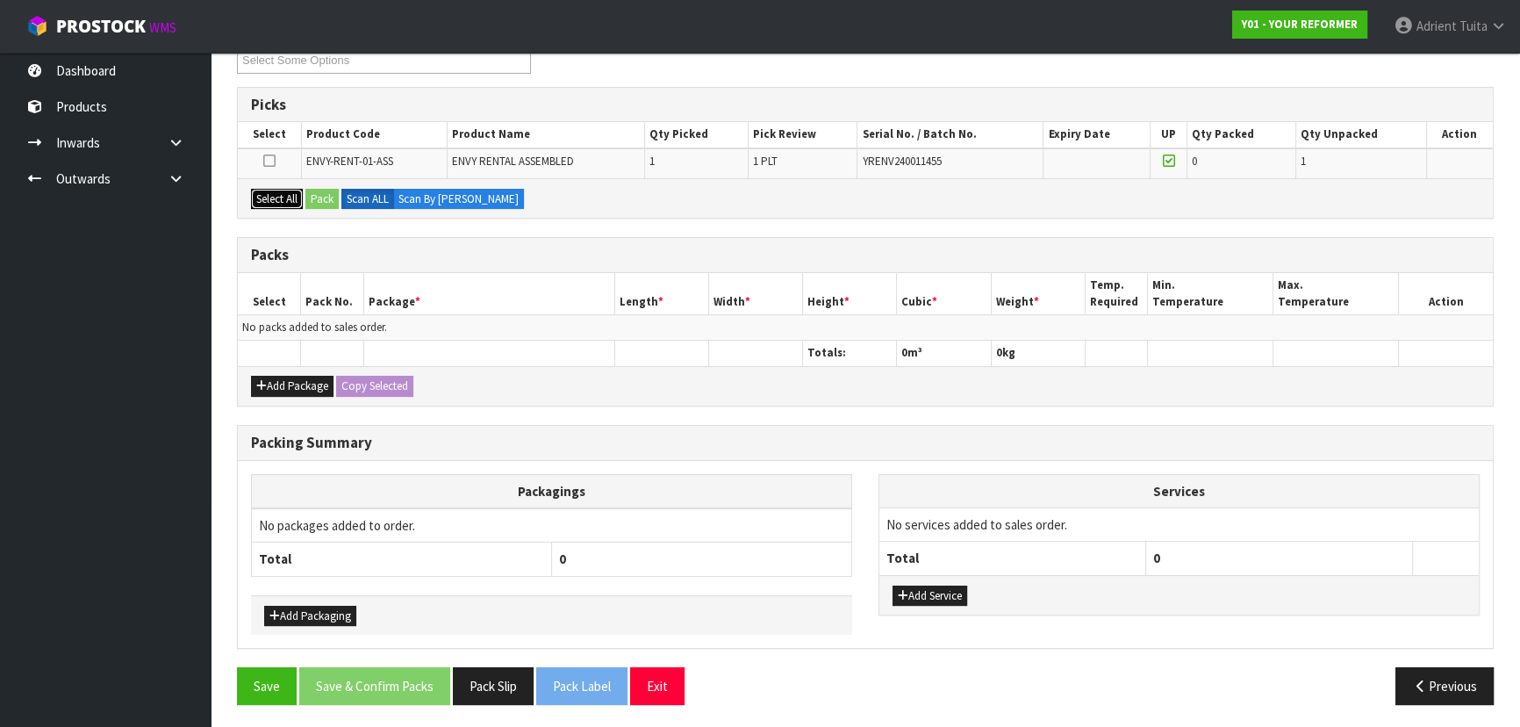
click at [256, 197] on button "Select All" at bounding box center [277, 199] width 52 height 21
click at [333, 196] on button "Pack" at bounding box center [321, 199] width 33 height 21
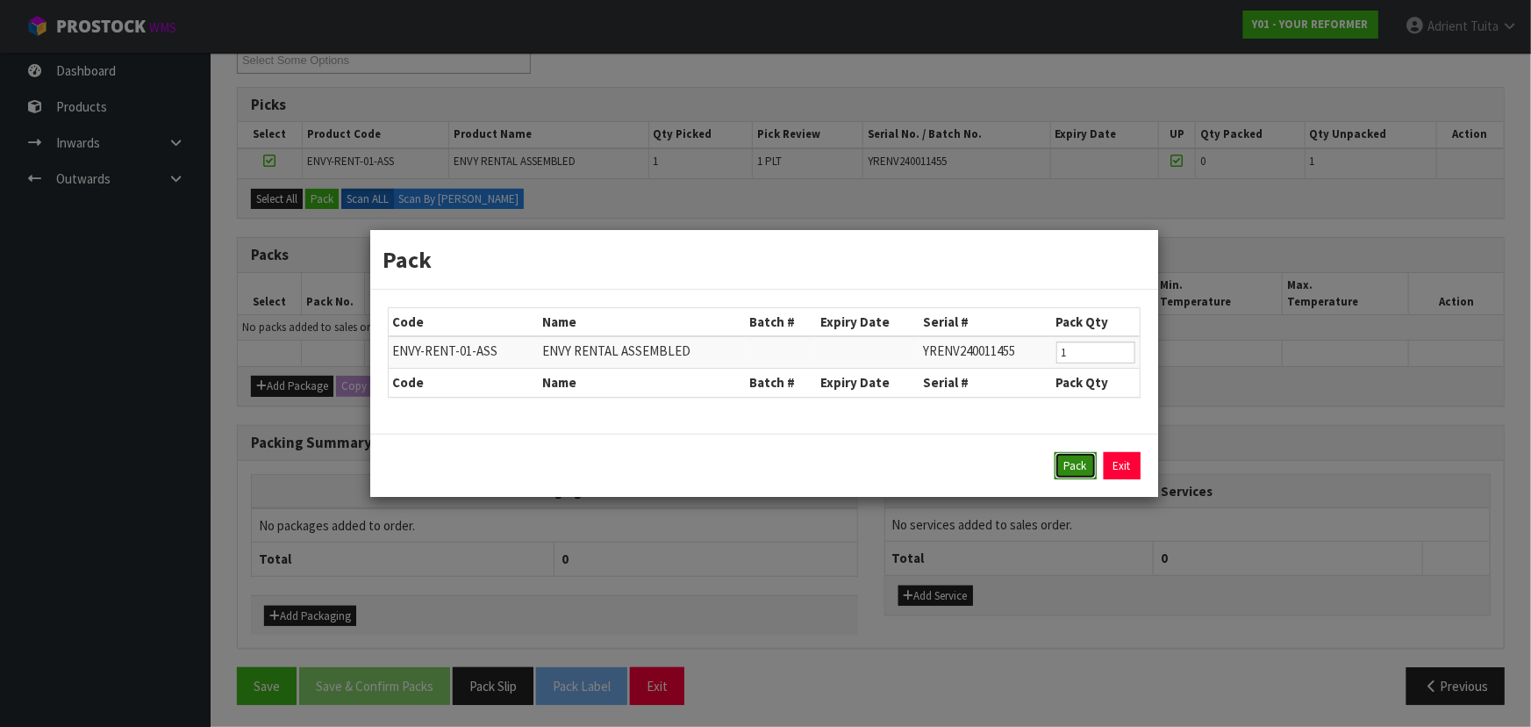
click at [804, 459] on button "Pack" at bounding box center [1076, 466] width 42 height 28
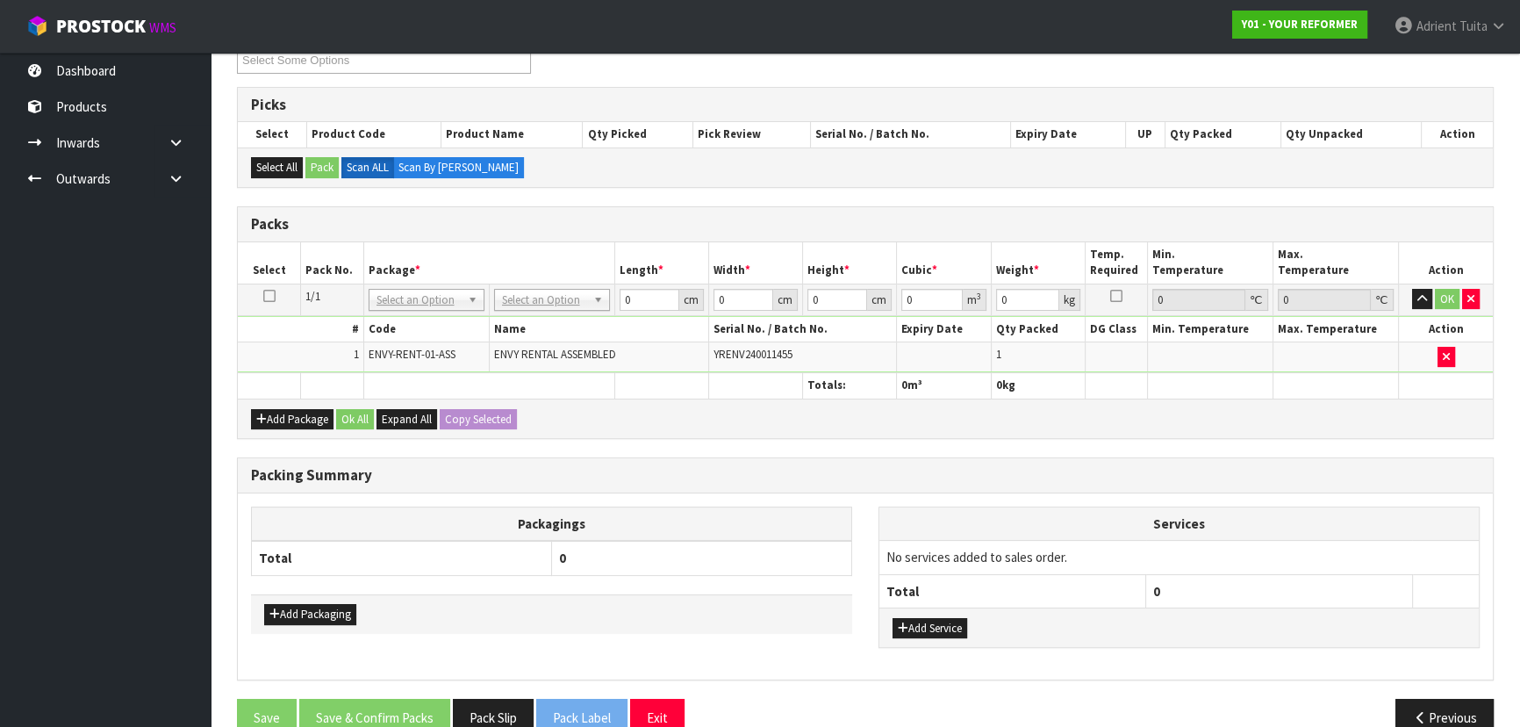
drag, startPoint x: 556, startPoint y: 290, endPoint x: 556, endPoint y: 304, distance: 14.0
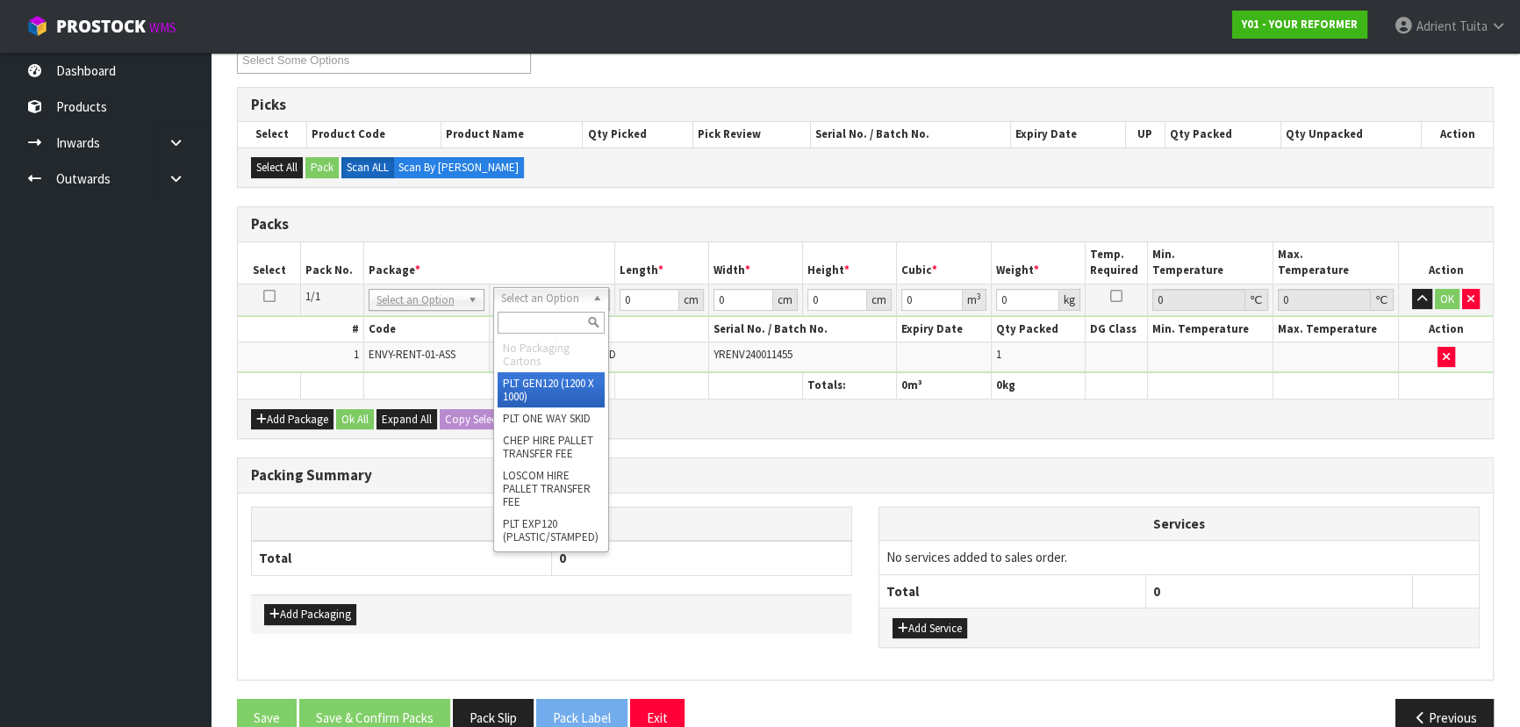
click at [557, 318] on input "text" at bounding box center [551, 323] width 107 height 22
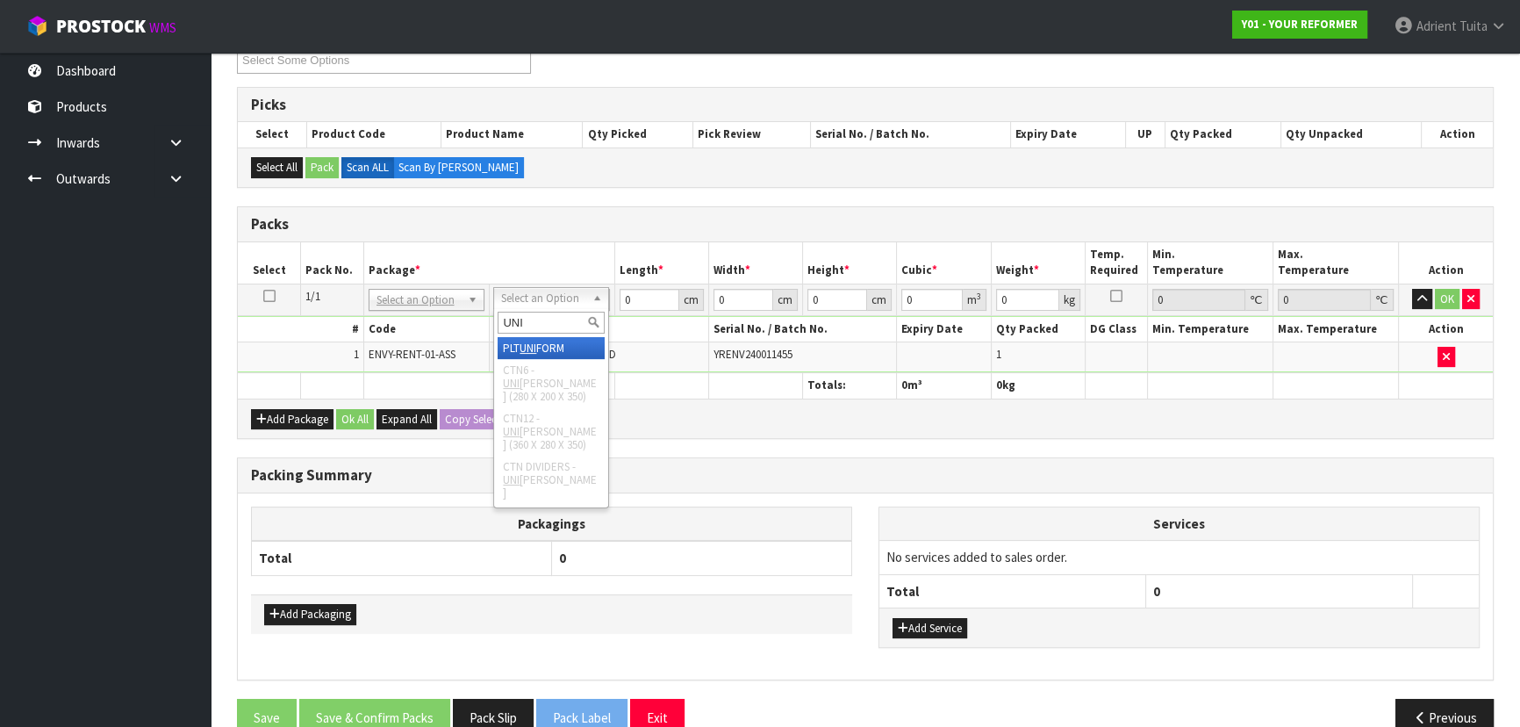
type input "UNI"
drag, startPoint x: 561, startPoint y: 343, endPoint x: 609, endPoint y: 317, distance: 55.0
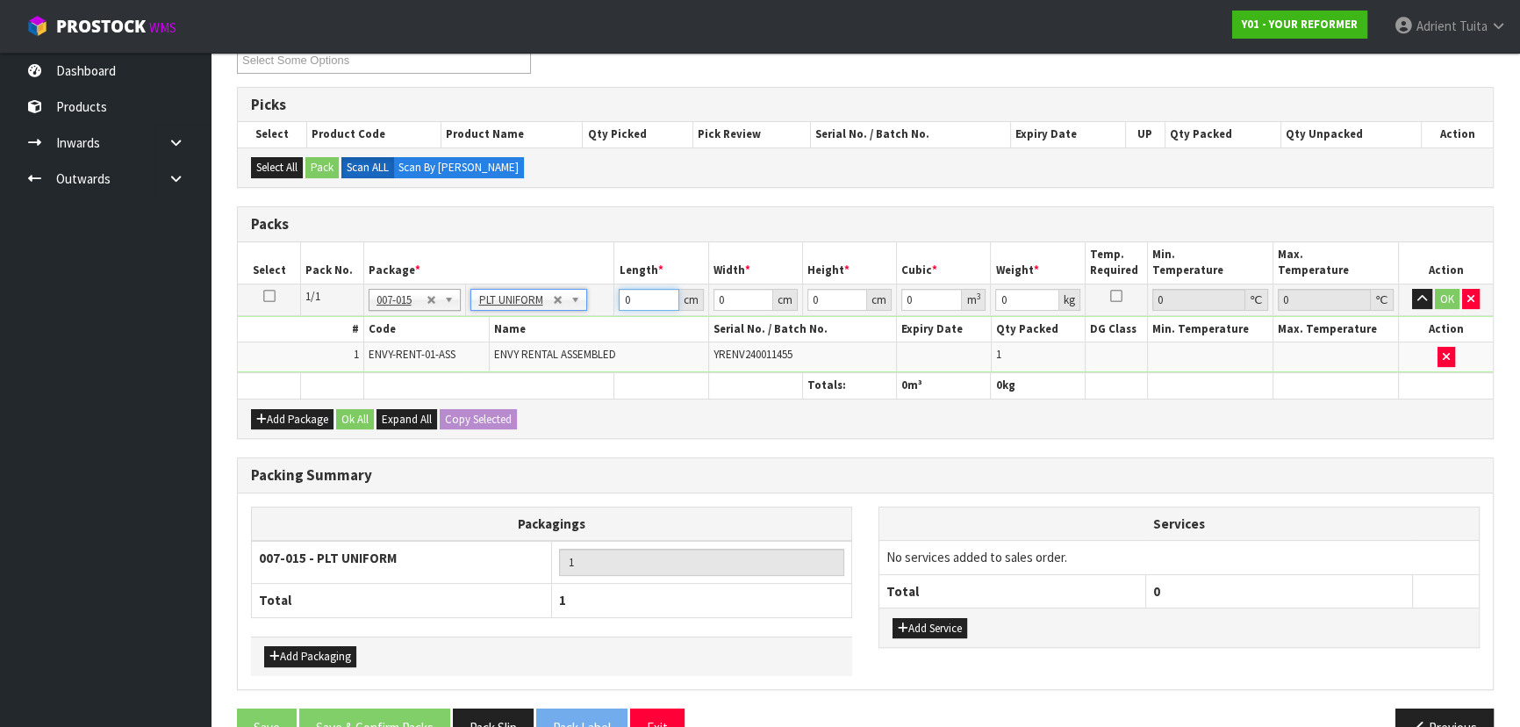
type input "112"
click at [632, 298] on input "0" at bounding box center [649, 300] width 60 height 22
type input "260"
type input "73"
type input "4"
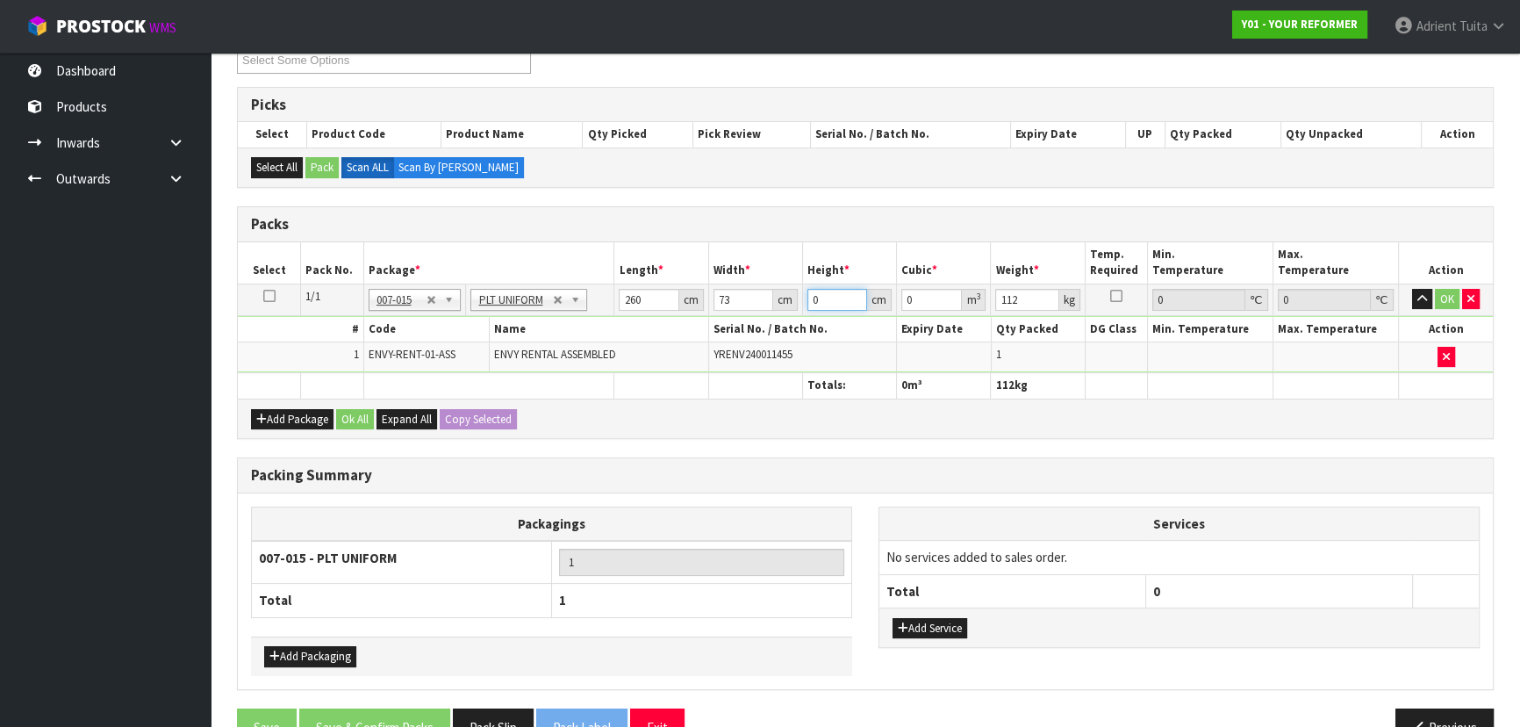
type input "0.07592"
type input "42"
type input "0.79716"
type input "42"
type input "115"
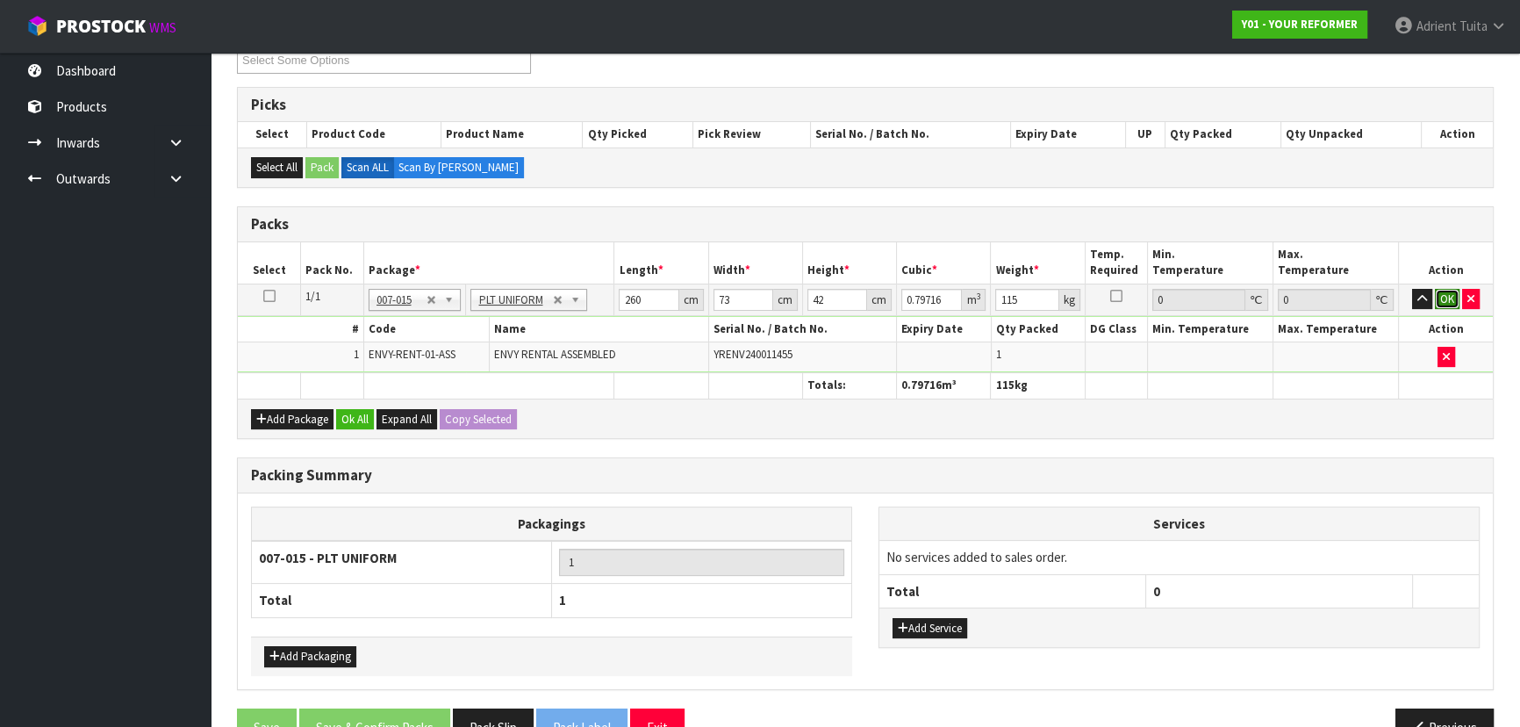
click at [804, 292] on button "OK" at bounding box center [1447, 299] width 25 height 21
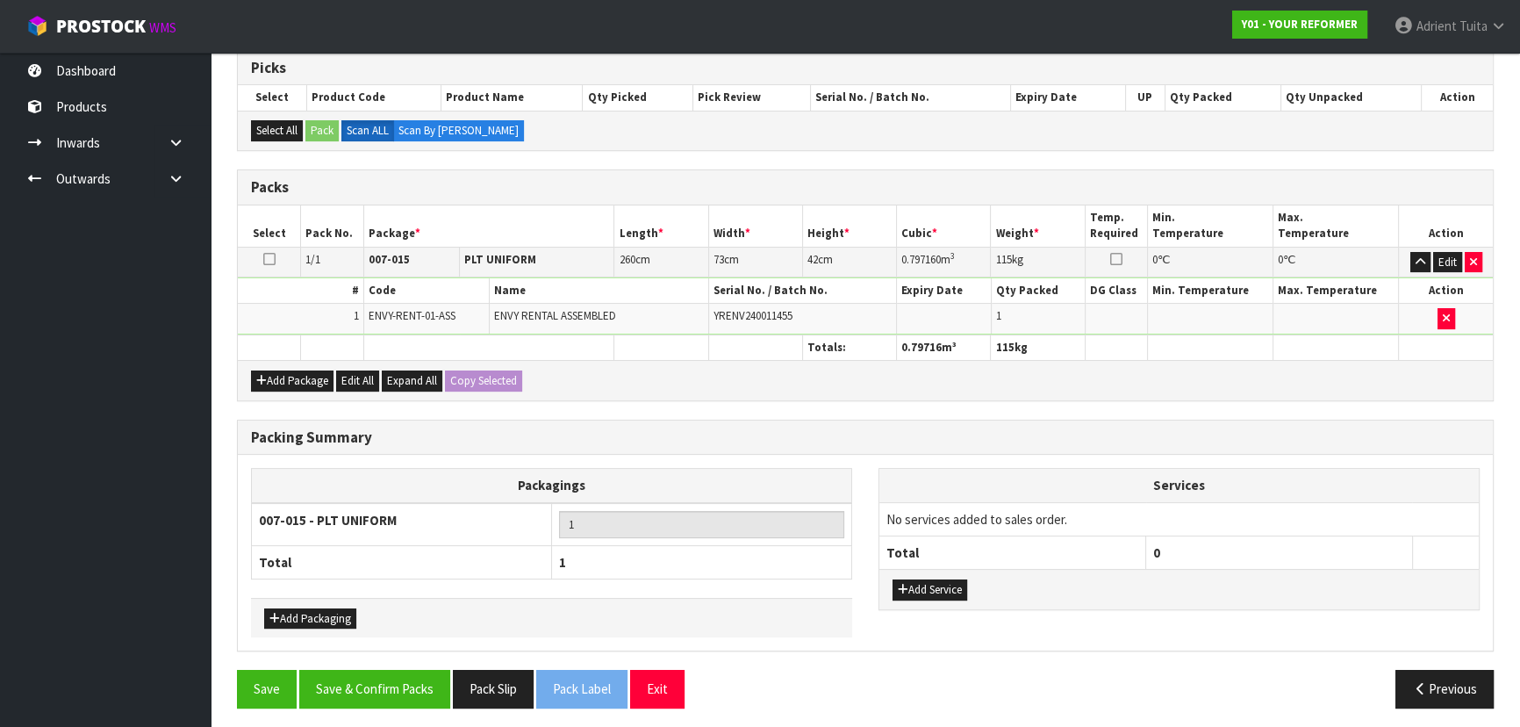
scroll to position [296, 0]
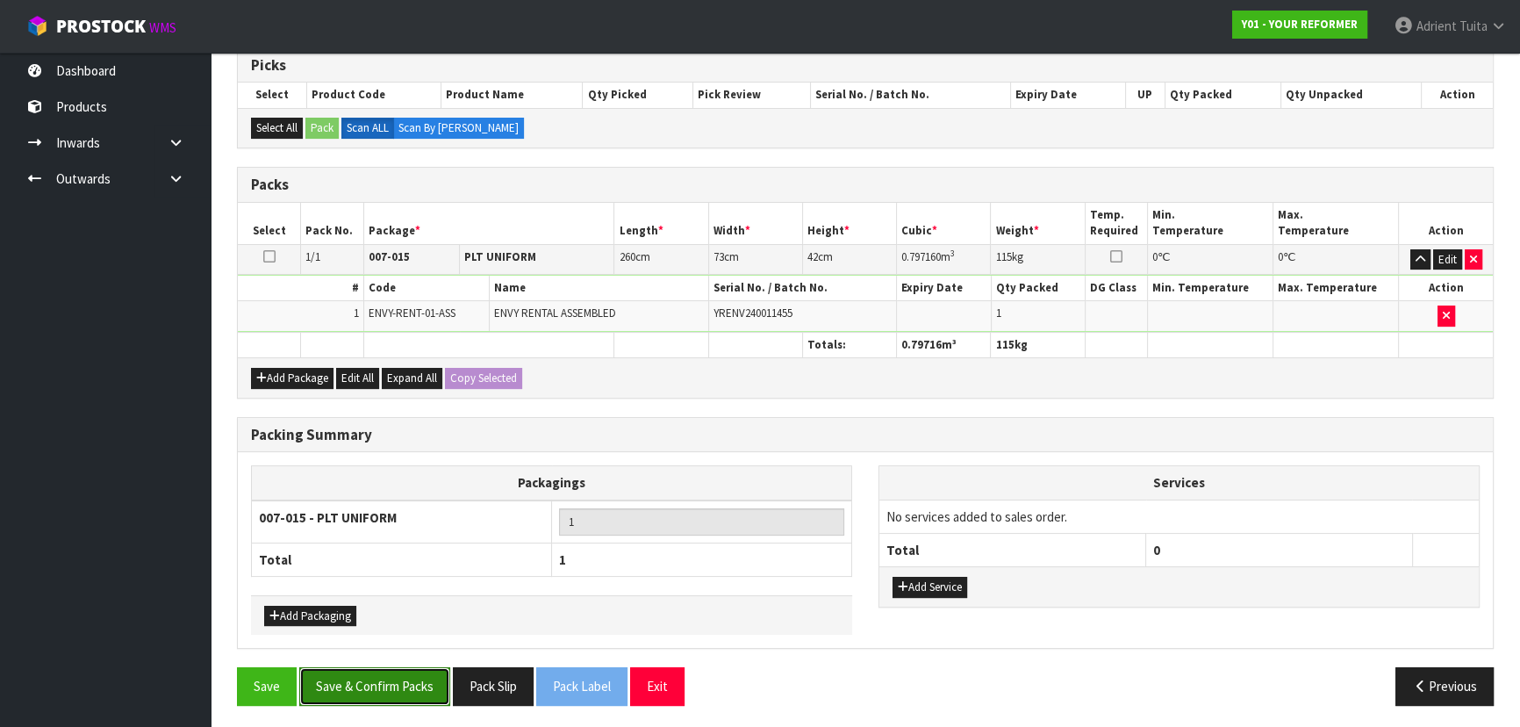
click at [353, 465] on button "Save & Confirm Packs" at bounding box center [374, 686] width 151 height 38
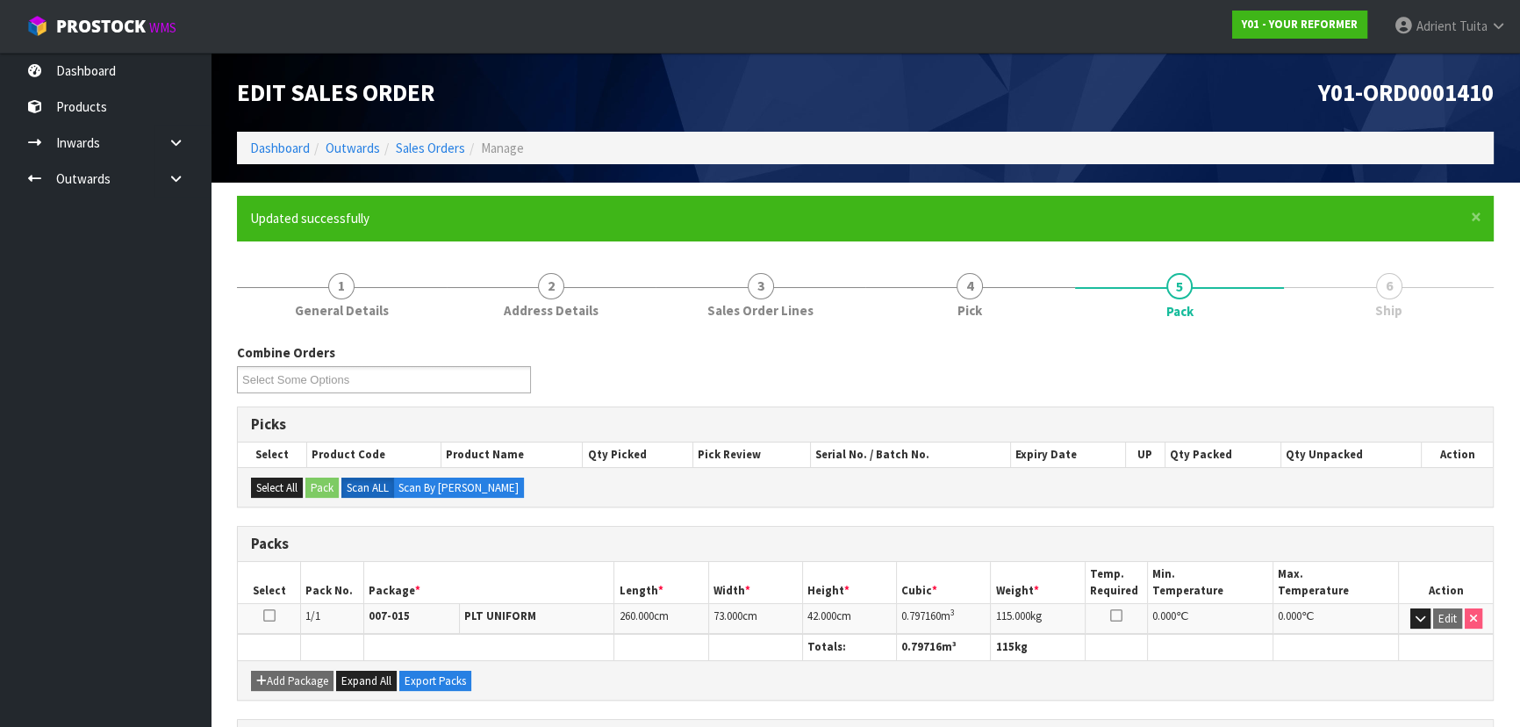
scroll to position [263, 0]
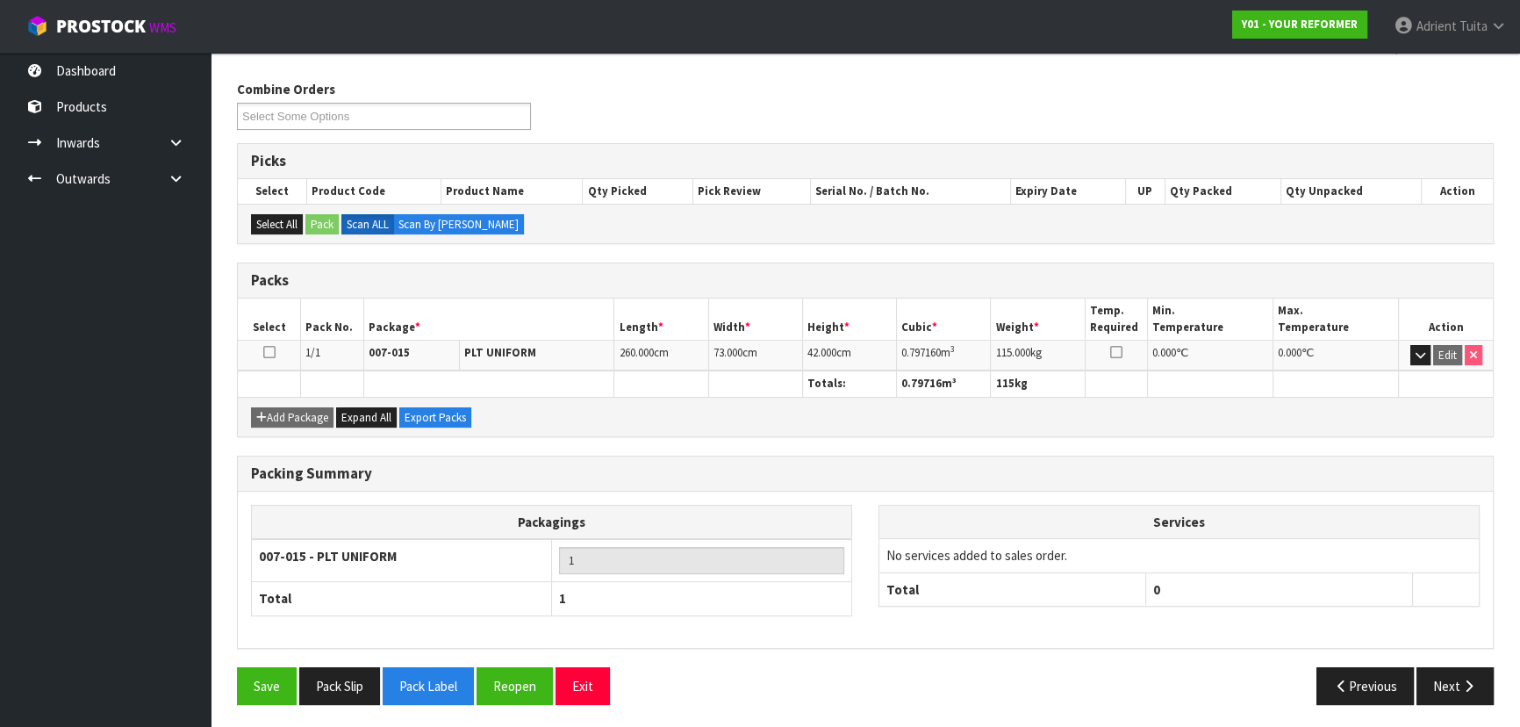
click at [613, 465] on div "Save Pack Slip Pack Label Reopen Exit" at bounding box center [544, 686] width 641 height 38
click at [570, 465] on button "Exit" at bounding box center [582, 686] width 54 height 38
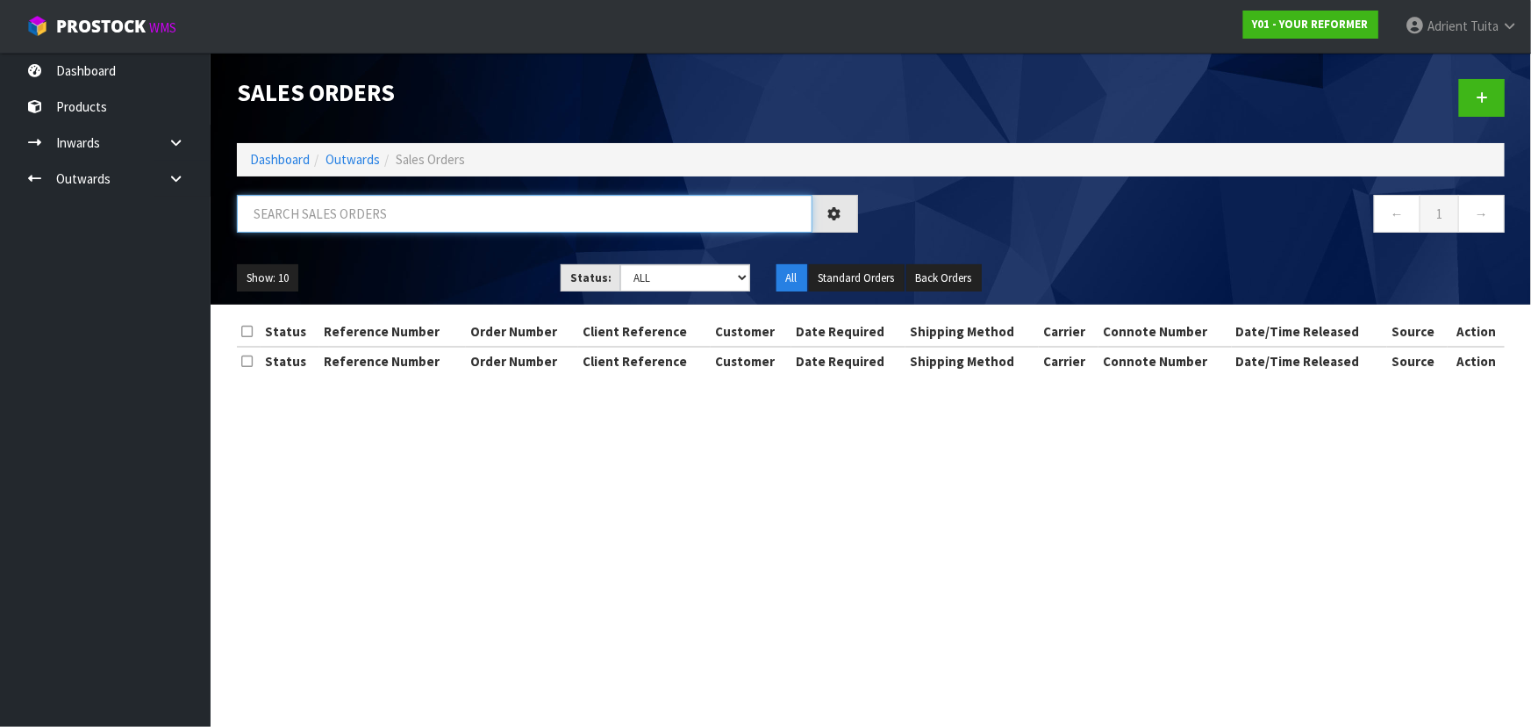
click at [504, 210] on input "text" at bounding box center [525, 214] width 576 height 38
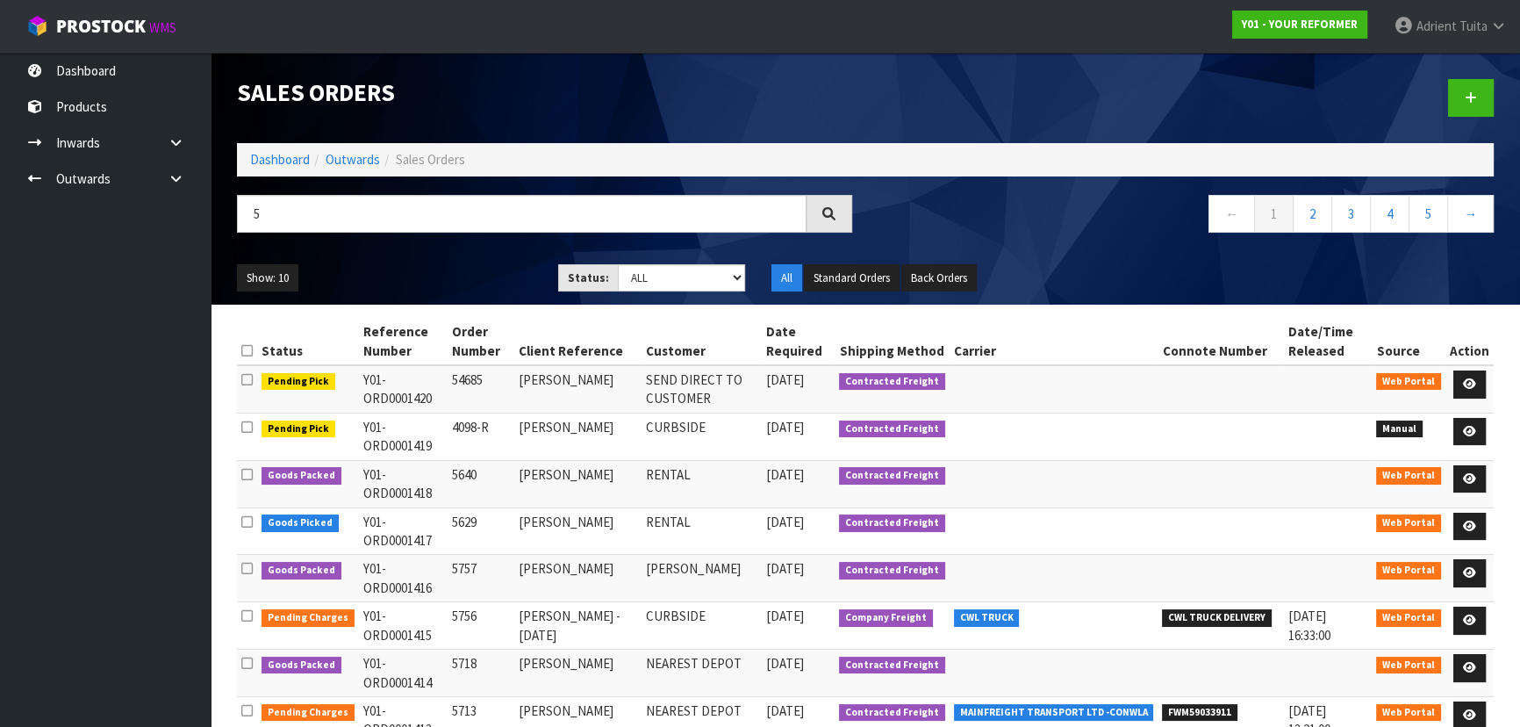
click at [470, 249] on div "5 ← 1 2 3 4 5 →" at bounding box center [865, 223] width 1283 height 56
click at [474, 222] on input "5" at bounding box center [522, 214] width 570 height 38
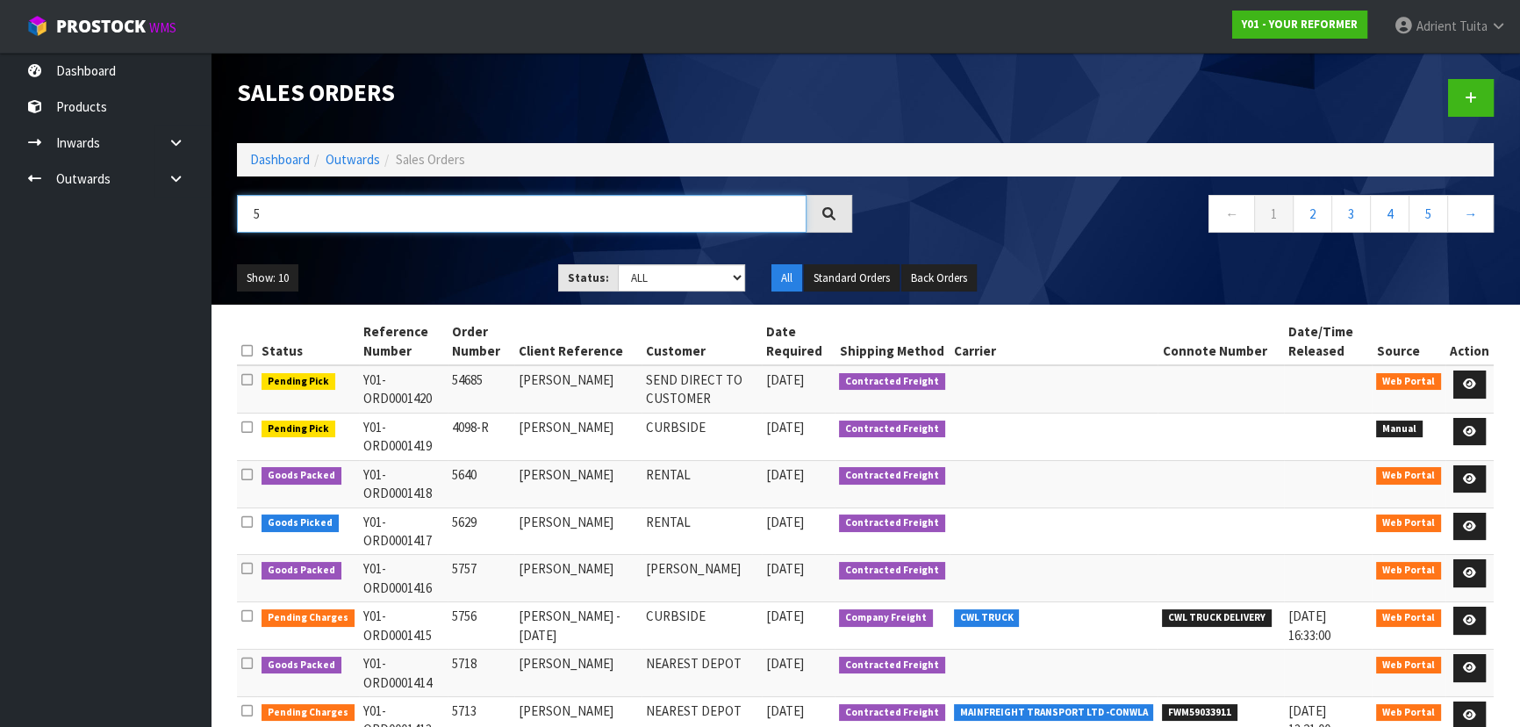
click at [474, 222] on input "5" at bounding box center [522, 214] width 570 height 38
click at [474, 222] on input "56" at bounding box center [522, 214] width 570 height 38
click at [474, 222] on input "9" at bounding box center [522, 214] width 570 height 38
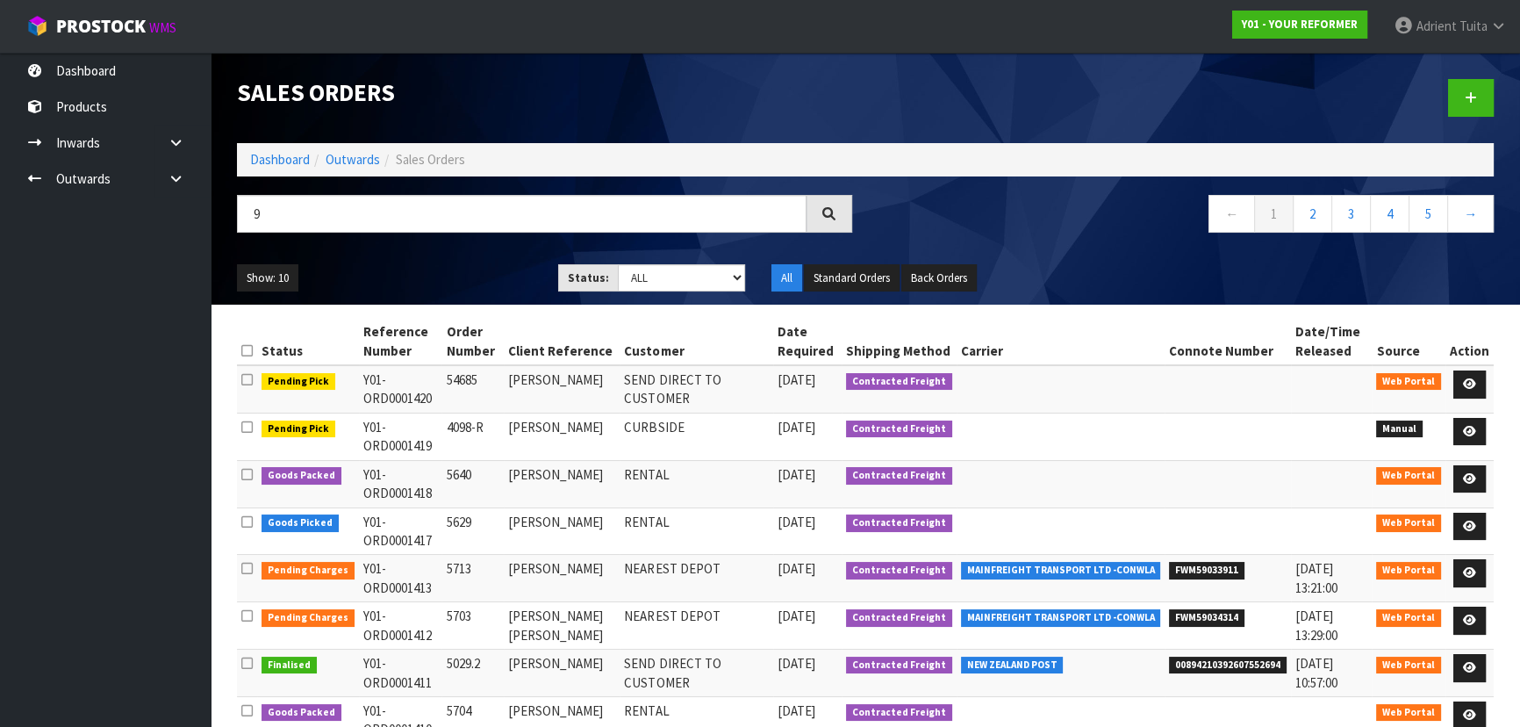
click at [432, 233] on div "9" at bounding box center [544, 220] width 641 height 51
click at [432, 230] on input "9" at bounding box center [522, 214] width 570 height 38
type input "5629"
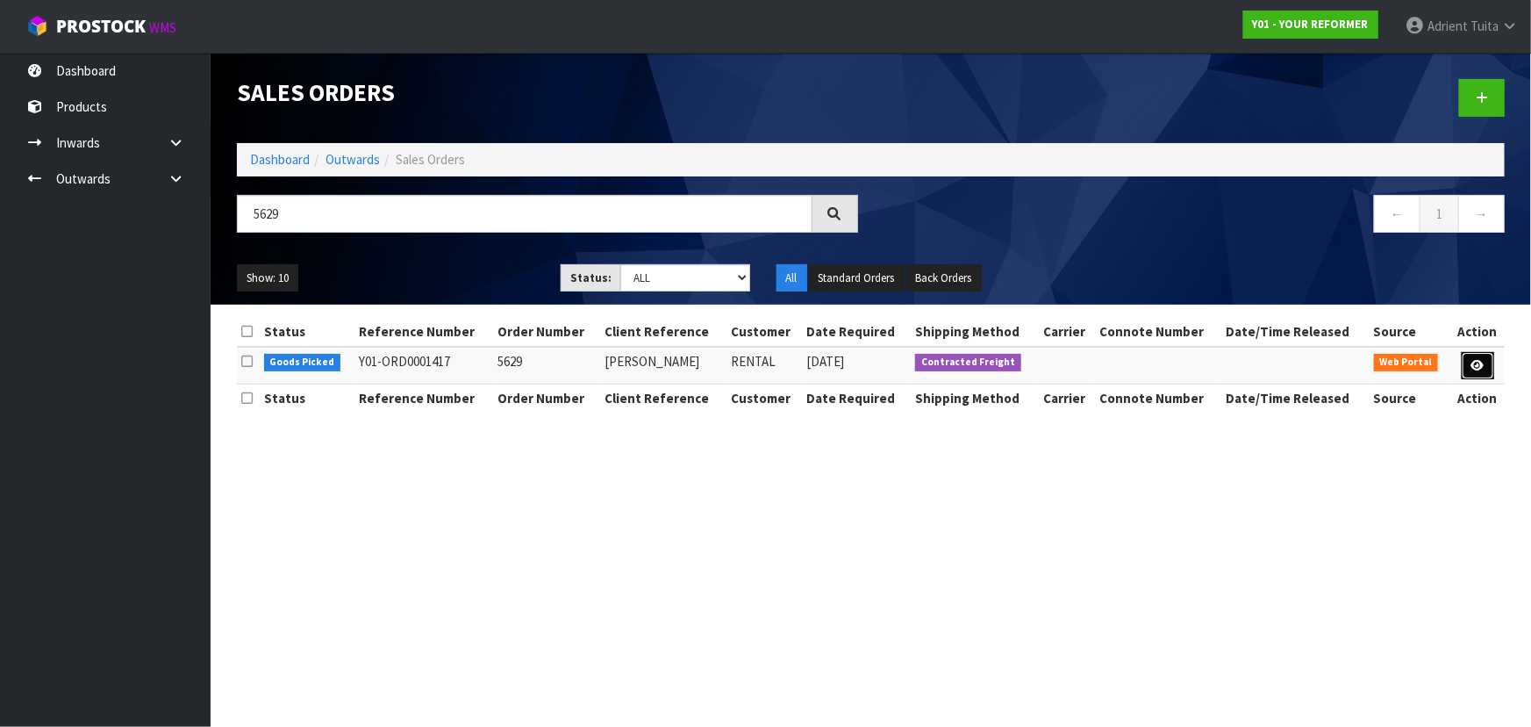
click at [804, 370] on link at bounding box center [1478, 366] width 32 height 28
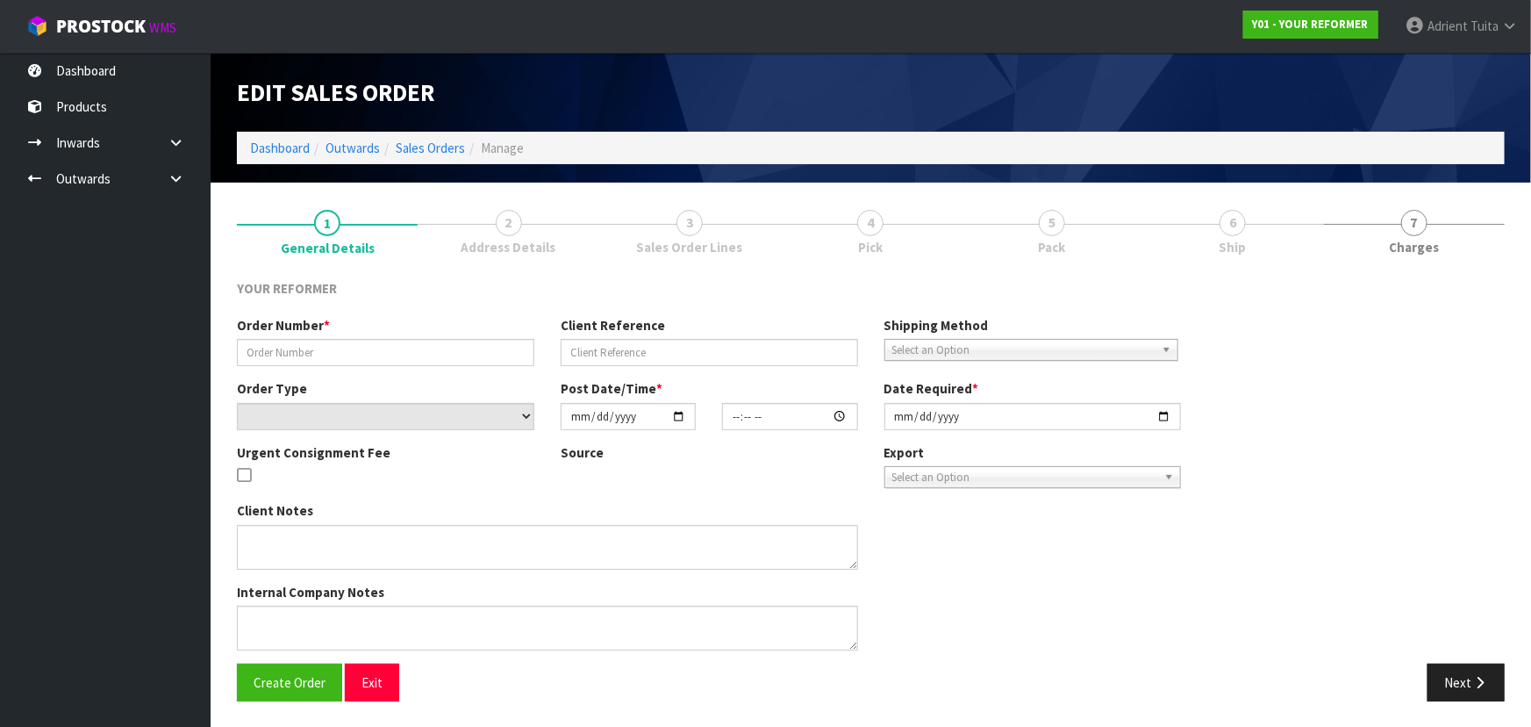
type input "5629"
type input "[PERSON_NAME]"
select select "number:0"
type input "[DATE]"
type input "13:38:00.000"
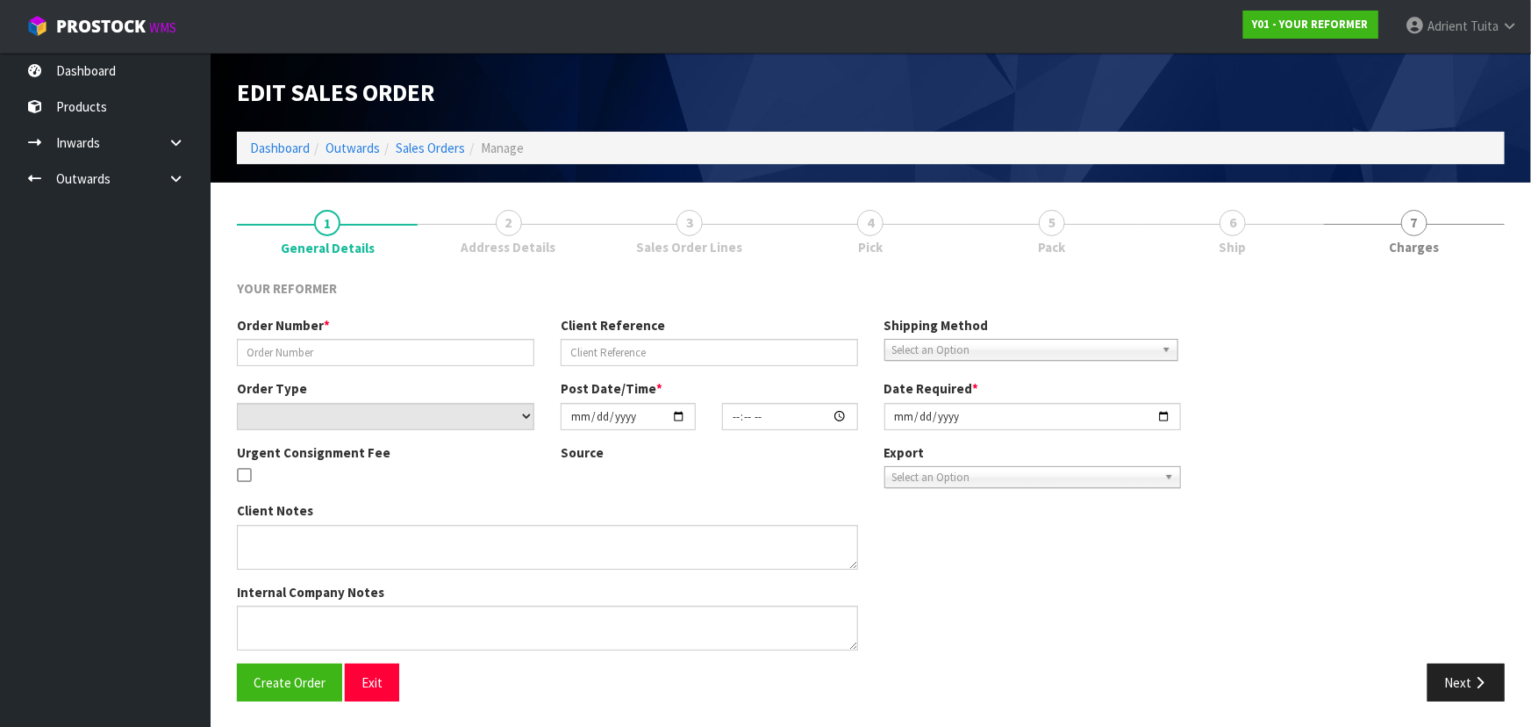
type input "[DATE]"
type textarea "[PERSON_NAME] [STREET_ADDRESS] [PHONE_NUMBER]"
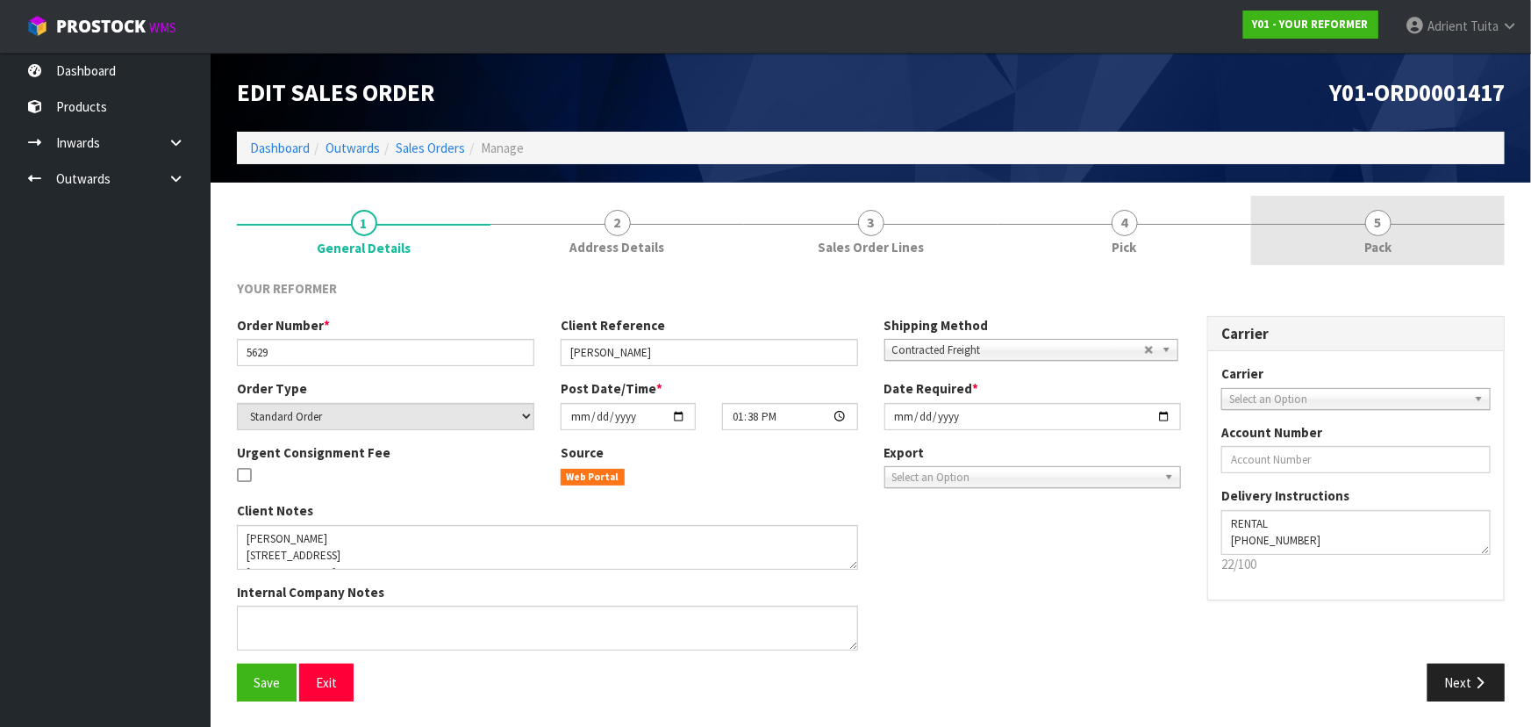
click at [804, 237] on link "5 Pack" at bounding box center [1378, 230] width 254 height 69
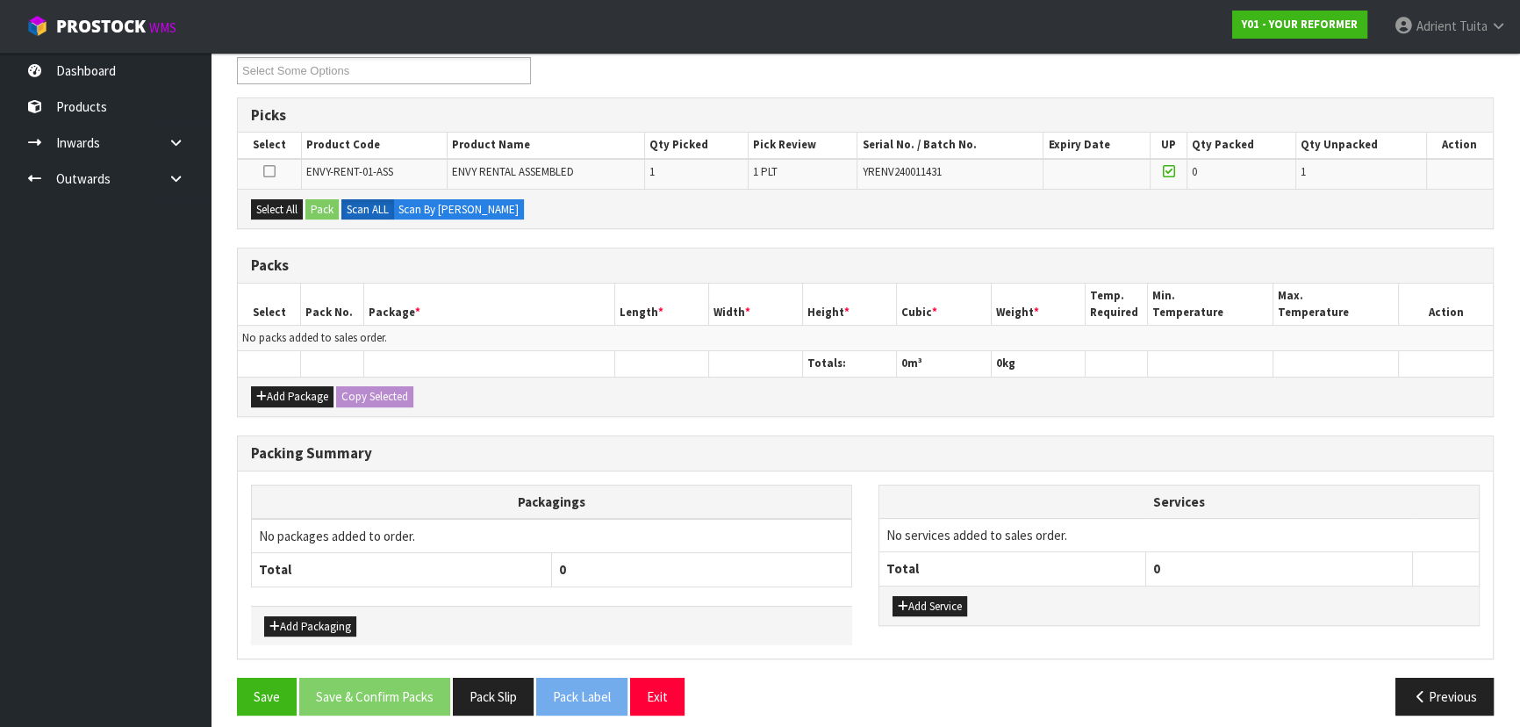
scroll to position [256, 0]
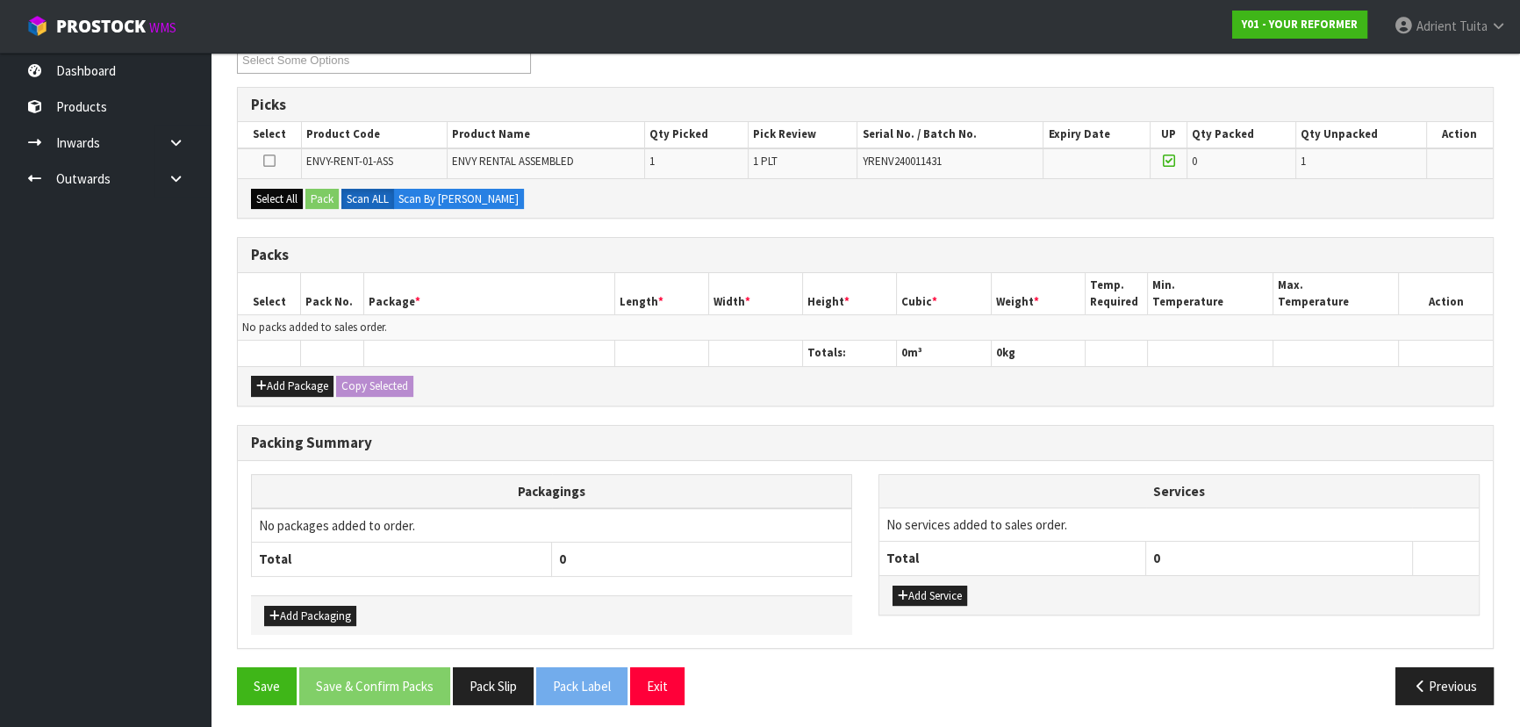
click at [297, 200] on div "Select All Pack Scan ALL Scan By [PERSON_NAME]" at bounding box center [865, 197] width 1255 height 39
click at [268, 204] on button "Select All" at bounding box center [277, 199] width 52 height 21
click at [321, 190] on button "Pack" at bounding box center [321, 199] width 33 height 21
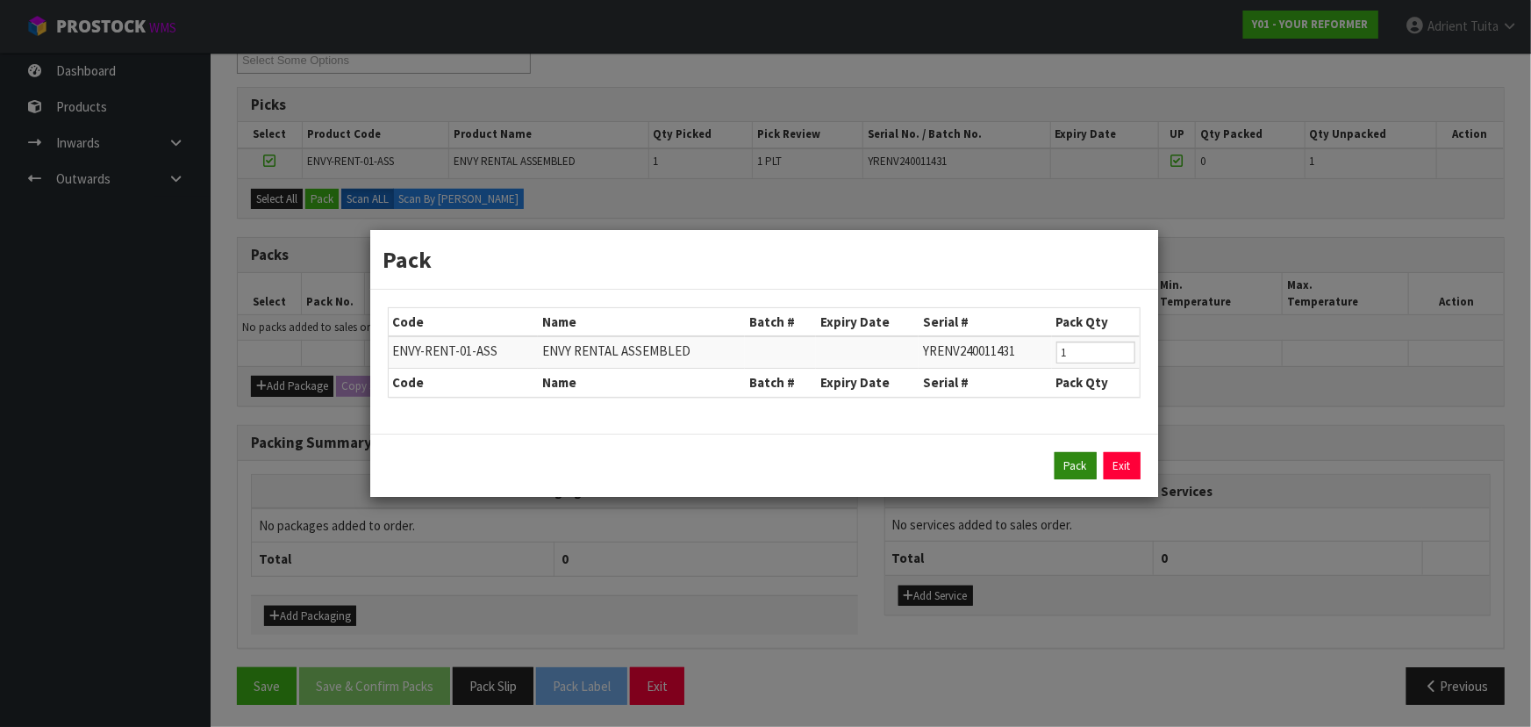
drag, startPoint x: 1041, startPoint y: 451, endPoint x: 1057, endPoint y: 465, distance: 21.1
click at [804, 457] on div "Pack Exit" at bounding box center [764, 466] width 753 height 28
click at [804, 465] on button "Pack" at bounding box center [1076, 466] width 42 height 28
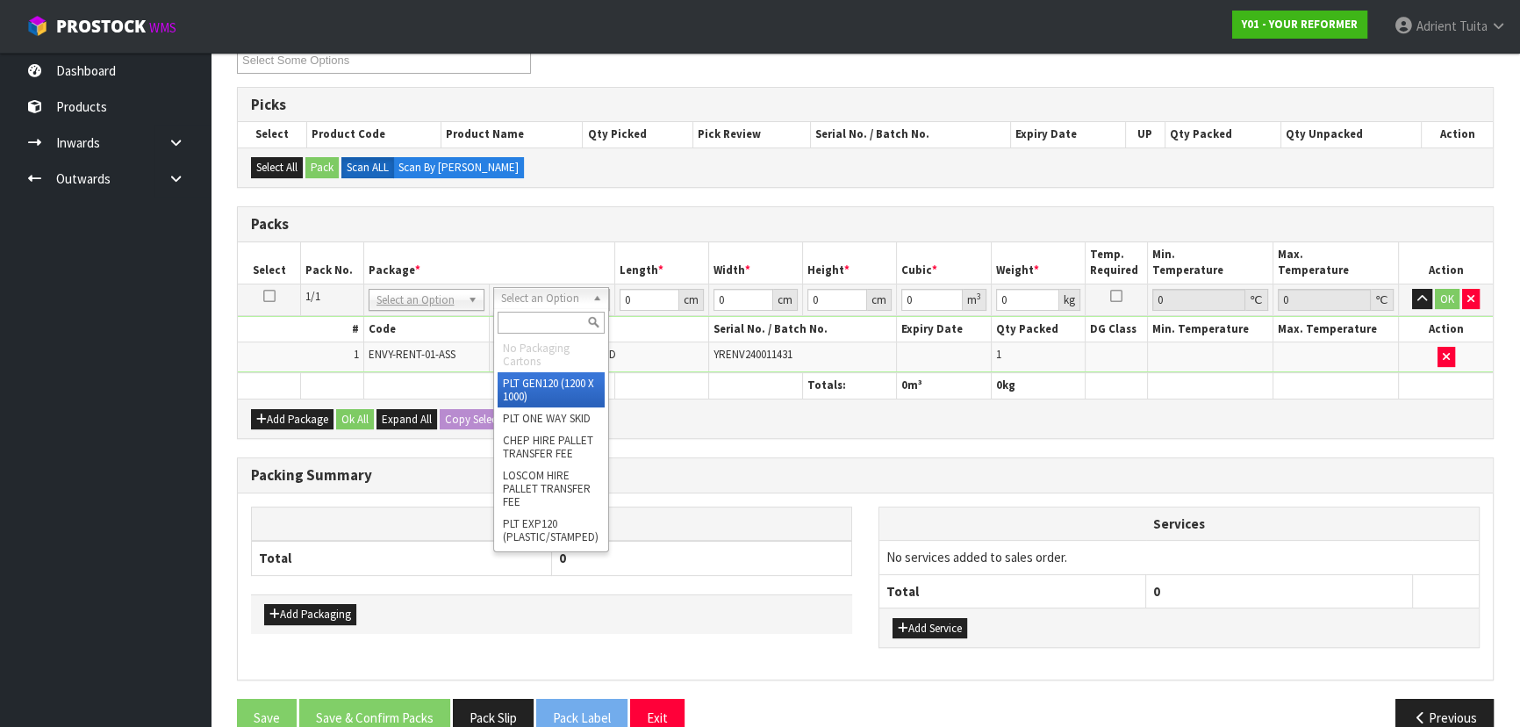
click at [510, 317] on input "text" at bounding box center [551, 323] width 107 height 22
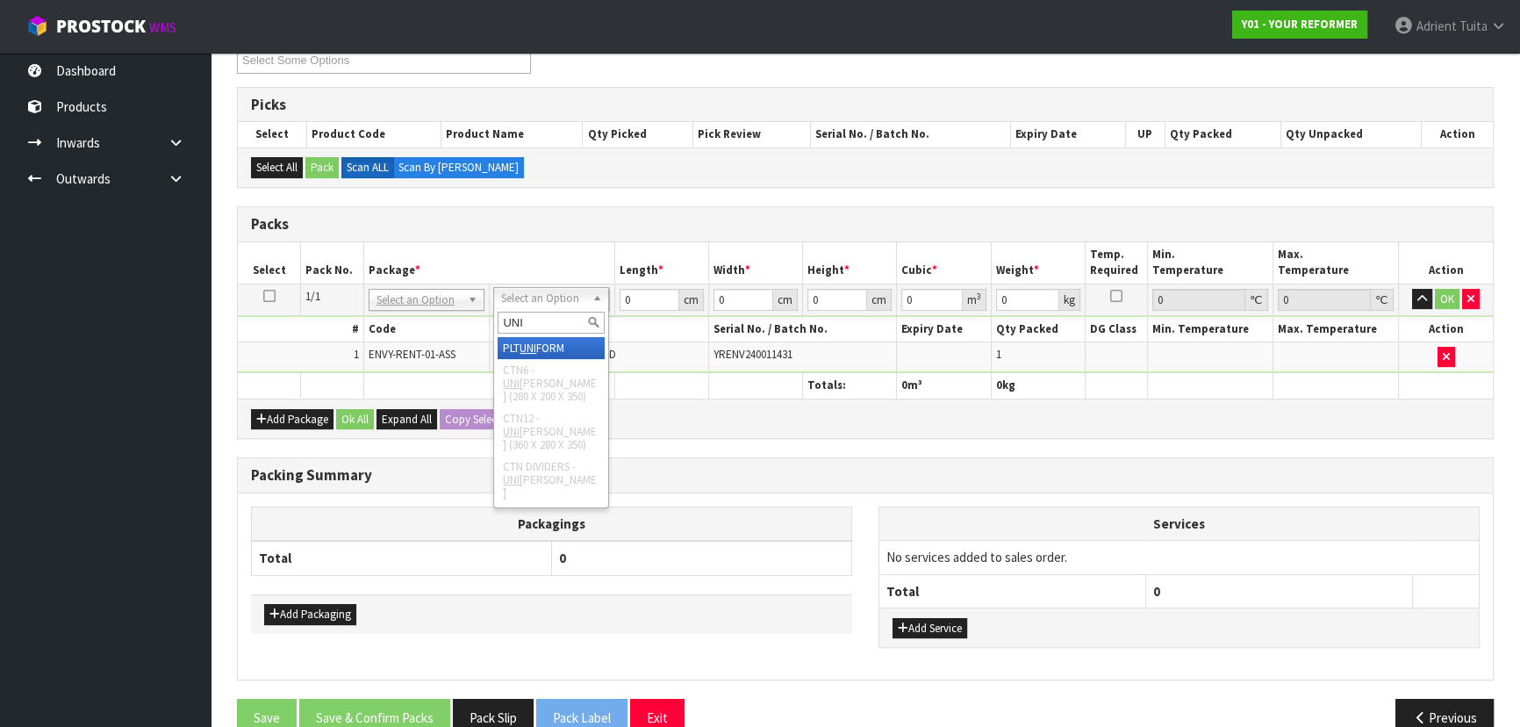
type input "UNI"
type input "112"
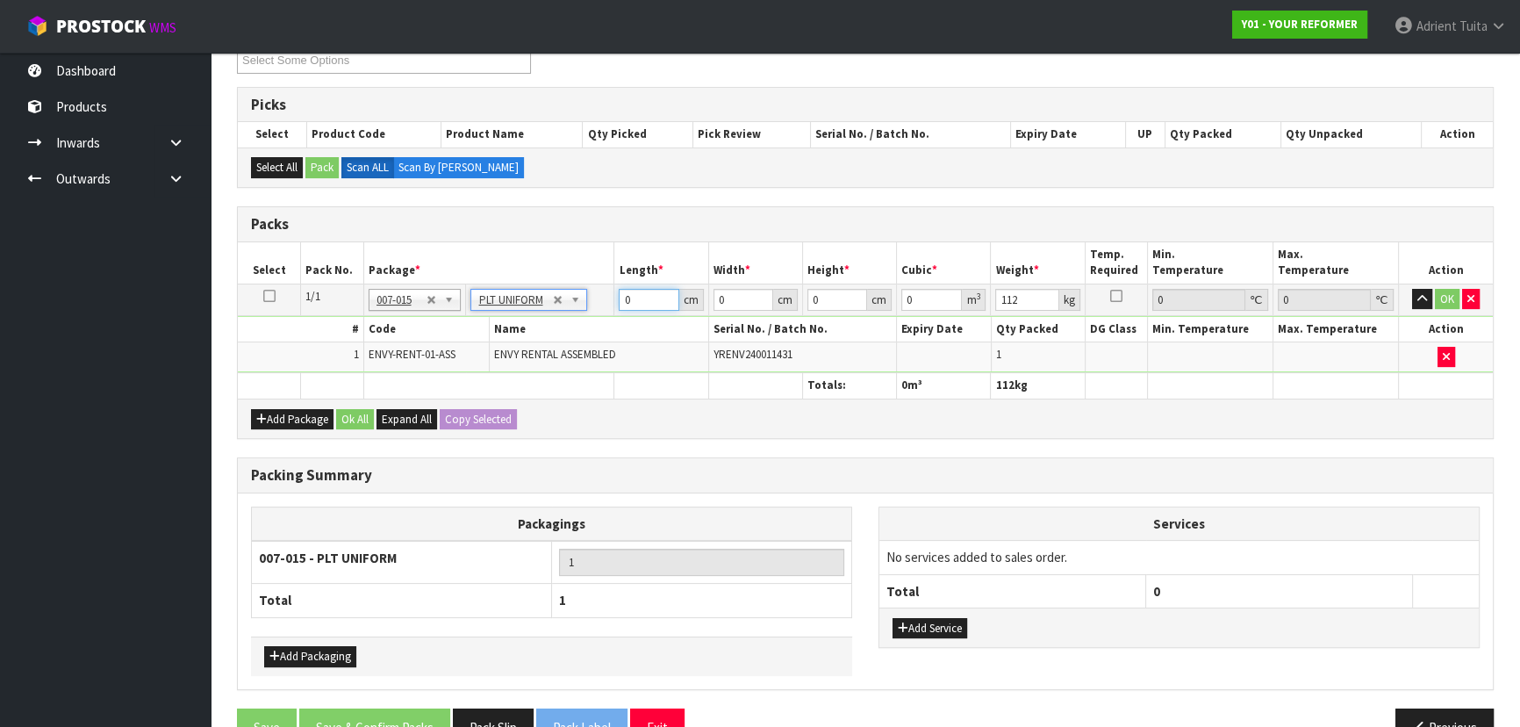
click at [637, 289] on input "0" at bounding box center [649, 300] width 60 height 22
type input "260"
type input "73"
type input "4"
type input "0.07592"
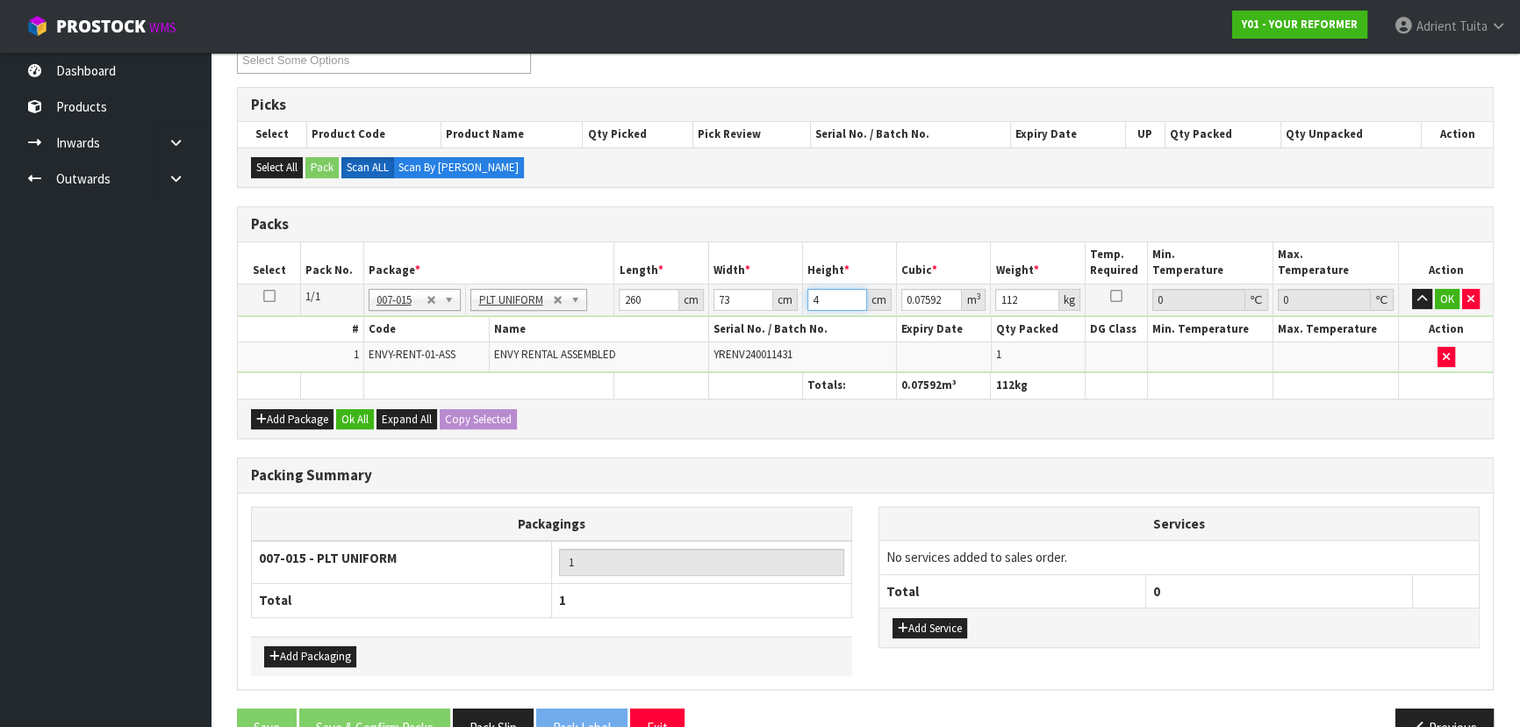
type input "42"
type input "0.79716"
type input "42"
type input "115"
click at [804, 290] on button "OK" at bounding box center [1447, 299] width 25 height 21
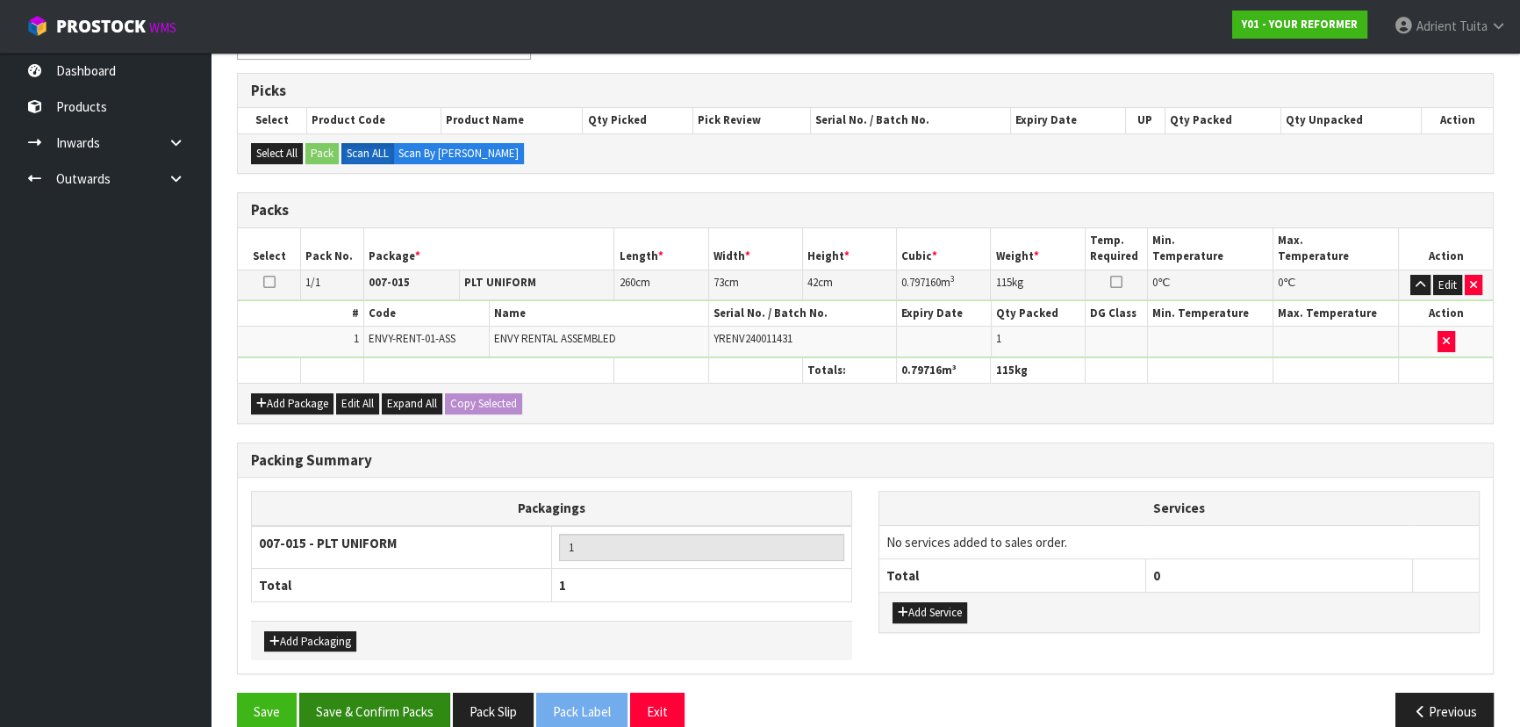
scroll to position [296, 0]
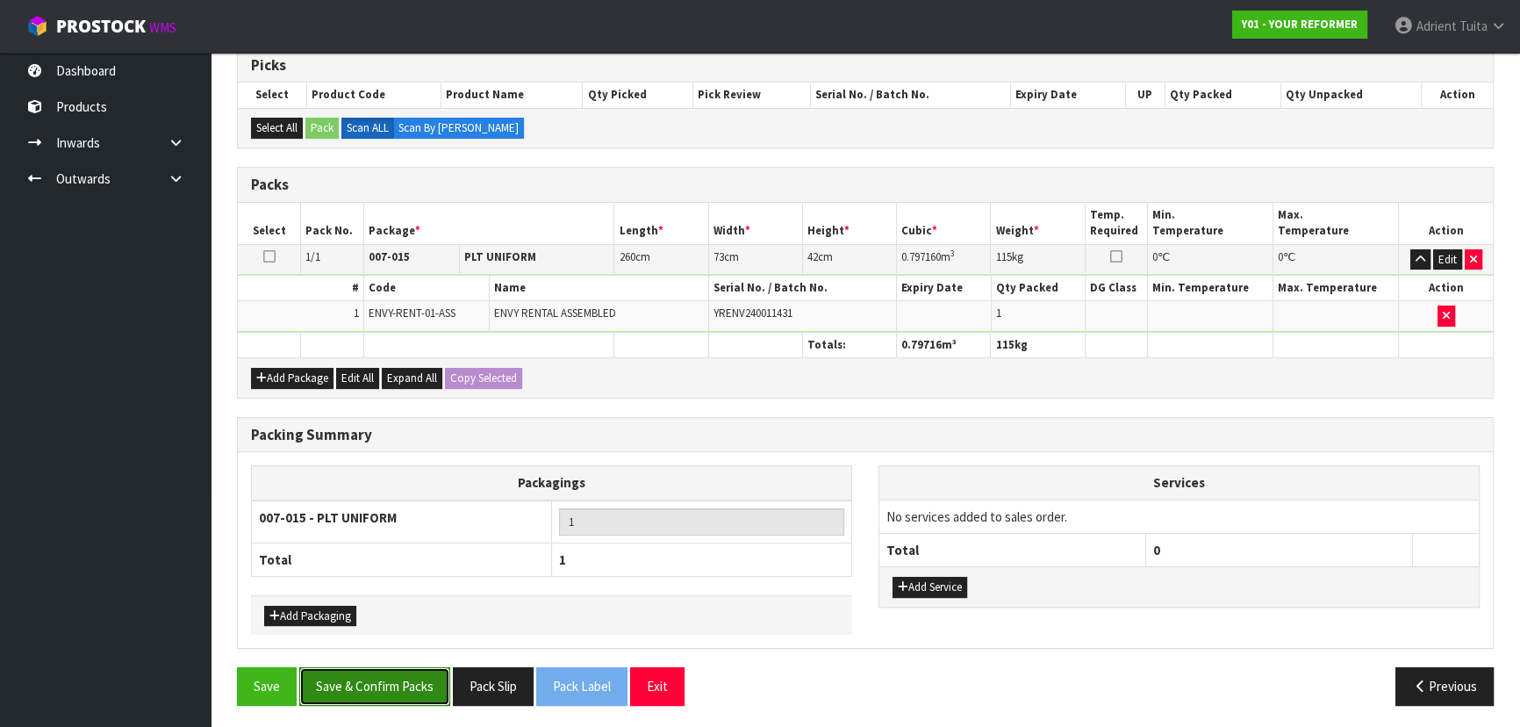
click at [383, 465] on button "Save & Confirm Packs" at bounding box center [374, 686] width 151 height 38
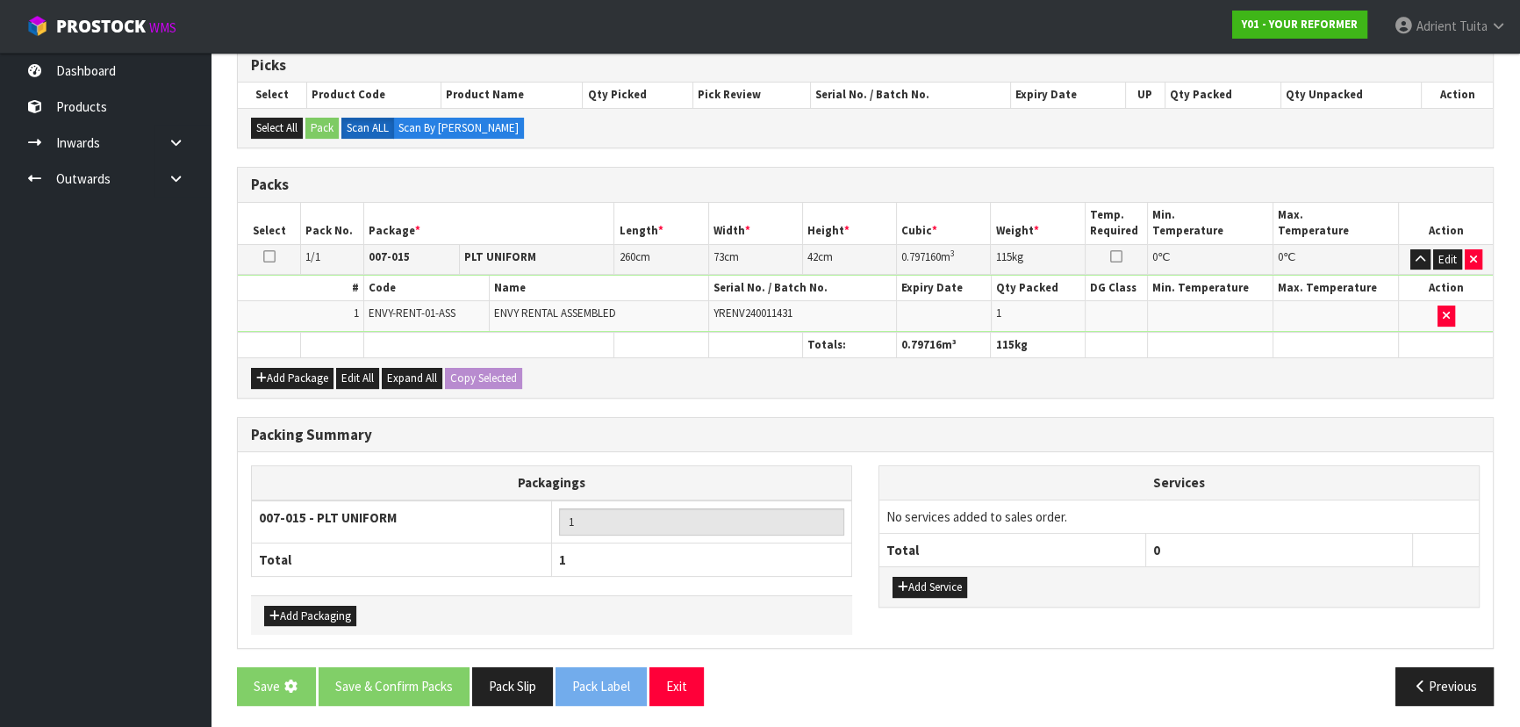
scroll to position [0, 0]
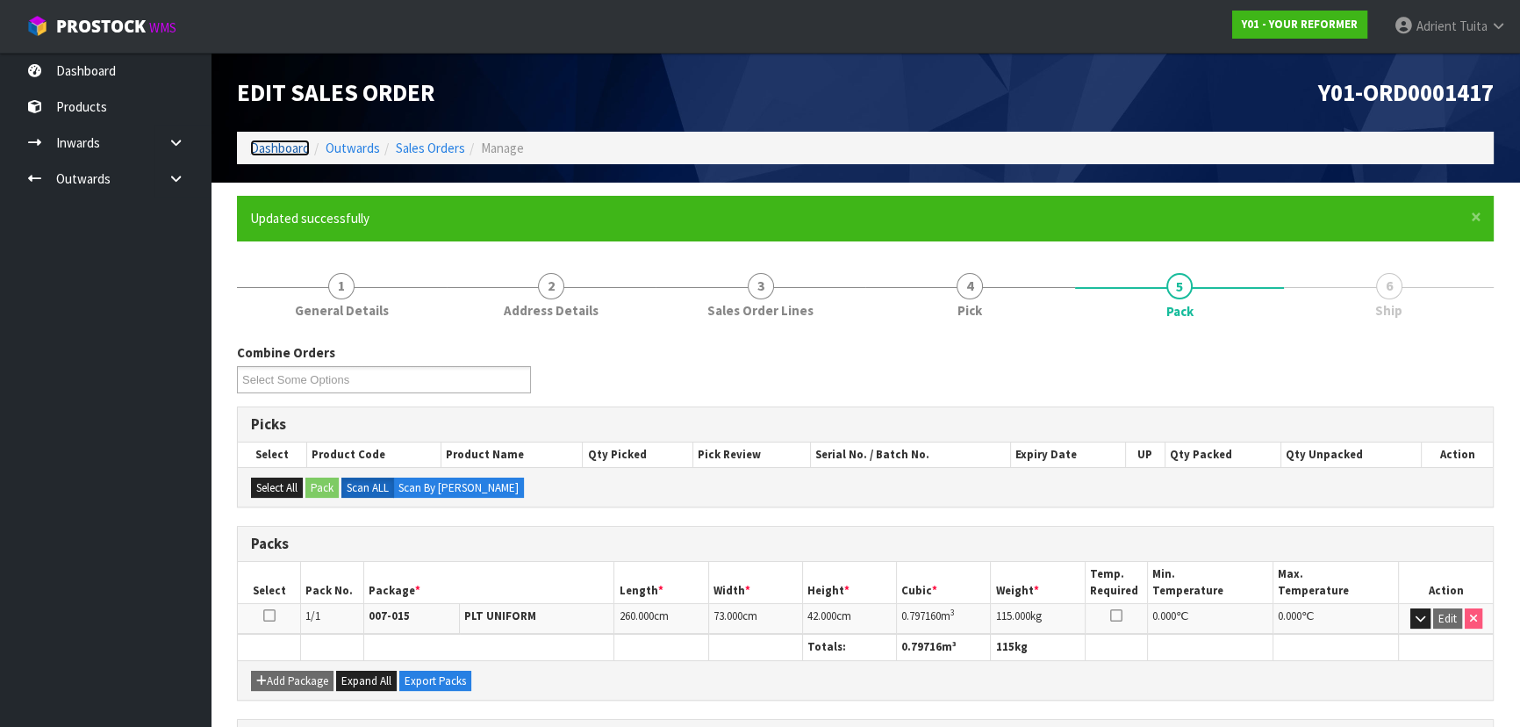
drag, startPoint x: 284, startPoint y: 153, endPoint x: 268, endPoint y: 156, distance: 17.0
click at [283, 153] on link "Dashboard" at bounding box center [280, 148] width 60 height 17
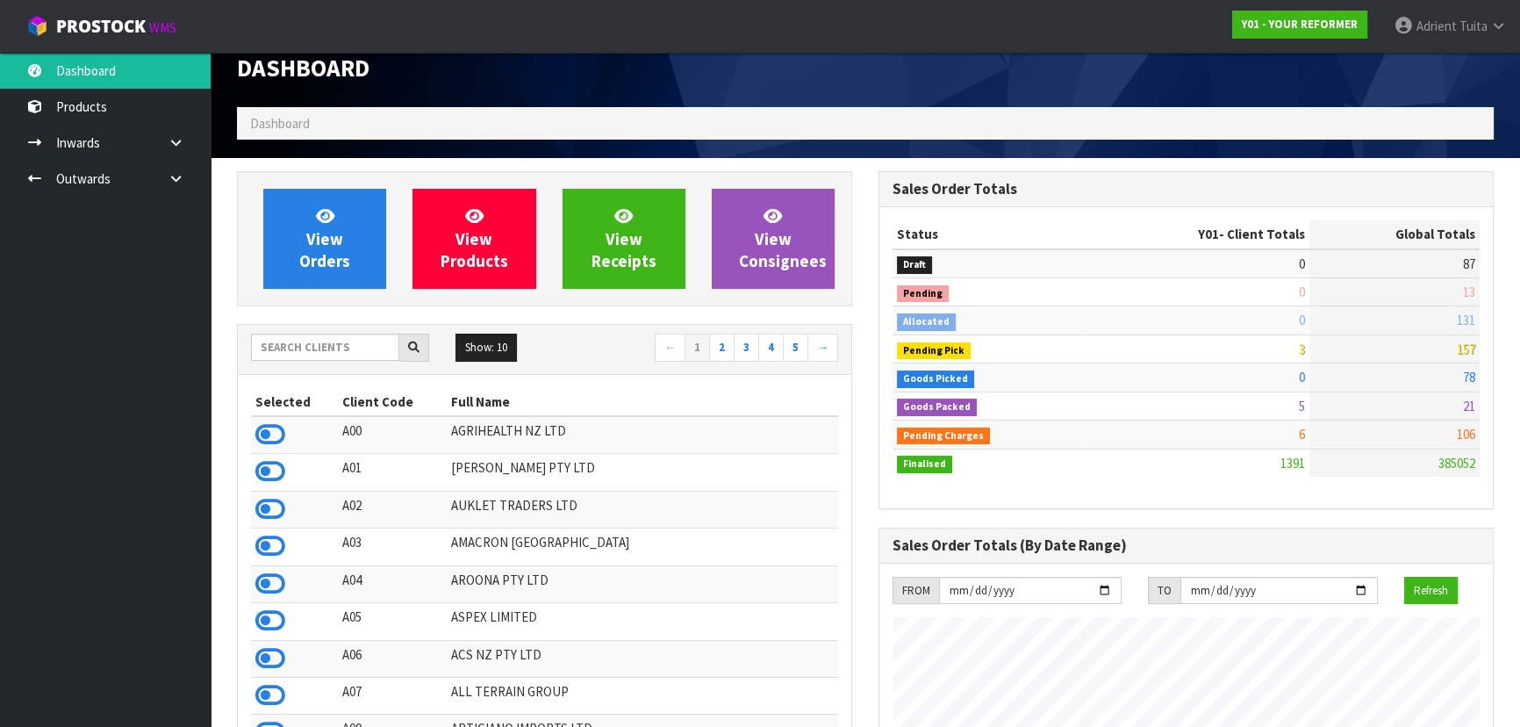
scroll to position [9, 0]
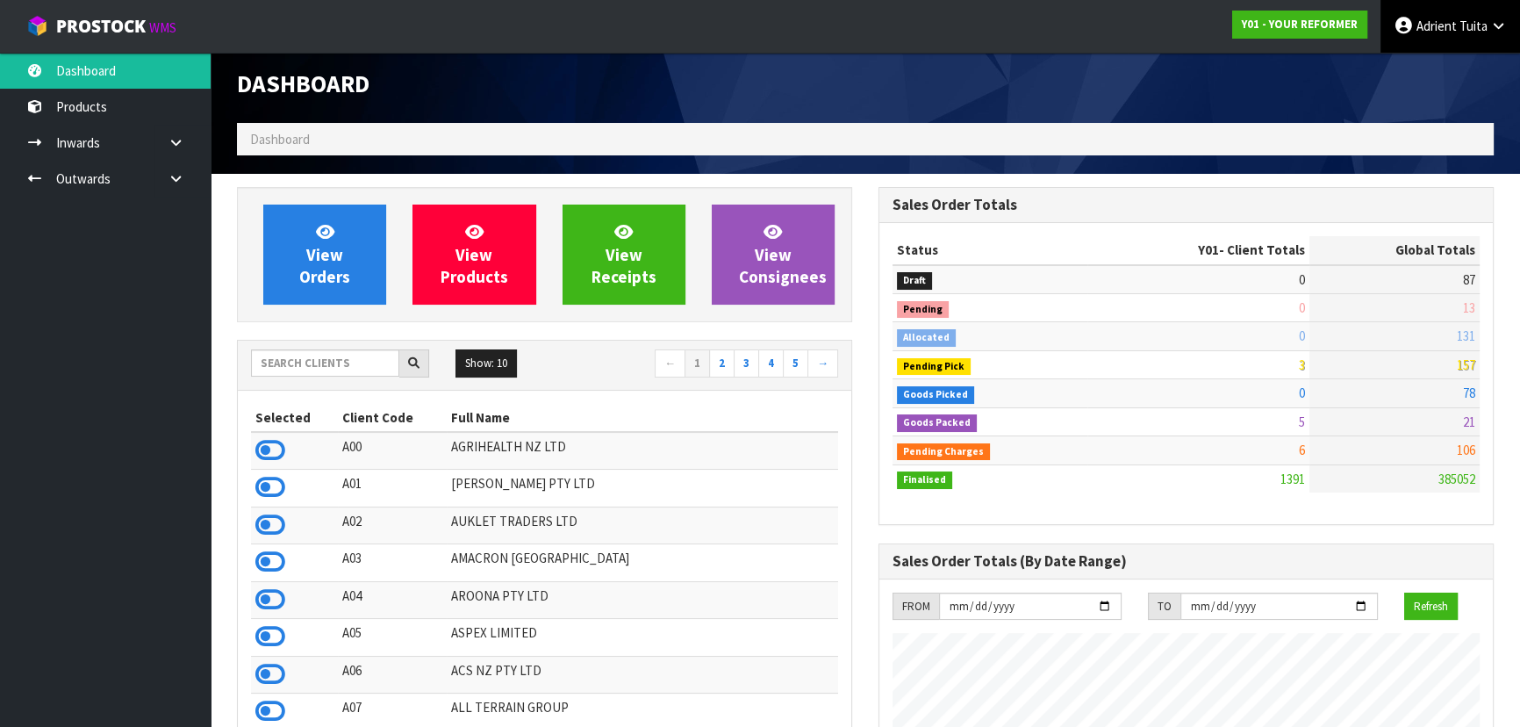
click at [804, 18] on span "Adrient" at bounding box center [1436, 26] width 40 height 17
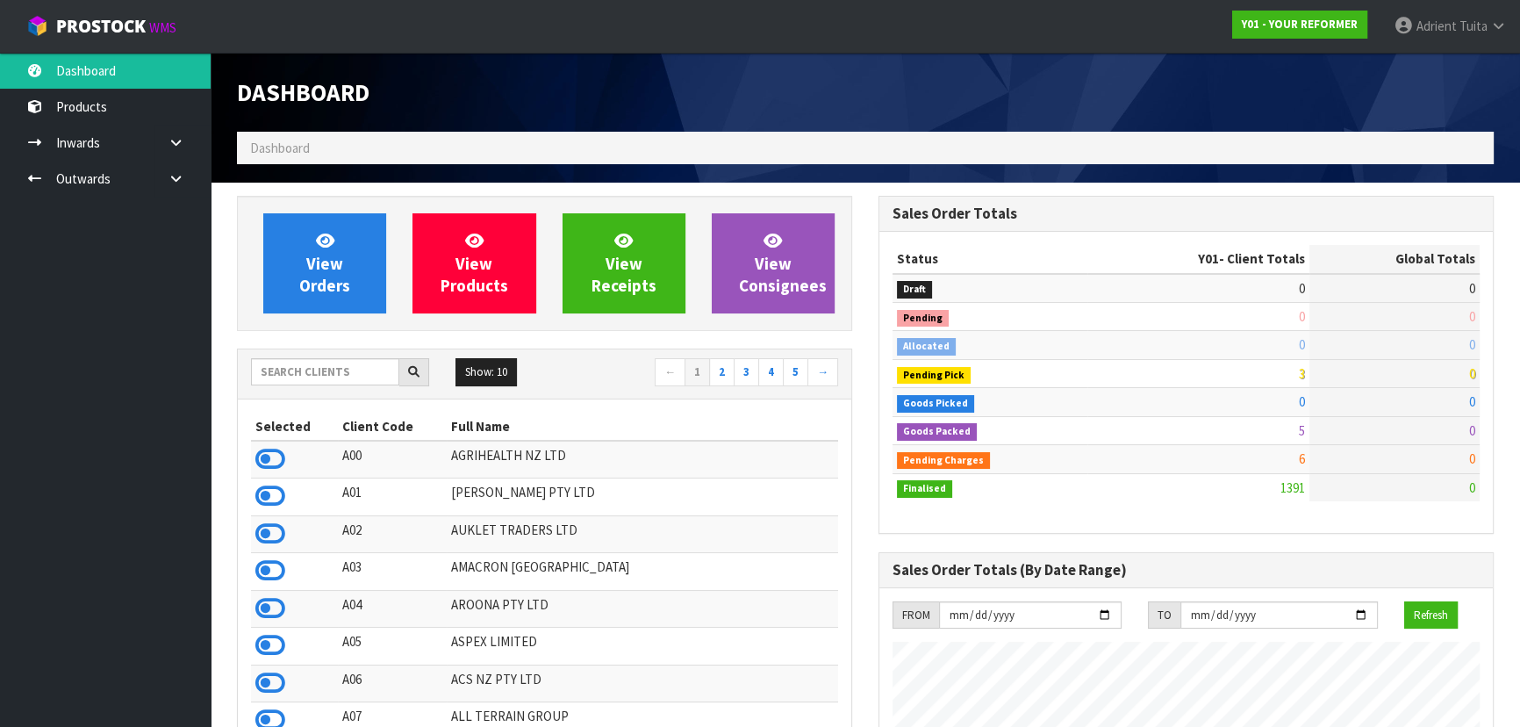
scroll to position [1327, 641]
click at [1462, 11] on link "Adrient Tuita" at bounding box center [1450, 26] width 140 height 53
click at [1459, 73] on link "Logout" at bounding box center [1449, 70] width 139 height 24
